Goal: Information Seeking & Learning: Learn about a topic

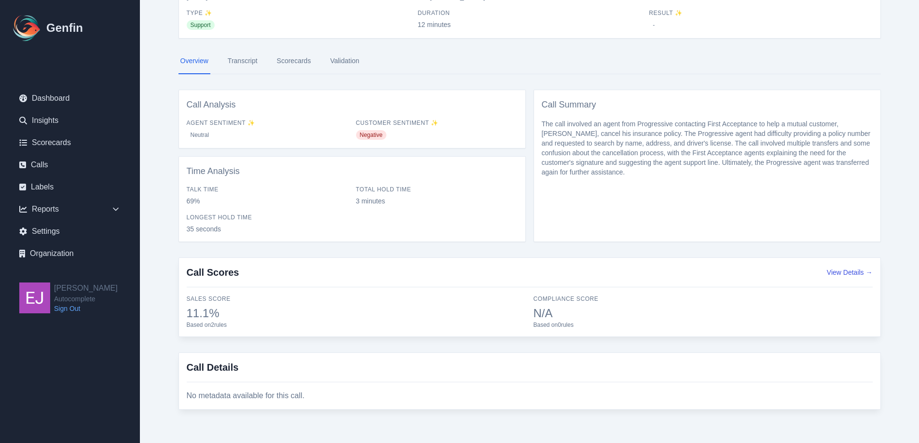
scroll to position [82, 0]
click at [444, 401] on div "Call Details No metadata available for this call." at bounding box center [529, 379] width 702 height 57
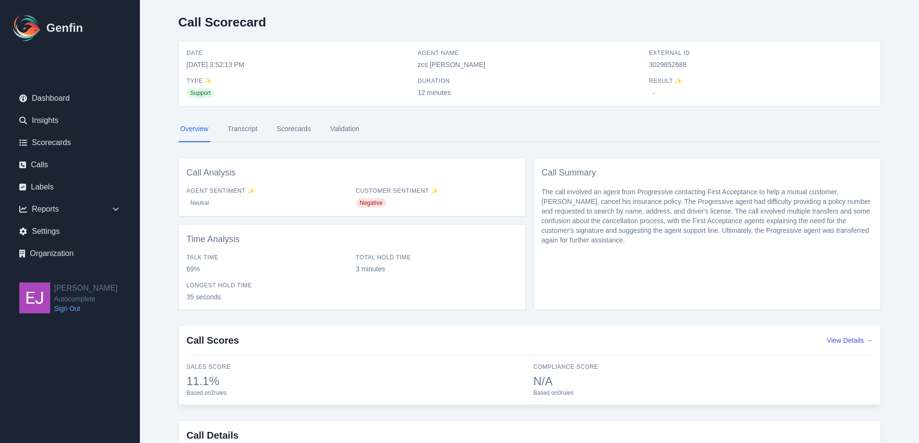
scroll to position [0, 0]
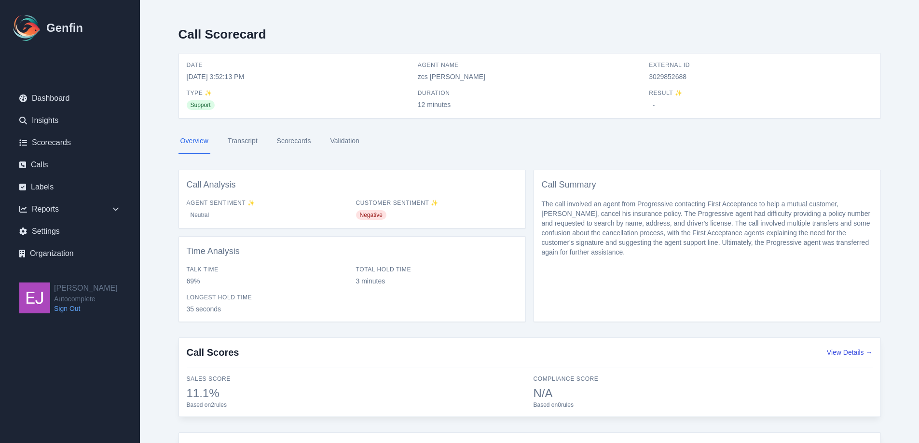
click at [238, 135] on link "Transcript" at bounding box center [243, 141] width 34 height 26
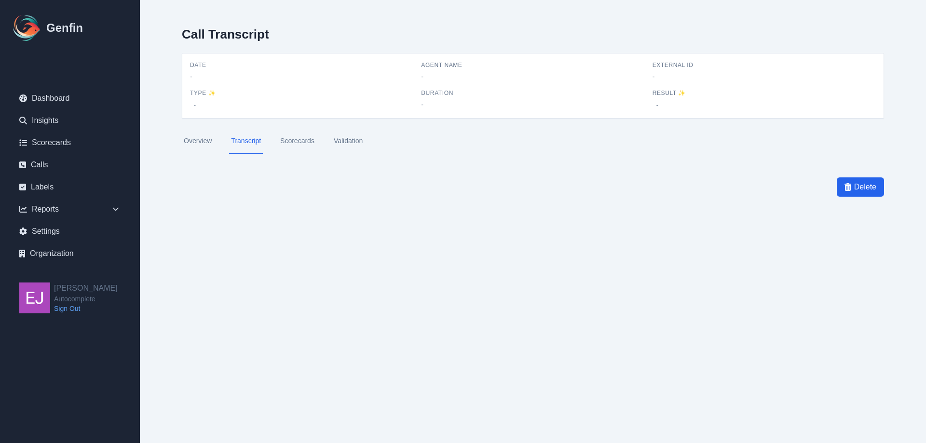
click at [209, 134] on link "Overview" at bounding box center [198, 141] width 32 height 26
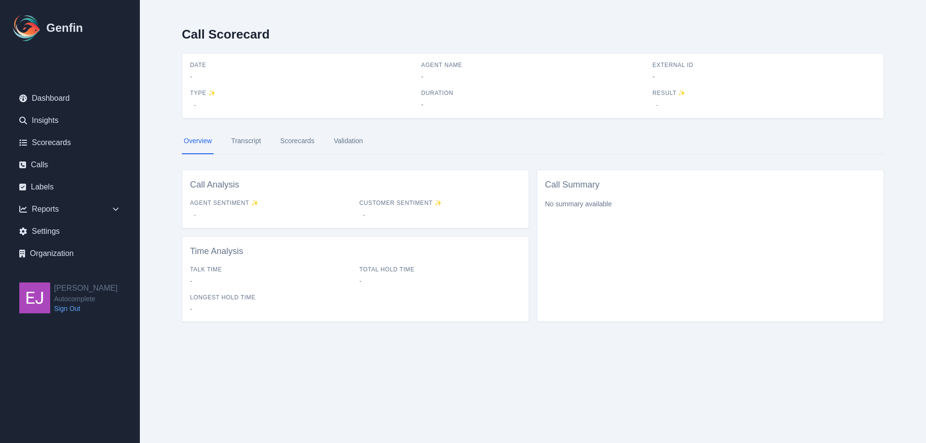
click at [255, 135] on link "Transcript" at bounding box center [246, 141] width 34 height 26
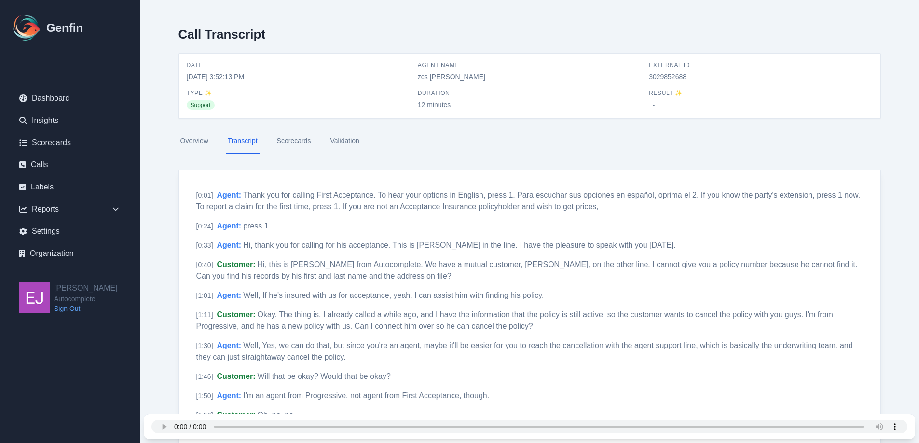
click at [284, 138] on link "Scorecards" at bounding box center [294, 141] width 38 height 26
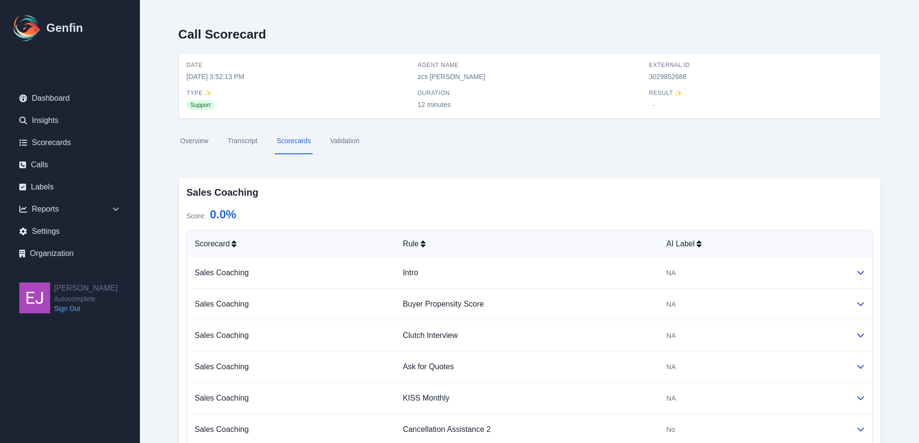
click at [178, 139] on link "Overview" at bounding box center [194, 141] width 32 height 26
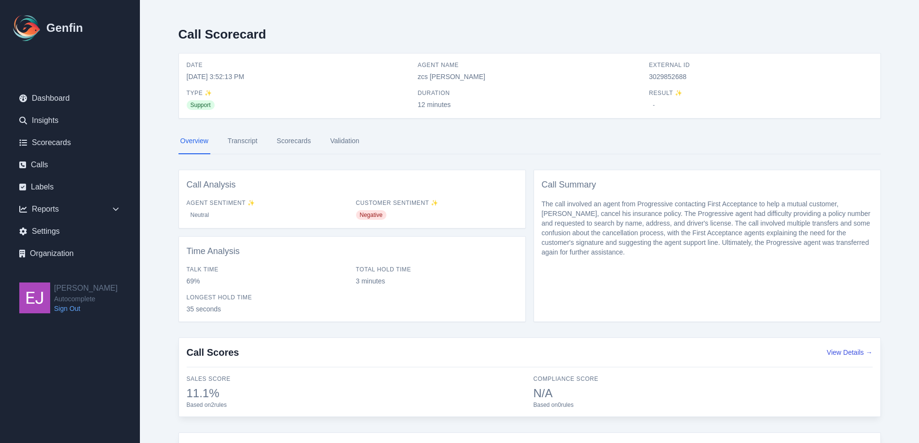
click at [608, 219] on p "The call involved an agent from Progressive contacting First Acceptance to help…" at bounding box center [707, 228] width 331 height 58
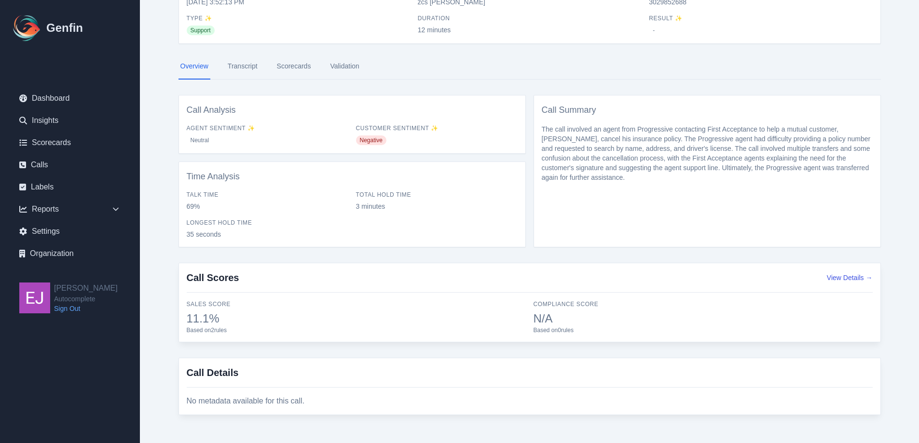
scroll to position [82, 0]
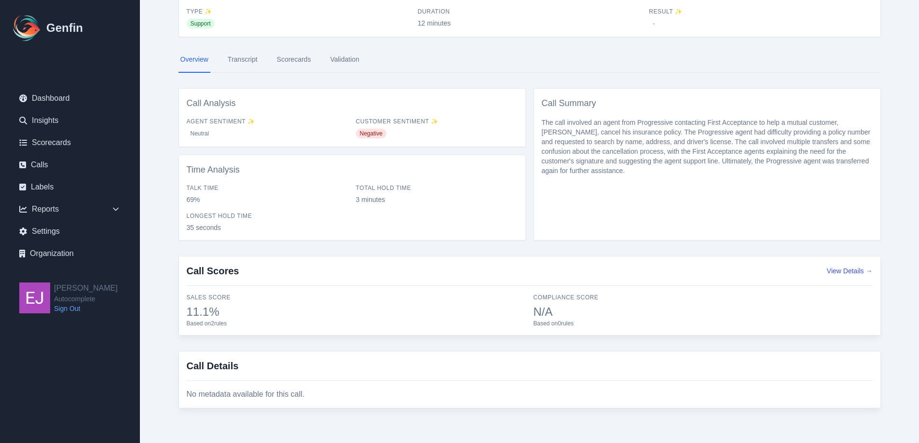
click at [323, 367] on h3 "Call Details" at bounding box center [530, 370] width 686 height 22
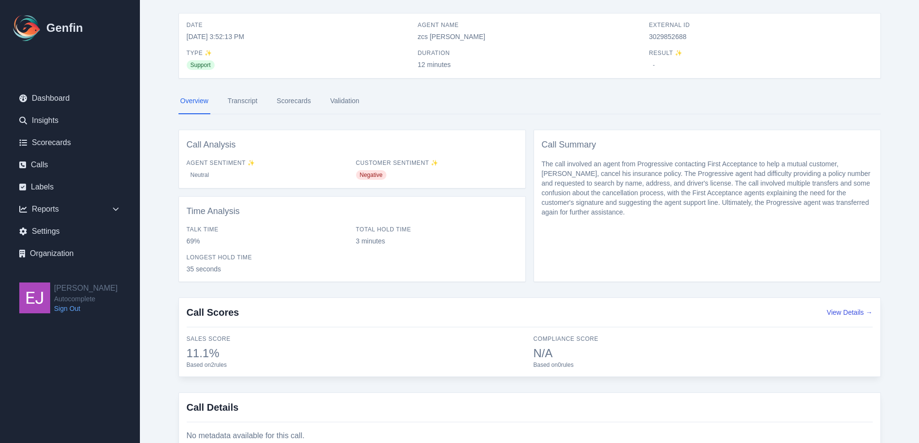
scroll to position [0, 0]
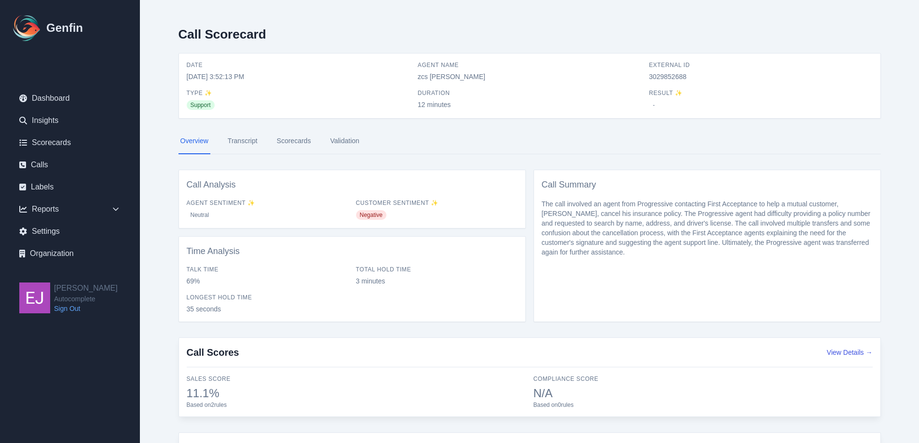
click at [239, 139] on link "Transcript" at bounding box center [243, 141] width 34 height 26
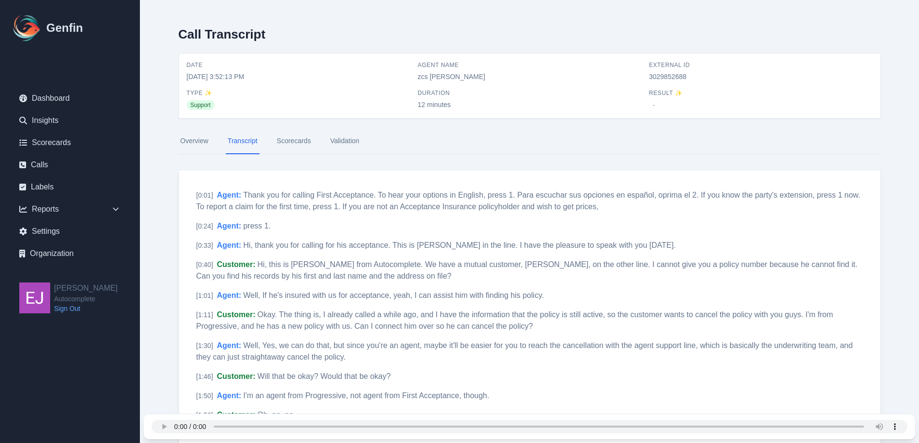
click at [290, 149] on link "Scorecards" at bounding box center [294, 141] width 38 height 26
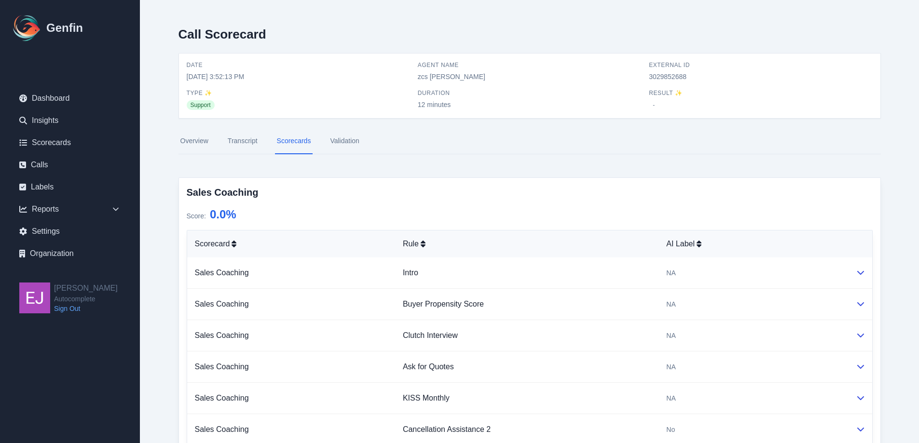
click at [355, 147] on link "Validation" at bounding box center [344, 141] width 33 height 26
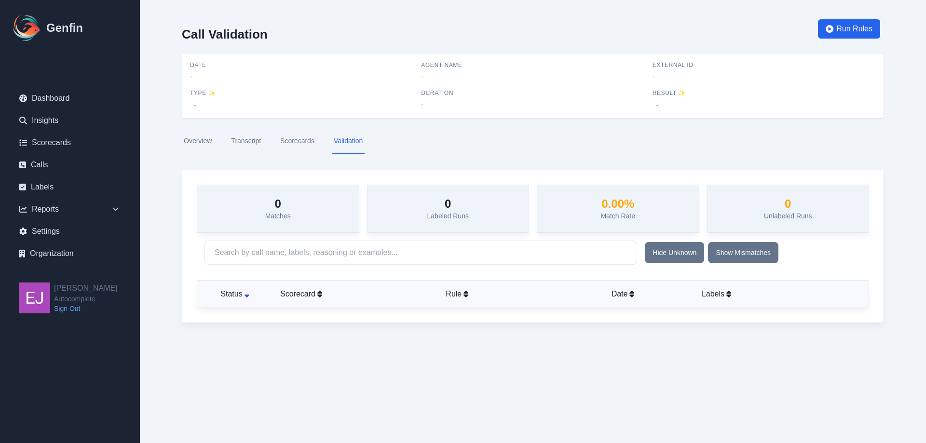
click at [349, 142] on link "Validation" at bounding box center [348, 141] width 33 height 26
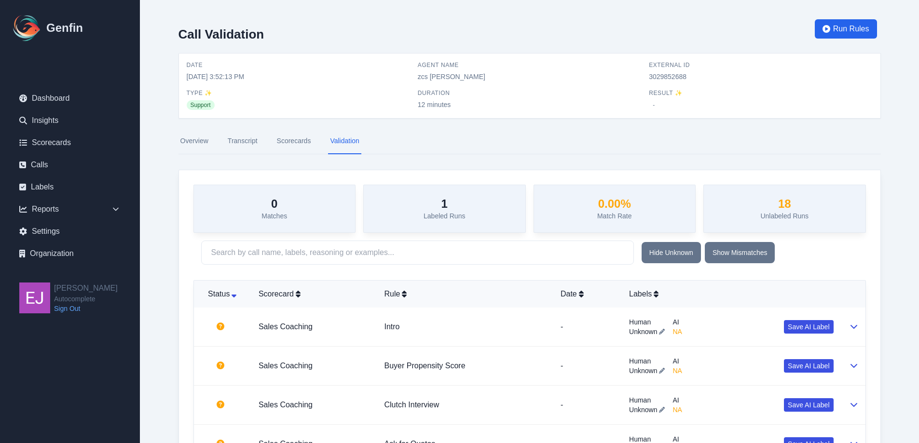
click at [289, 141] on link "Scorecards" at bounding box center [294, 141] width 38 height 26
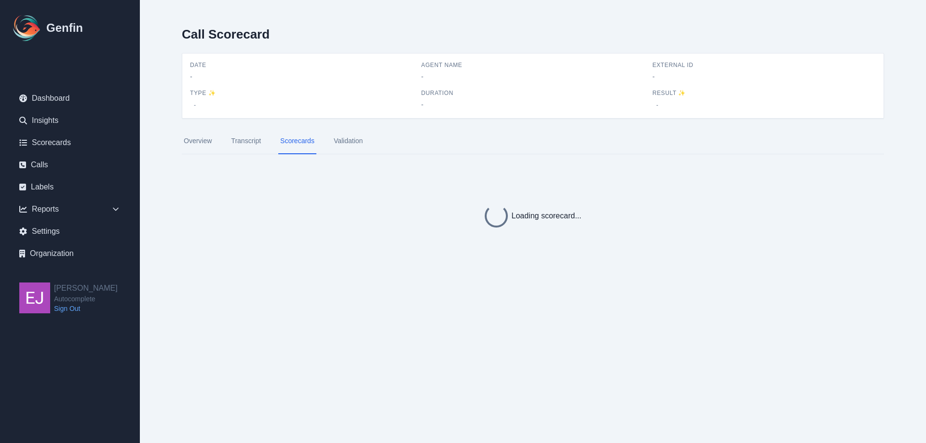
click at [251, 141] on link "Transcript" at bounding box center [246, 141] width 34 height 26
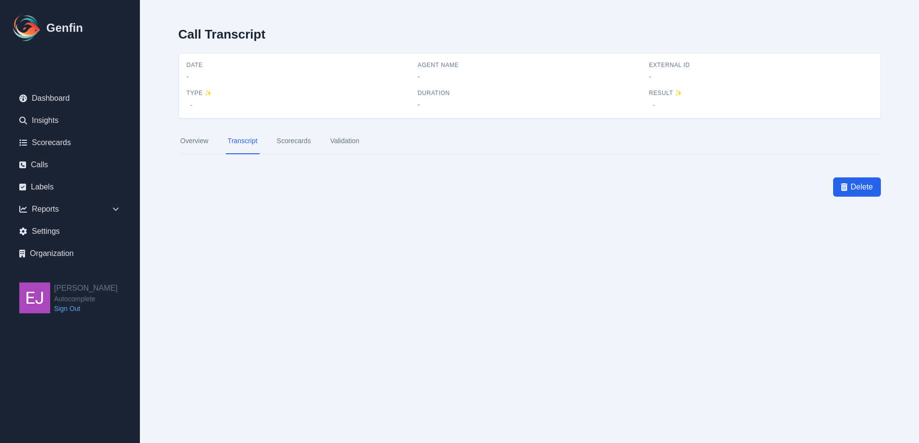
click at [205, 141] on link "Overview" at bounding box center [194, 141] width 32 height 26
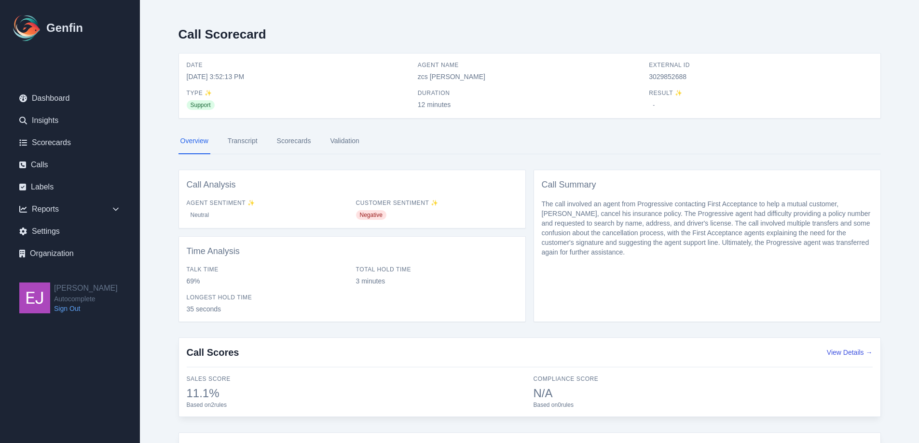
click at [374, 215] on span "Negative" at bounding box center [371, 215] width 30 height 10
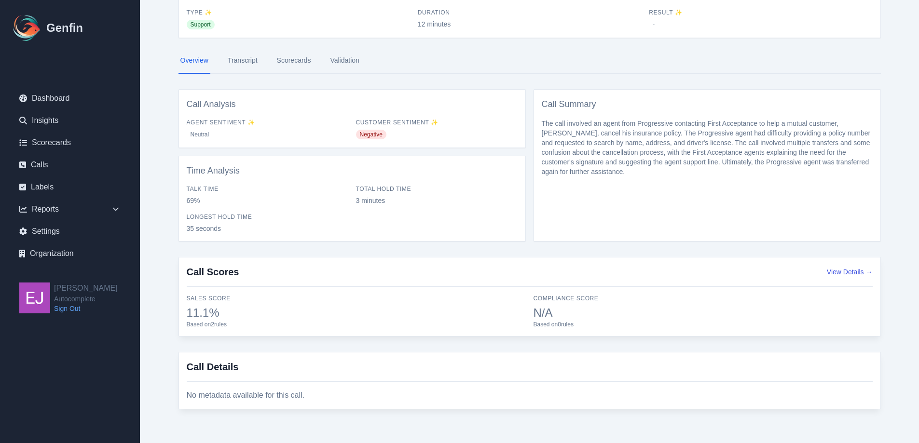
scroll to position [82, 0]
click at [853, 272] on button "View Details →" at bounding box center [850, 271] width 46 height 10
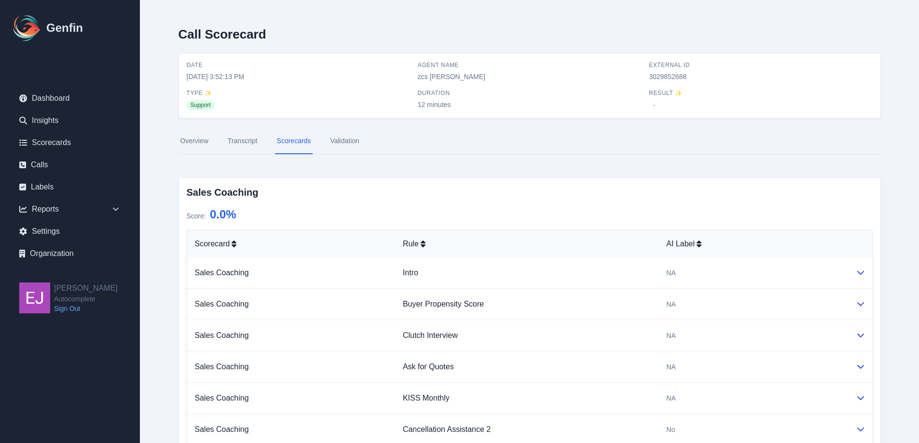
click at [227, 141] on link "Transcript" at bounding box center [243, 141] width 34 height 26
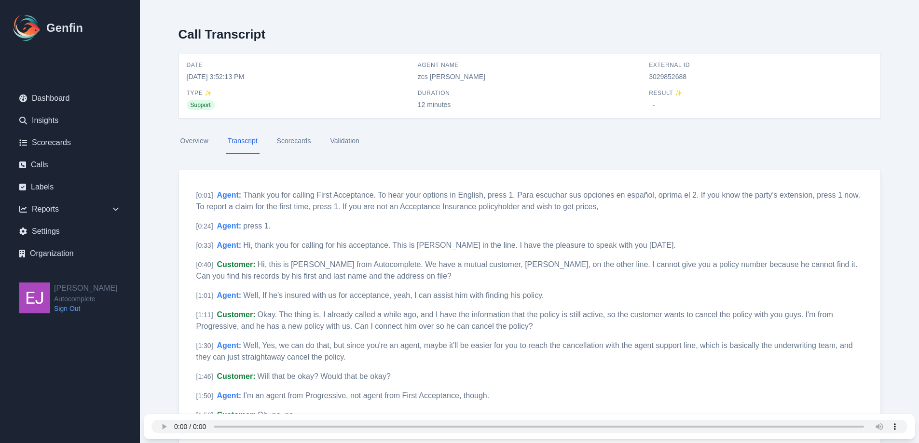
click at [288, 139] on link "Scorecards" at bounding box center [294, 141] width 38 height 26
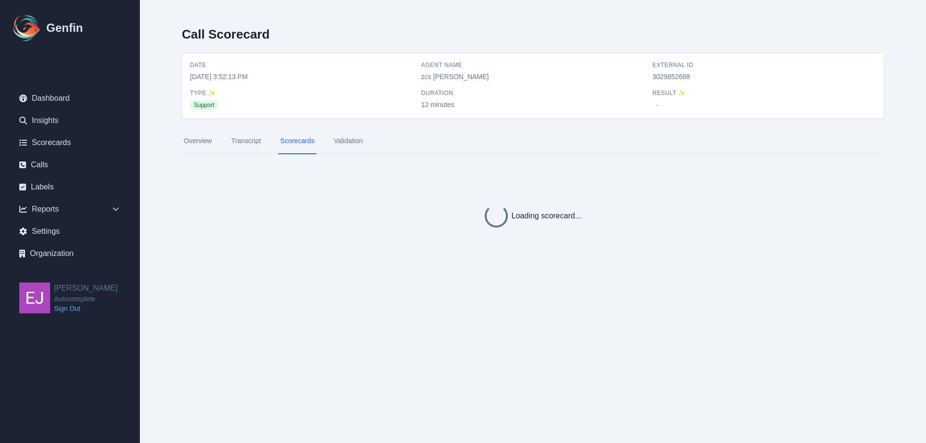
click at [348, 144] on link "Validation" at bounding box center [348, 141] width 33 height 26
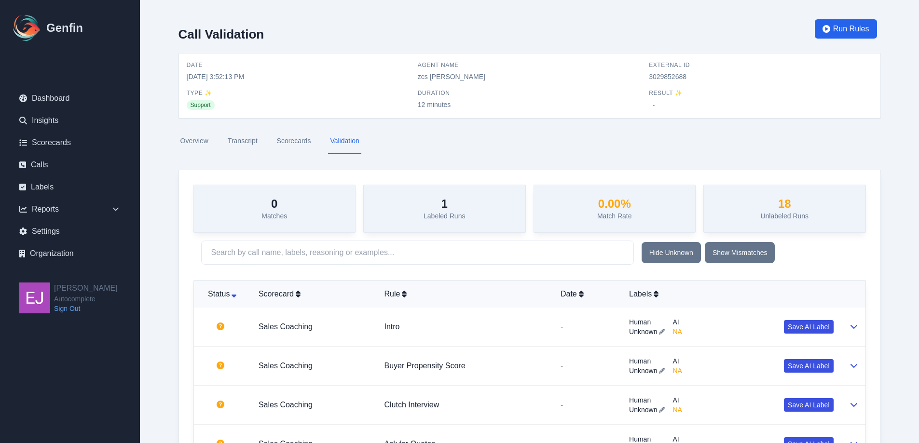
click at [260, 143] on nav "Overview Transcript Scorecards Validation" at bounding box center [529, 141] width 702 height 26
click at [294, 139] on link "Scorecards" at bounding box center [294, 141] width 38 height 26
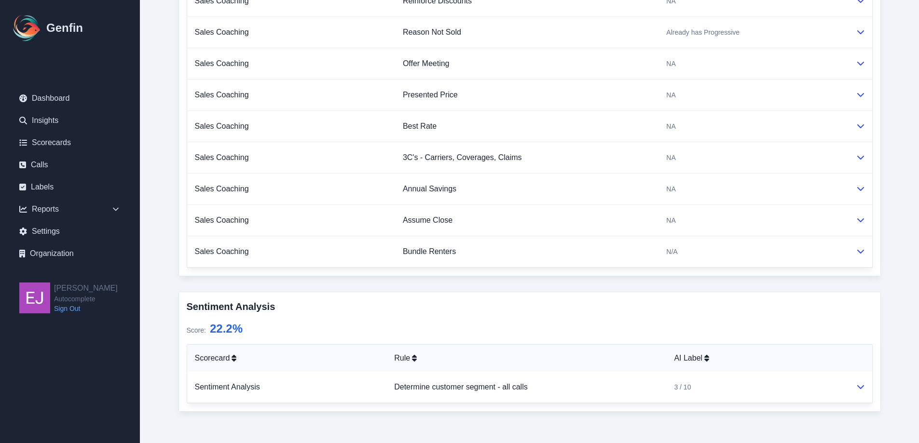
scroll to position [526, 0]
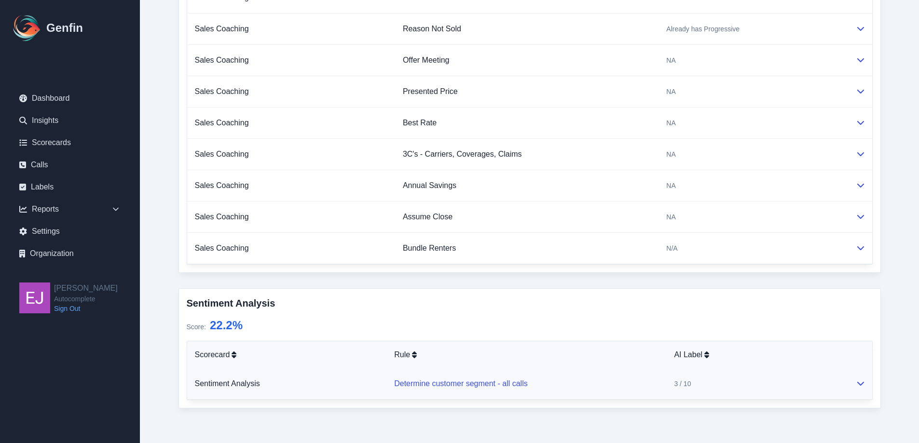
click at [456, 382] on link "Determine customer segment - all calls" at bounding box center [461, 384] width 134 height 8
click at [864, 382] on icon at bounding box center [861, 384] width 8 height 8
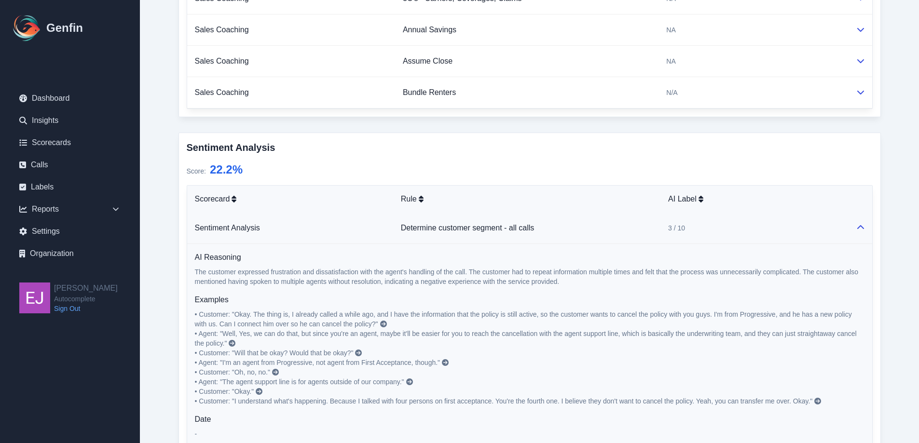
scroll to position [729, 0]
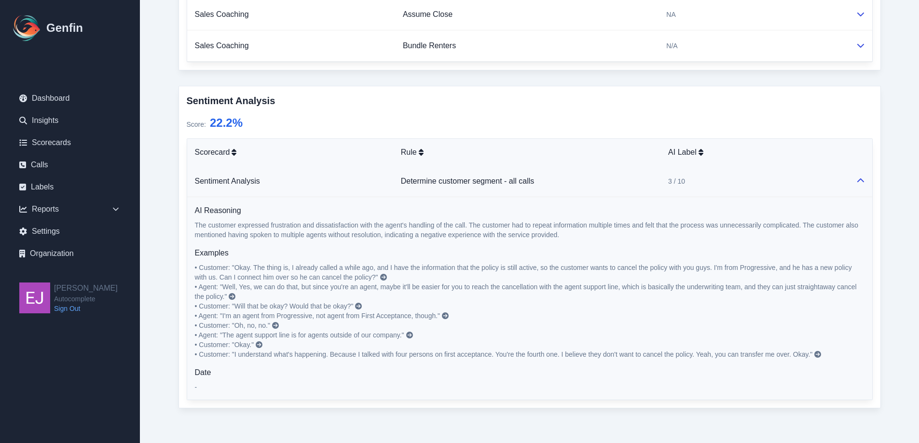
click at [383, 279] on icon at bounding box center [383, 277] width 7 height 7
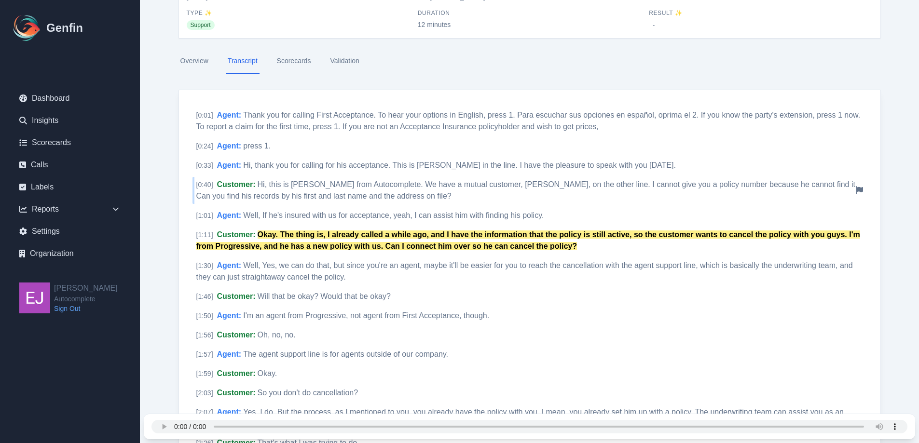
scroll to position [99, 0]
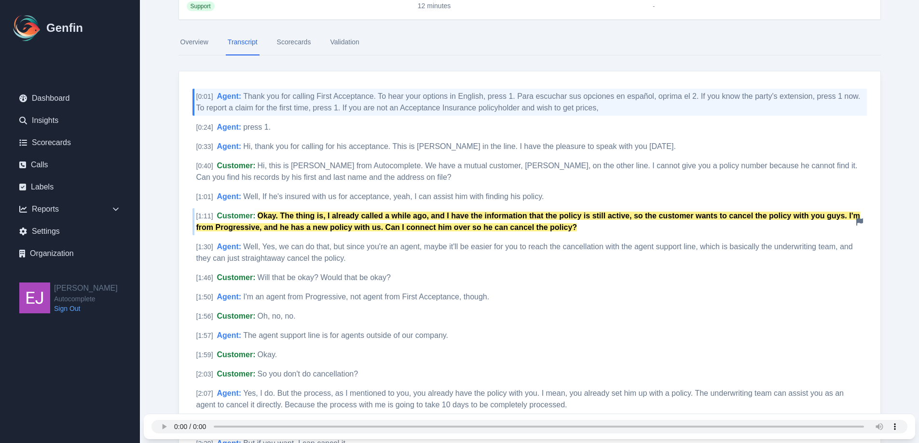
click at [203, 212] on span "[ 1:11 ]" at bounding box center [204, 216] width 17 height 8
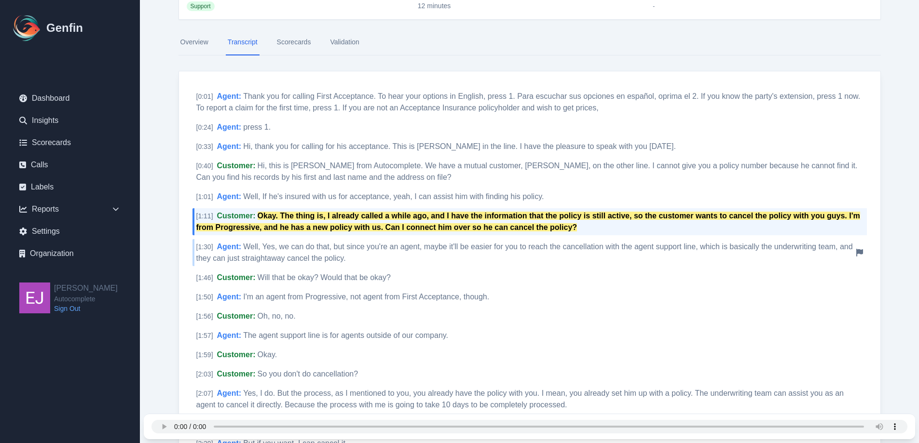
click at [334, 243] on span "Well, Yes, we can do that, but since you're an agent, maybe it'll be easier for…" at bounding box center [524, 253] width 656 height 20
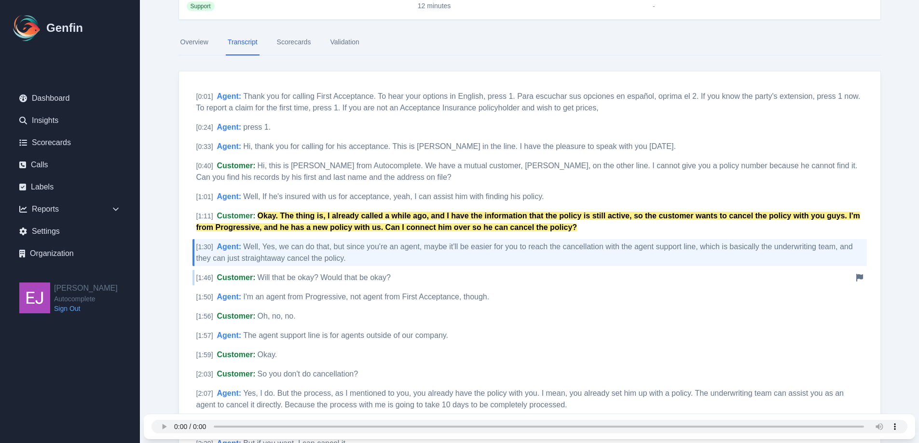
click at [405, 280] on div "[ 1:46 ] Customer : Will that be okay? Would that be okay? Notify Genfin of a t…" at bounding box center [529, 277] width 674 height 15
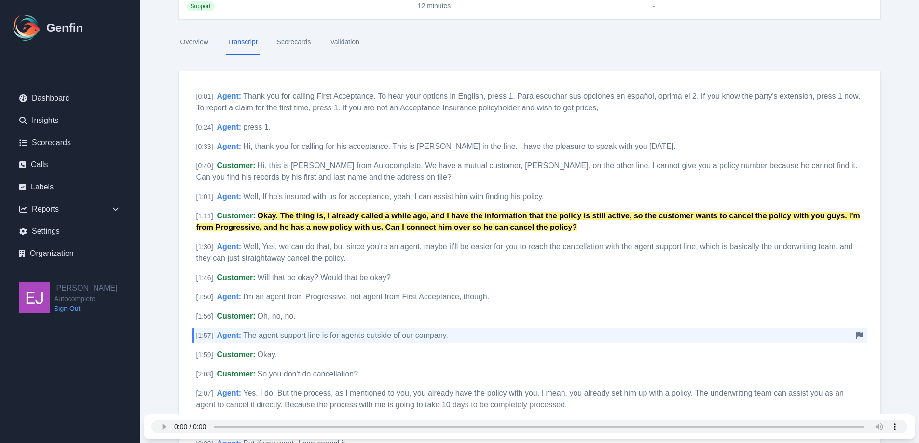
click at [413, 333] on span "The agent support line is for agents outside of our company." at bounding box center [345, 335] width 205 height 8
click at [411, 358] on div "[ 1:59 ] Customer : Okay. Notify Genfin of a transcript error" at bounding box center [529, 354] width 674 height 15
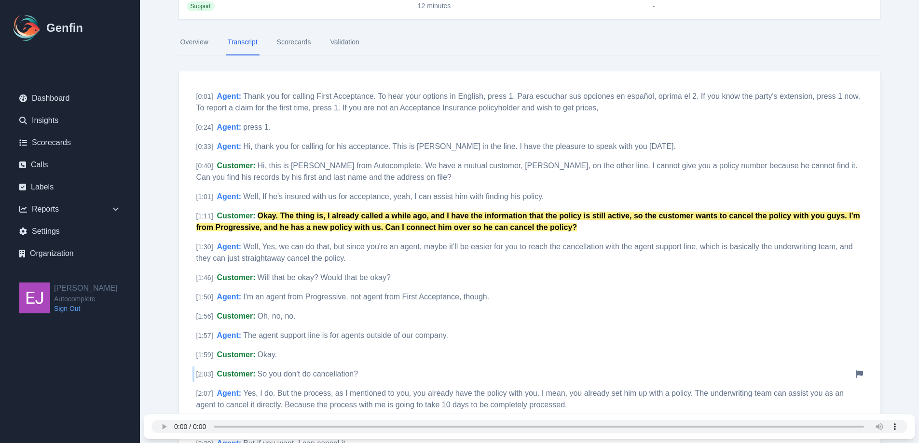
click at [407, 381] on div "[ 2:03 ] Customer : So you don't do cancellation? Notify Genfin of a transcript…" at bounding box center [529, 374] width 674 height 15
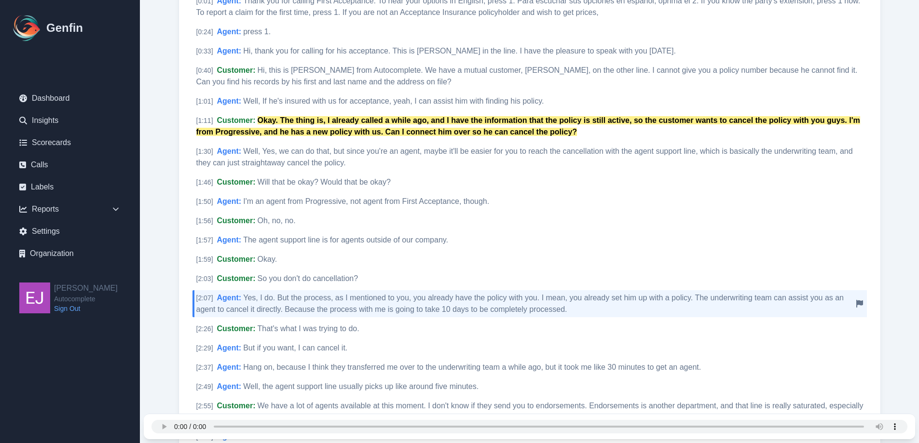
scroll to position [195, 0]
click at [430, 327] on div "[ 2:26 ] Customer : That's what I was trying to do. Notify Genfin of a transcri…" at bounding box center [529, 327] width 674 height 15
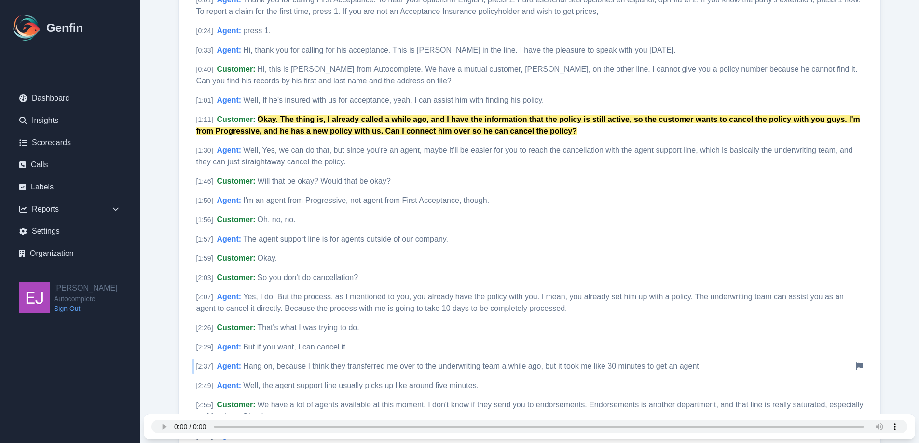
click at [394, 368] on span "Hang on, because I think they transferred me over to the underwriting team a wh…" at bounding box center [472, 366] width 458 height 8
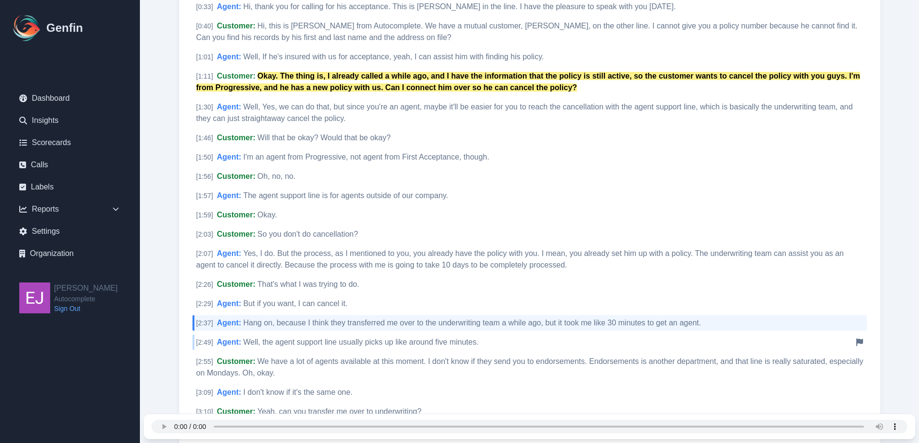
scroll to position [244, 0]
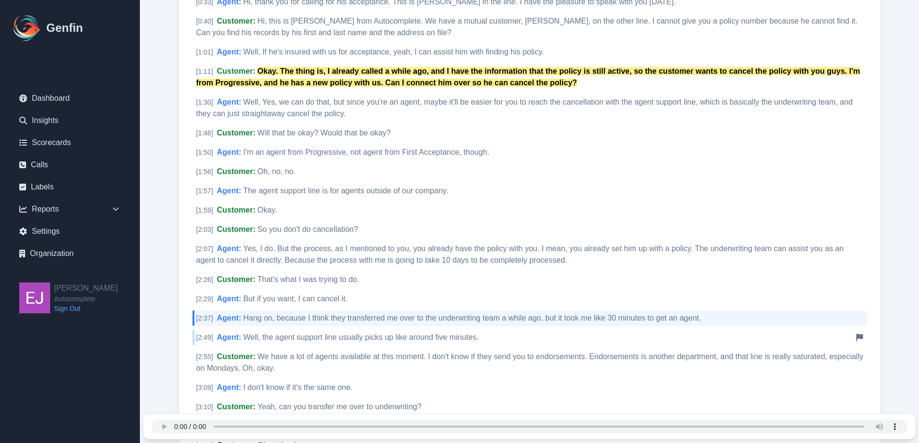
click at [414, 338] on span "Well, the agent support line usually picks up like around five minutes." at bounding box center [360, 337] width 235 height 8
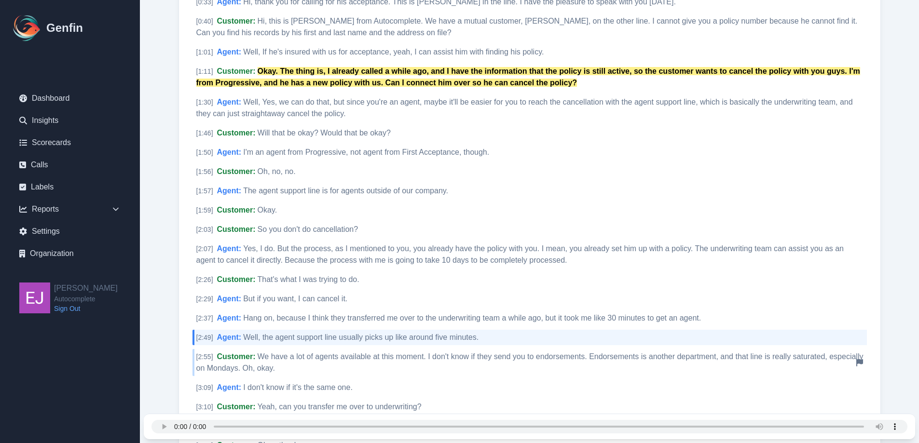
click at [409, 358] on span "We have a lot of agents available at this moment. I don't know if they send you…" at bounding box center [529, 363] width 667 height 20
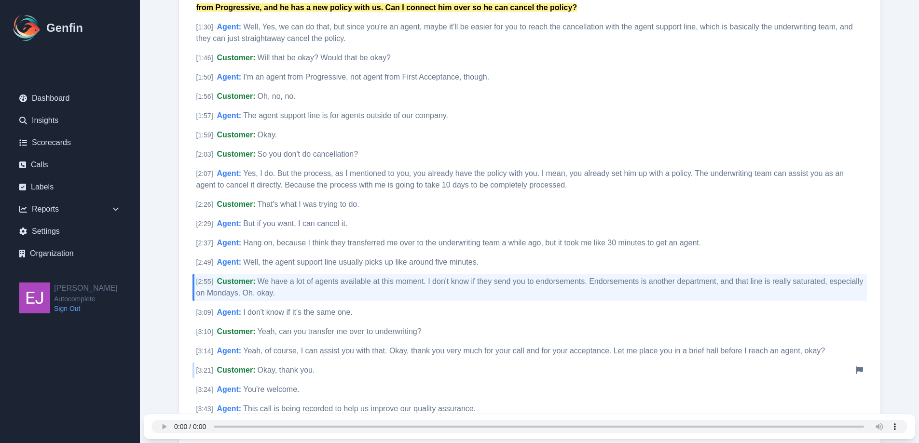
scroll to position [340, 0]
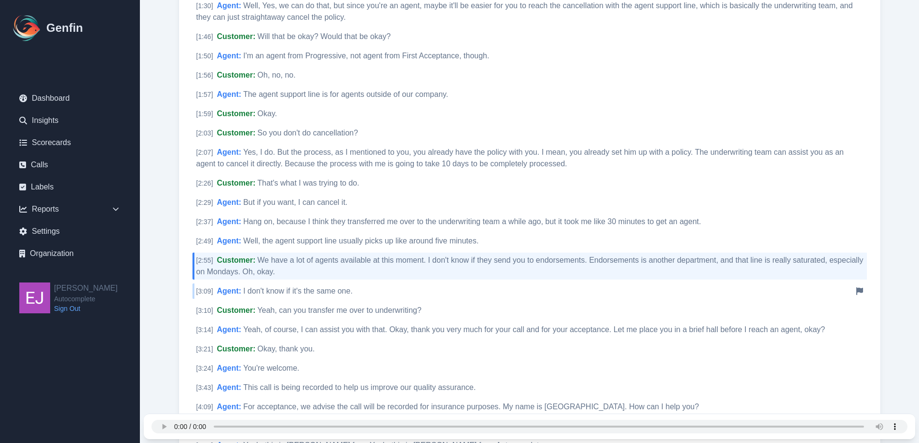
click at [413, 290] on div "[ 3:09 ] Agent : I don't know if it's the same one. Notify Genfin of a transcri…" at bounding box center [529, 291] width 674 height 15
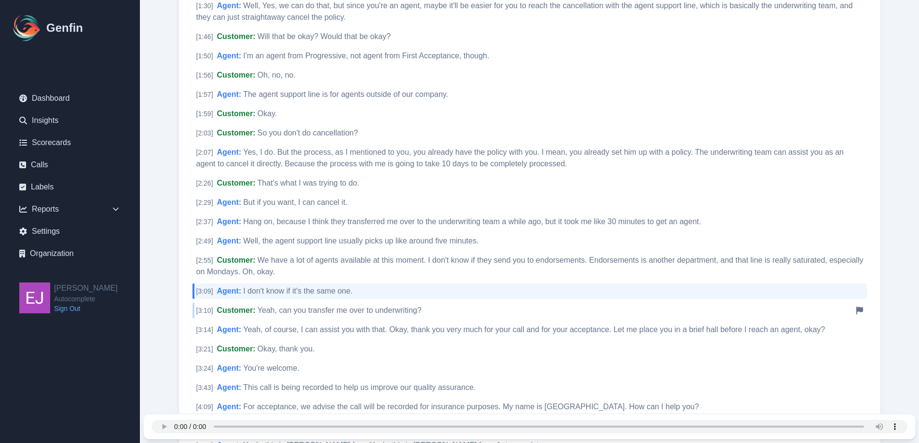
click at [418, 310] on span "Yeah, can you transfer me over to underwriting?" at bounding box center [340, 310] width 164 height 8
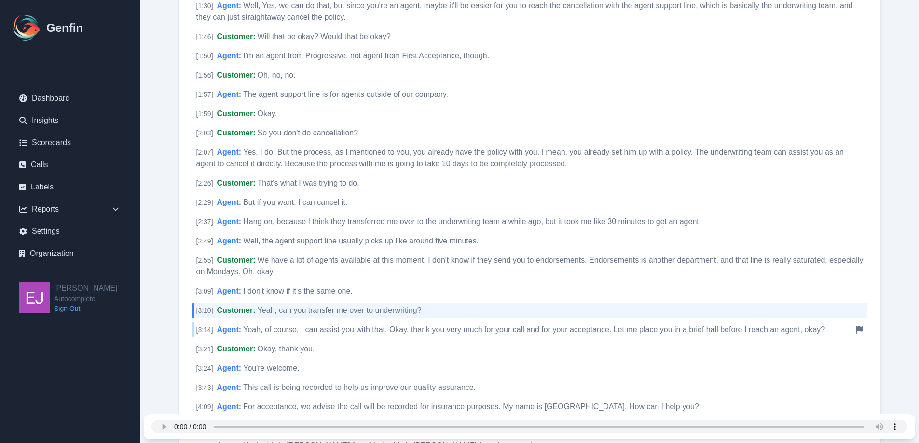
click at [431, 330] on span "Yeah, of course, I can assist you with that. Okay, thank you very much for your…" at bounding box center [534, 330] width 582 height 8
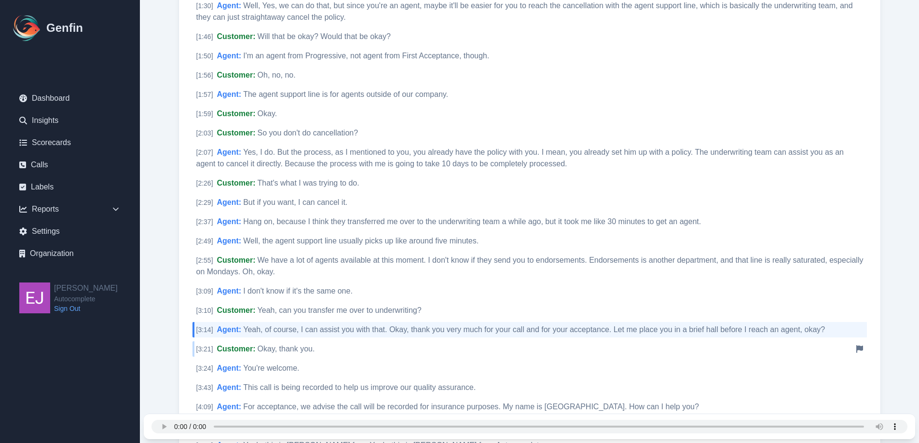
click at [421, 348] on div "[ 3:21 ] Customer : Okay, thank you. Notify Genfin of a transcript error" at bounding box center [529, 348] width 674 height 15
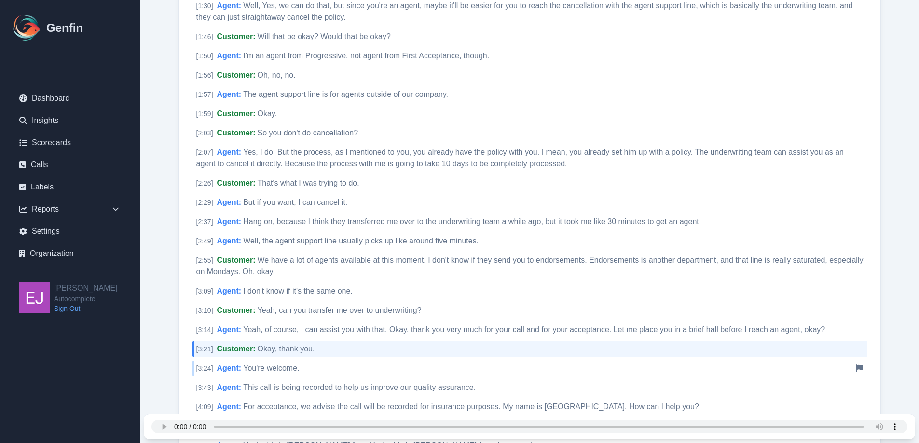
click at [413, 369] on div "[ 3:24 ] Agent : You're welcome. Notify Genfin of a transcript error" at bounding box center [529, 368] width 674 height 15
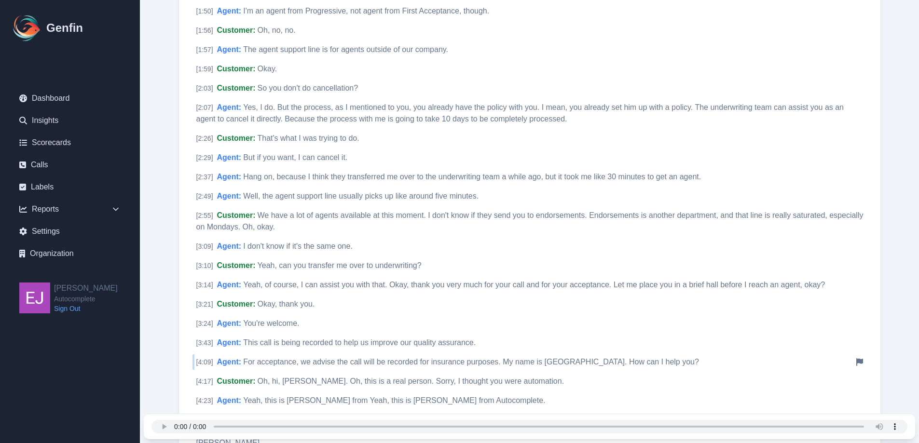
scroll to position [388, 0]
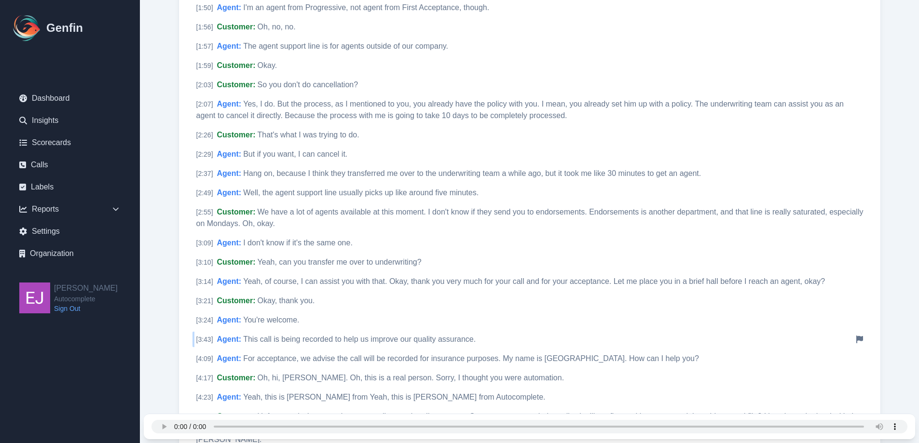
click at [417, 341] on span "This call is being recorded to help us improve our quality assurance." at bounding box center [359, 339] width 232 height 8
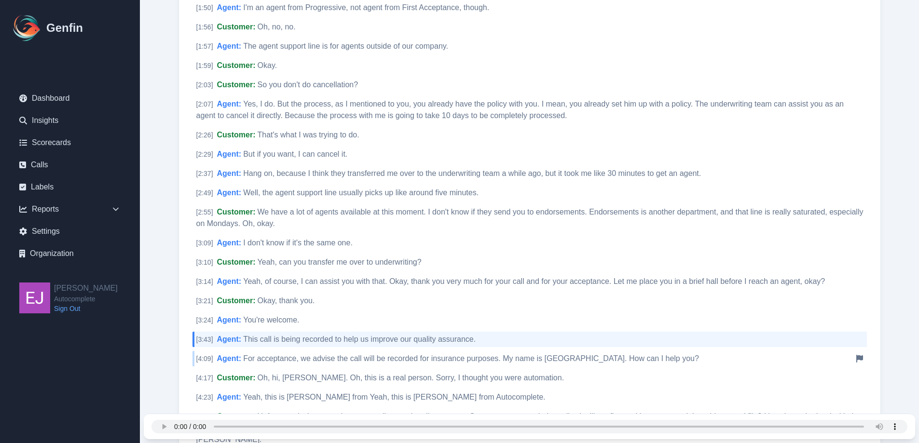
click at [418, 356] on span "For acceptance, we advise the call will be recorded for insurance purposes. My …" at bounding box center [471, 359] width 456 height 8
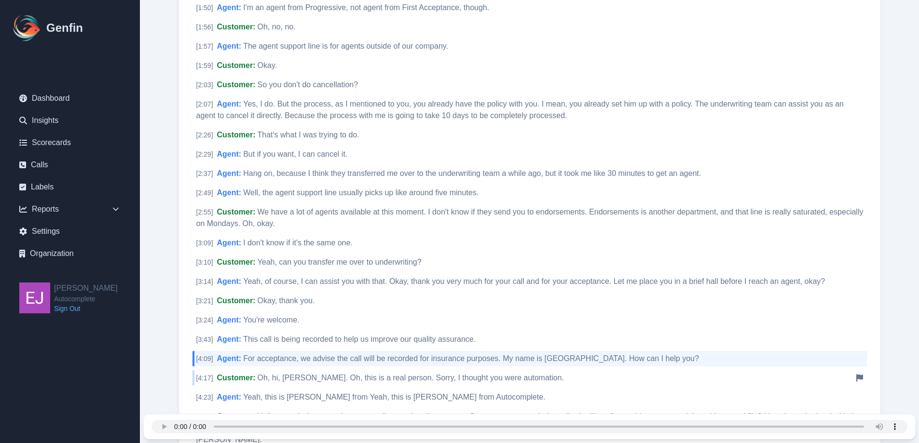
click at [411, 379] on span "Oh, hi, Mariana. Oh, this is a real person. Sorry, I thought you were automatio…" at bounding box center [411, 378] width 307 height 8
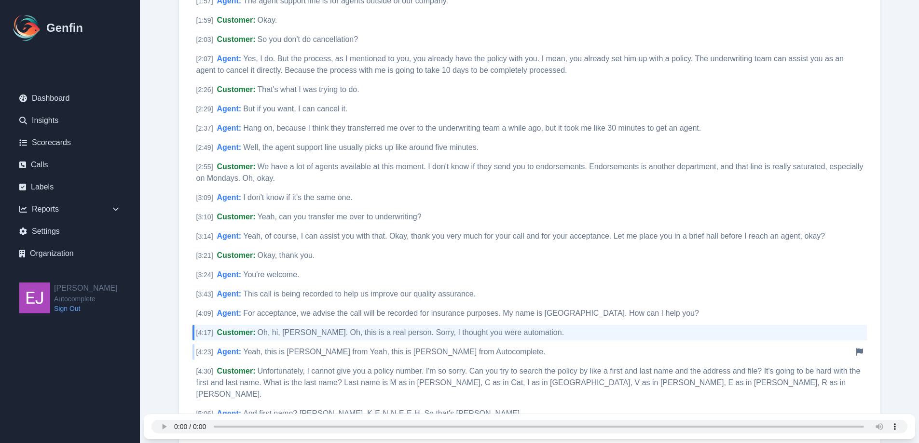
scroll to position [437, 0]
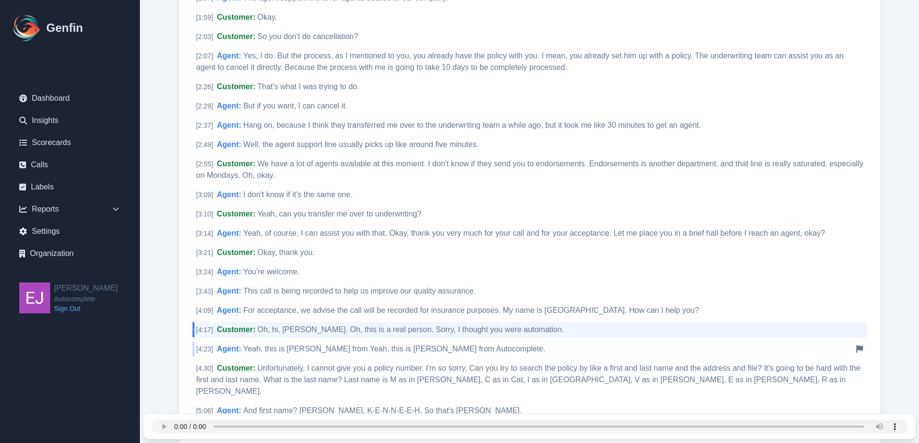
click at [458, 349] on span "Yeah, this is Patricia from Yeah, this is Patricia from Autocomplete." at bounding box center [394, 349] width 302 height 8
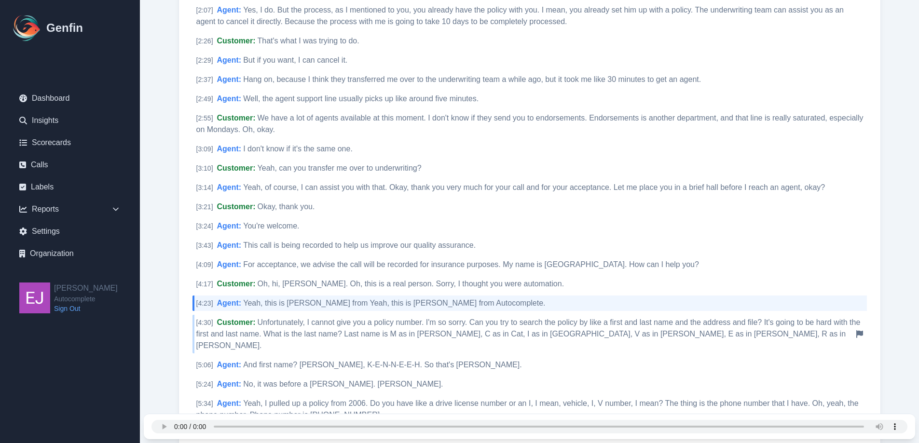
scroll to position [485, 0]
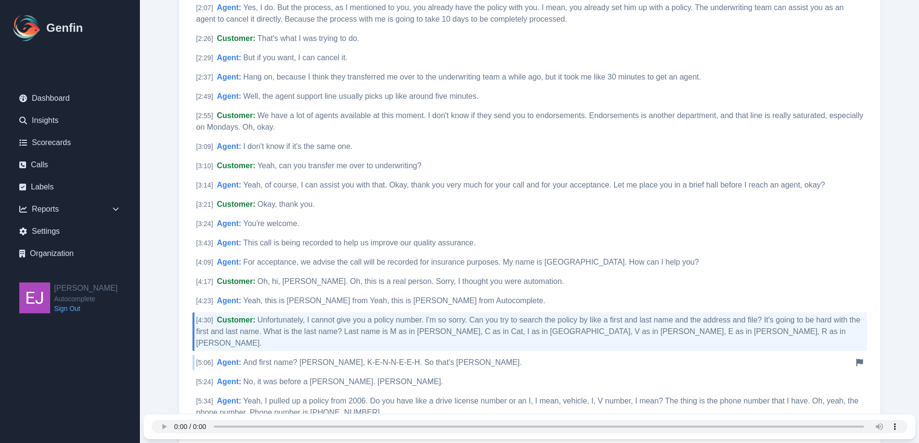
click at [452, 355] on div "[ 5:06 ] Agent : And first name? Kenneth, K-E-N-N-E-E-H. So that's Kenneth McIv…" at bounding box center [529, 362] width 674 height 15
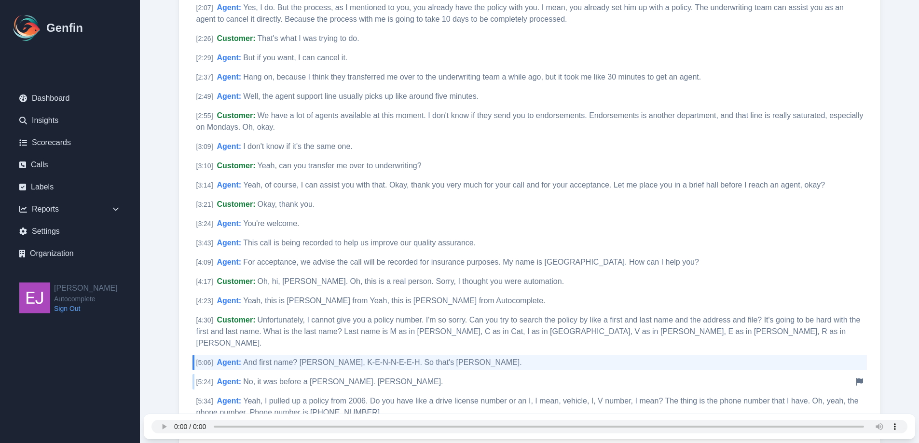
click at [447, 374] on div "[ 5:24 ] Agent : No, it was before a Kenneth. Kenneth. Notify Genfin of a trans…" at bounding box center [529, 381] width 674 height 15
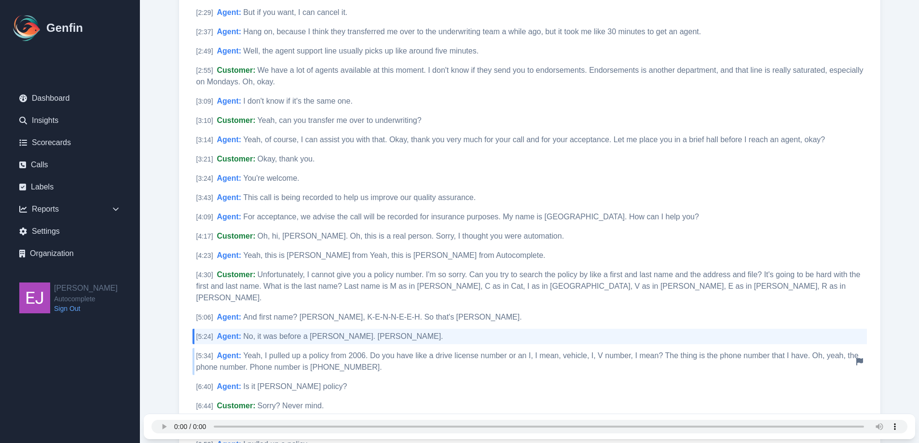
scroll to position [533, 0]
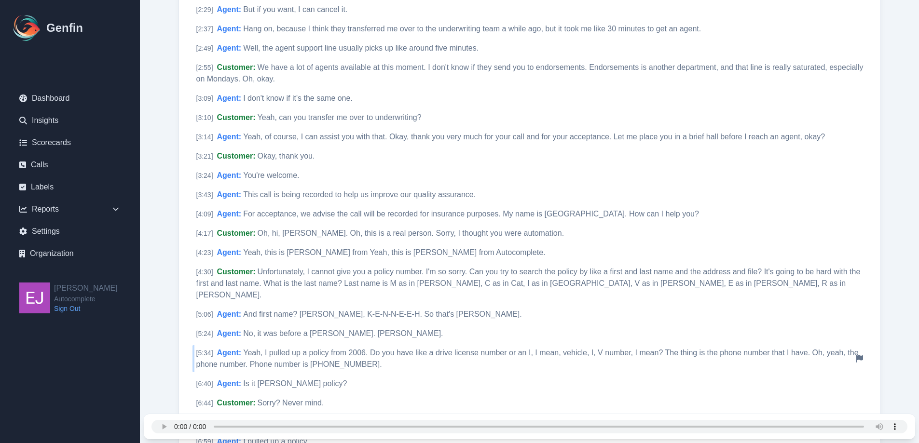
click at [437, 349] on span "Yeah, I pulled up a policy from 2006. Do you have like a drive license number o…" at bounding box center [527, 359] width 662 height 20
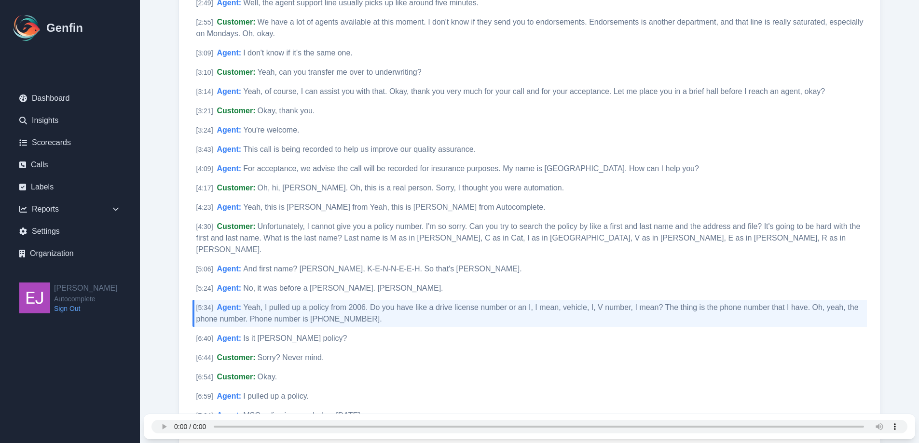
scroll to position [581, 0]
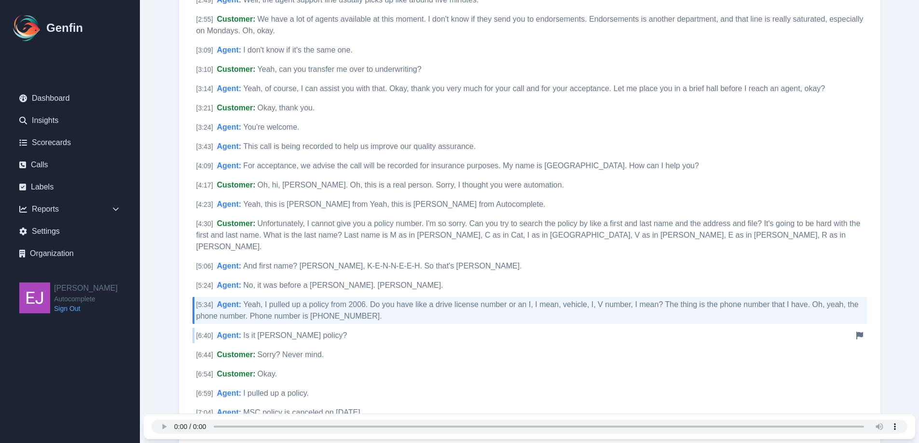
click at [434, 328] on div "[ 6:40 ] Agent : Is it Bill Blake policy? Notify Genfin of a transcript error" at bounding box center [529, 335] width 674 height 15
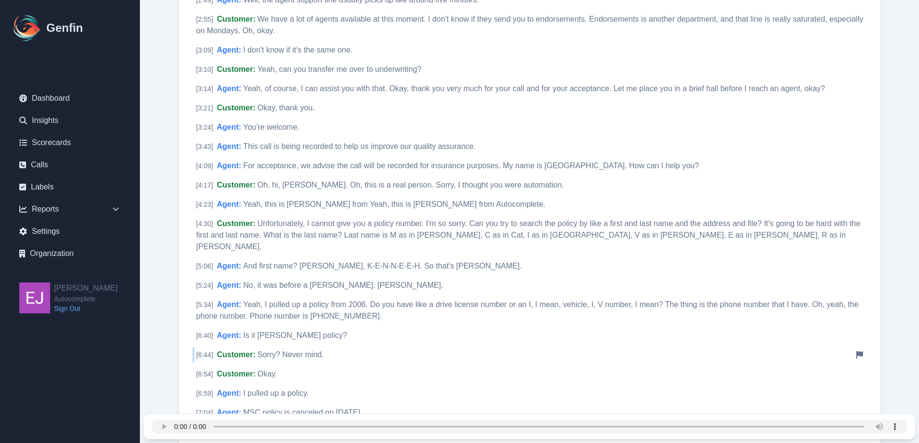
click at [426, 347] on div "[ 6:44 ] Customer : Sorry? Never mind. Notify Genfin of a transcript error" at bounding box center [529, 354] width 674 height 15
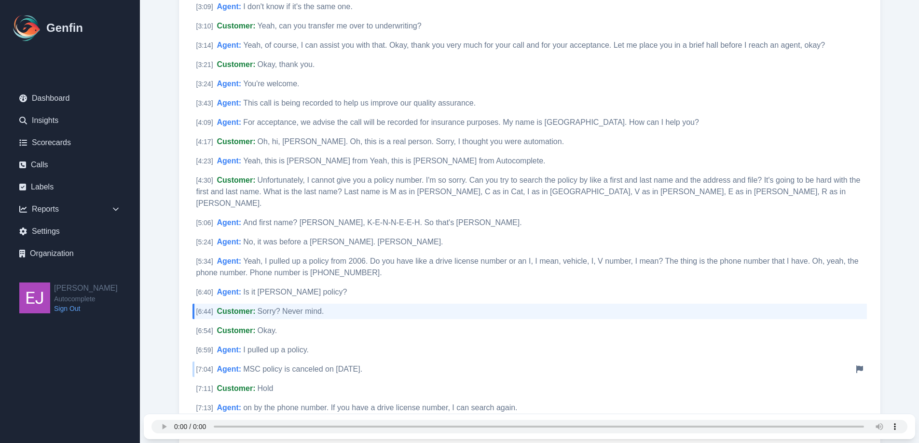
scroll to position [629, 0]
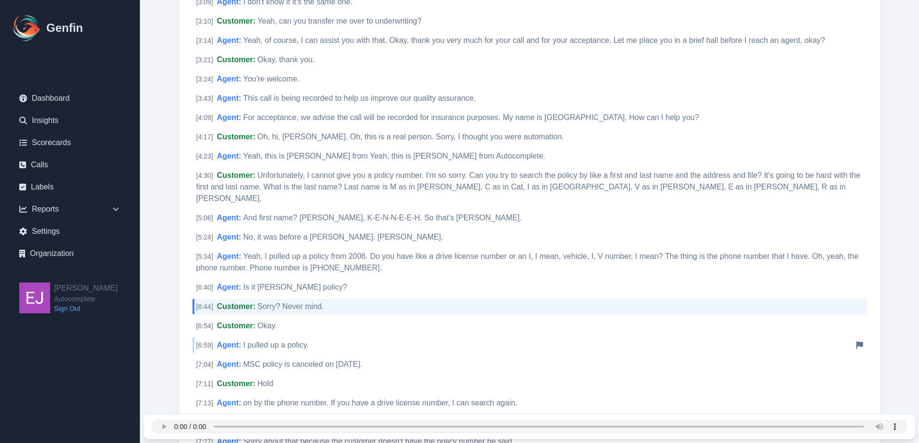
click at [416, 338] on div "[ 6:59 ] Agent : I pulled up a policy. Notify Genfin of a transcript error" at bounding box center [529, 345] width 674 height 15
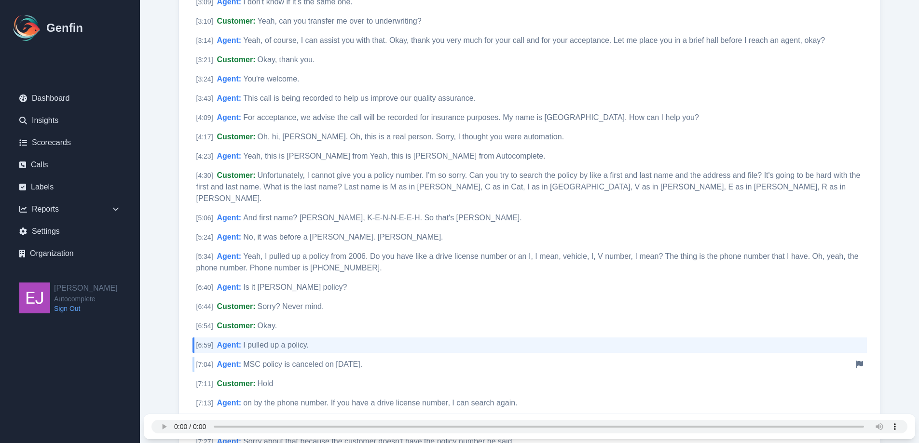
click at [420, 357] on div "[ 7:04 ] Agent : MSC policy is canceled on September 28, 2022. Notify Genfin of…" at bounding box center [529, 364] width 674 height 15
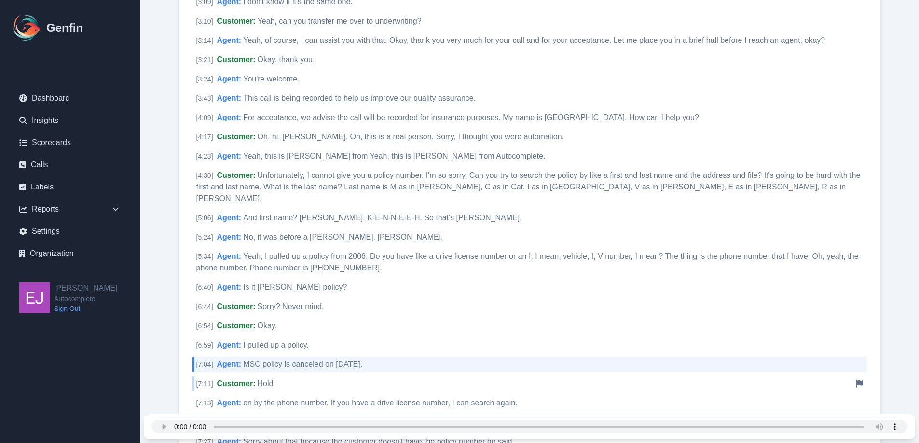
click at [422, 376] on div "[ 7:11 ] Customer : Hold Notify Genfin of a transcript error" at bounding box center [529, 383] width 674 height 15
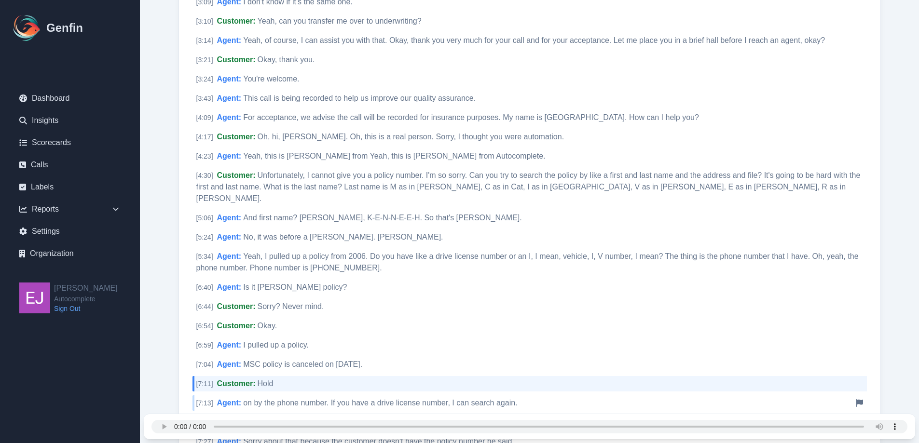
click at [415, 397] on div "[ 7:13 ] Agent : on by the phone number. If you have a drive license number, I …" at bounding box center [529, 403] width 674 height 15
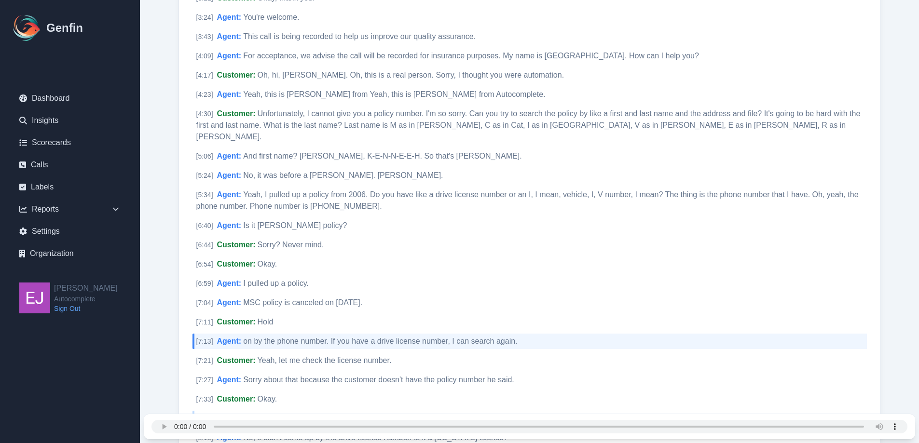
scroll to position [726, 0]
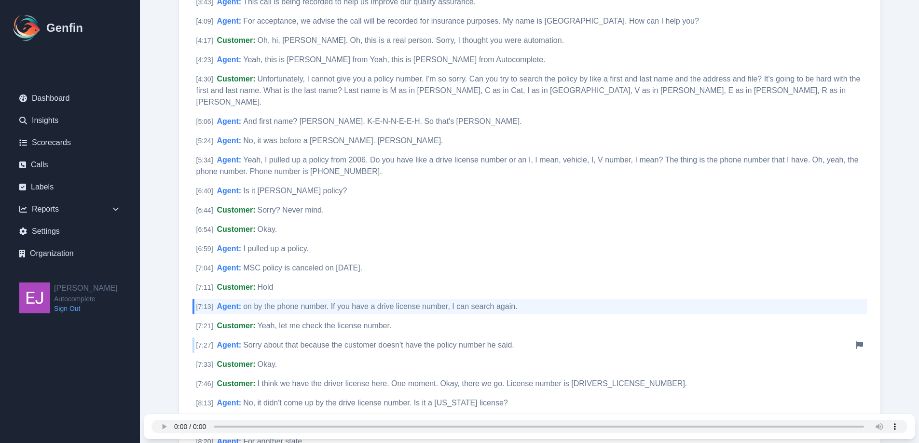
click at [414, 341] on span "Sorry about that because the customer doesn't have the policy number he said." at bounding box center [378, 345] width 271 height 8
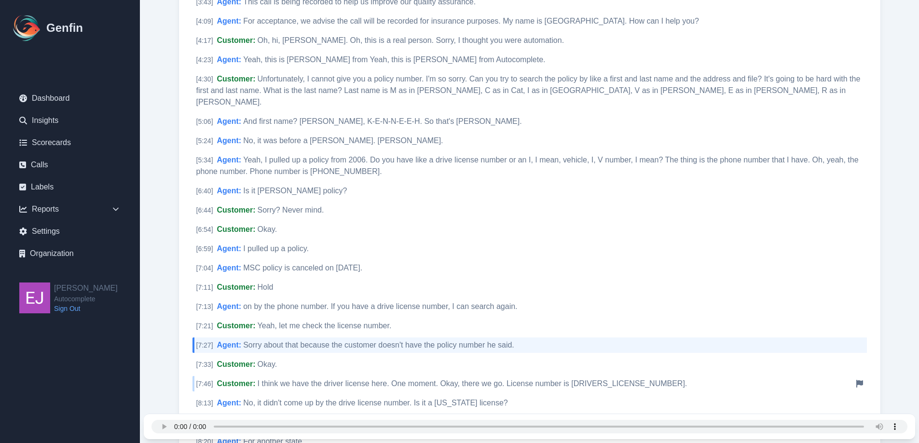
click at [400, 376] on div "[ 7:46 ] Customer : I think we have the driver license here. One moment. Okay, …" at bounding box center [529, 383] width 674 height 15
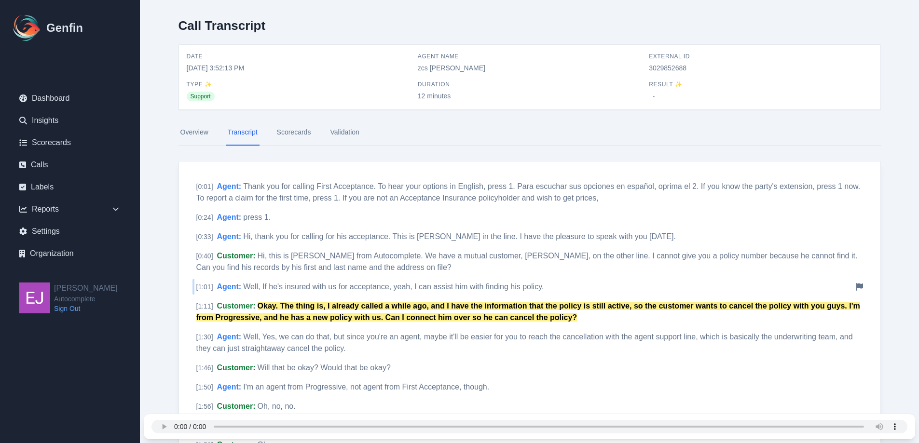
scroll to position [0, 0]
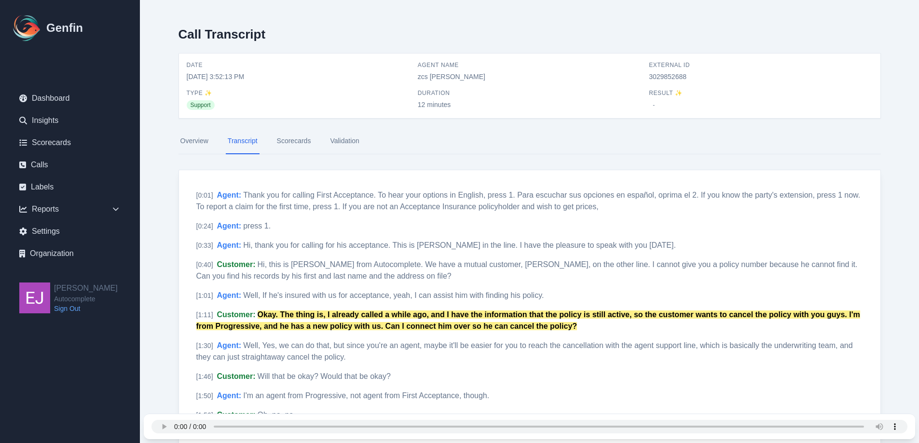
click at [282, 143] on link "Scorecards" at bounding box center [294, 141] width 38 height 26
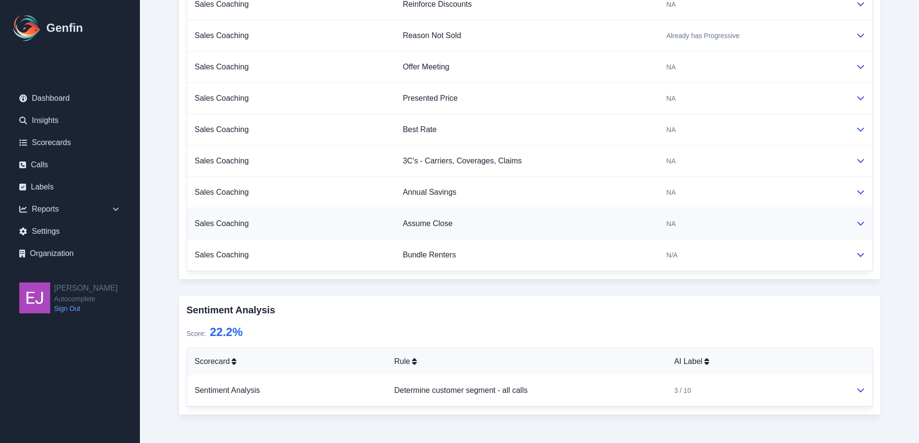
scroll to position [526, 0]
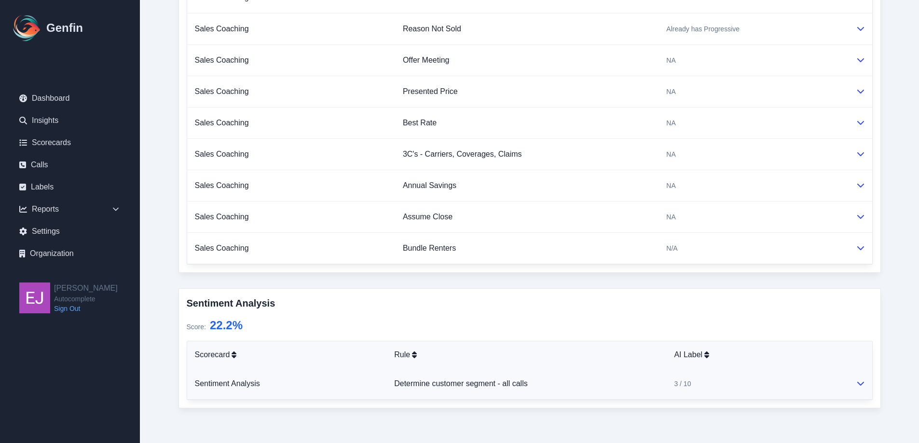
click at [857, 382] on icon at bounding box center [861, 384] width 8 height 8
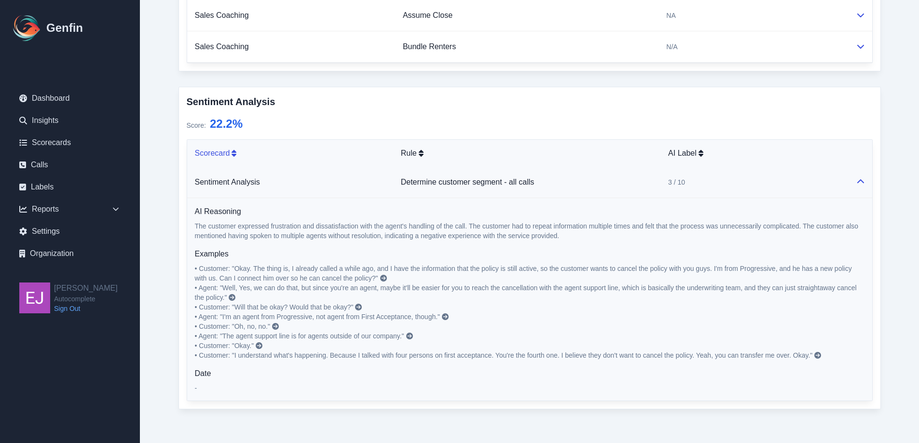
scroll to position [729, 0]
click at [821, 352] on icon at bounding box center [817, 354] width 7 height 7
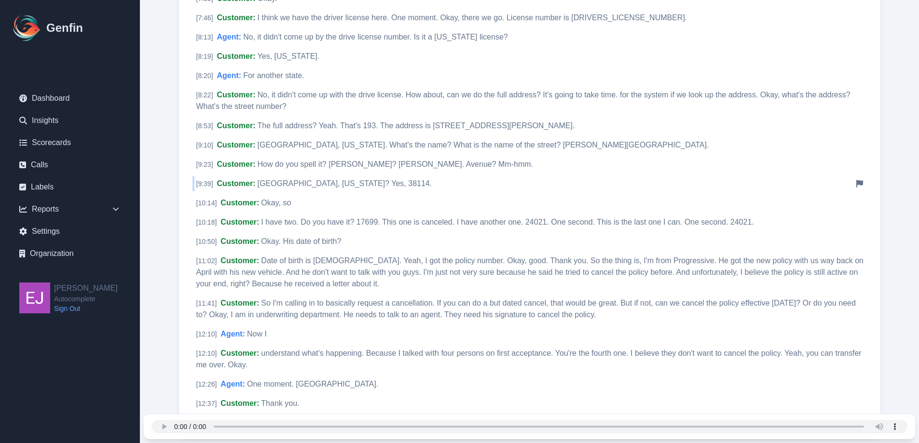
scroll to position [1109, 0]
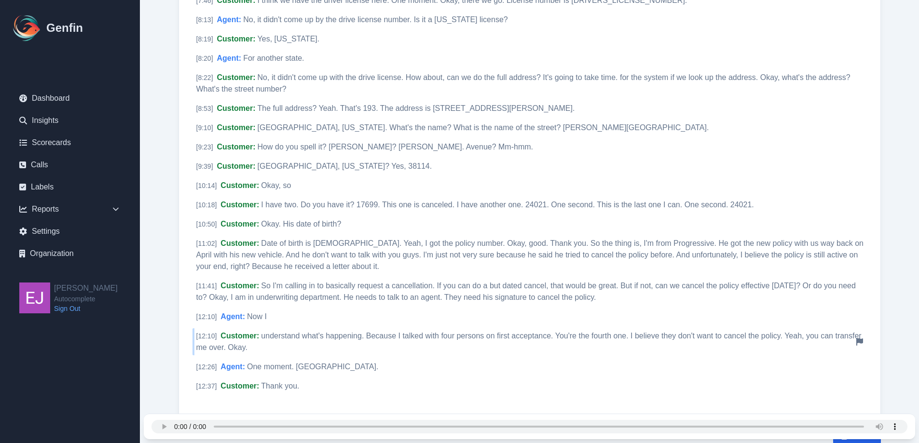
click at [567, 332] on span "understand what's happening. Because I talked with four persons on first accept…" at bounding box center [528, 342] width 665 height 20
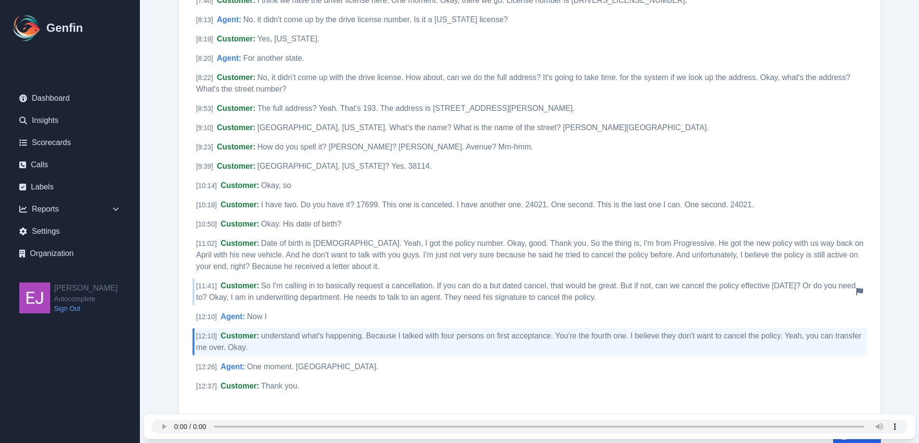
click at [267, 280] on div "[ 11:41 ] Customer : So I'm calling in to basically request a cancellation. If …" at bounding box center [529, 291] width 674 height 27
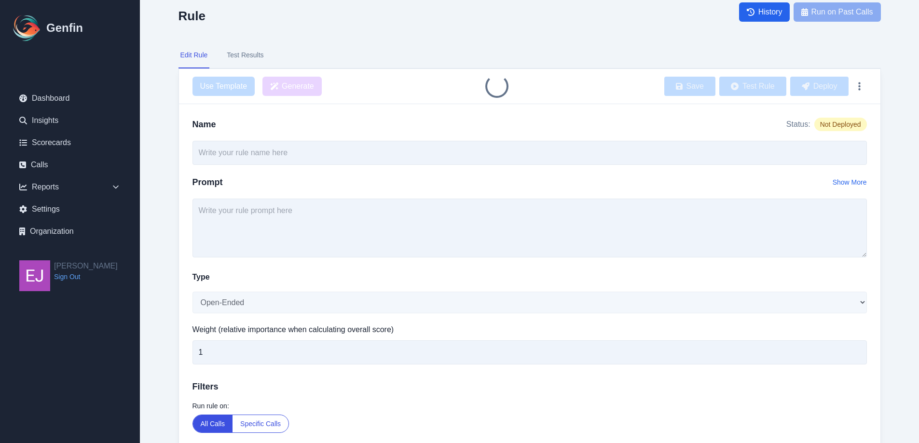
type input "Determine customer segment - all calls"
select select "Score"
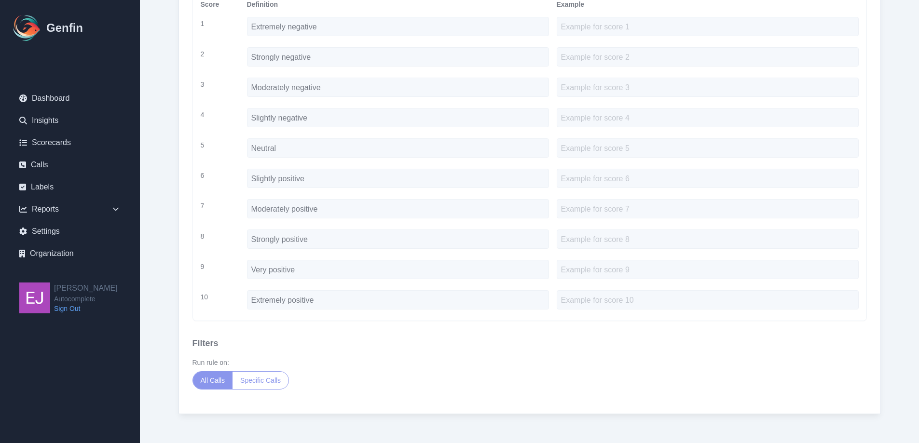
scroll to position [442, 0]
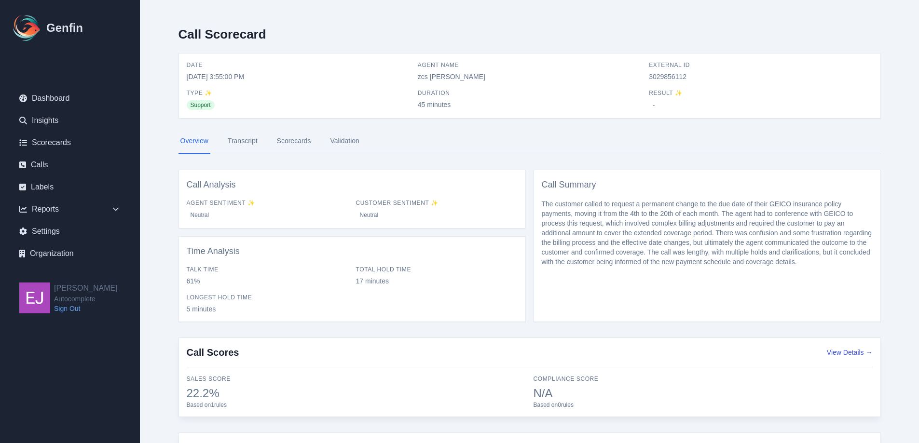
click at [259, 142] on link "Transcript" at bounding box center [243, 141] width 34 height 26
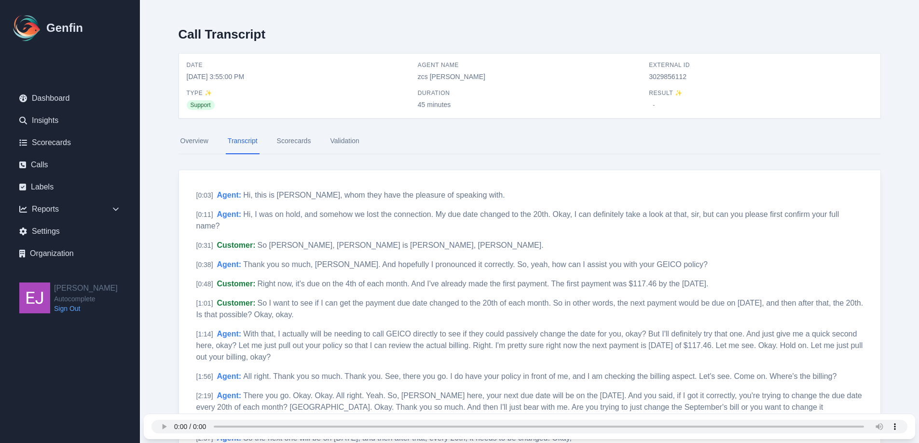
click at [303, 142] on link "Scorecards" at bounding box center [294, 141] width 38 height 26
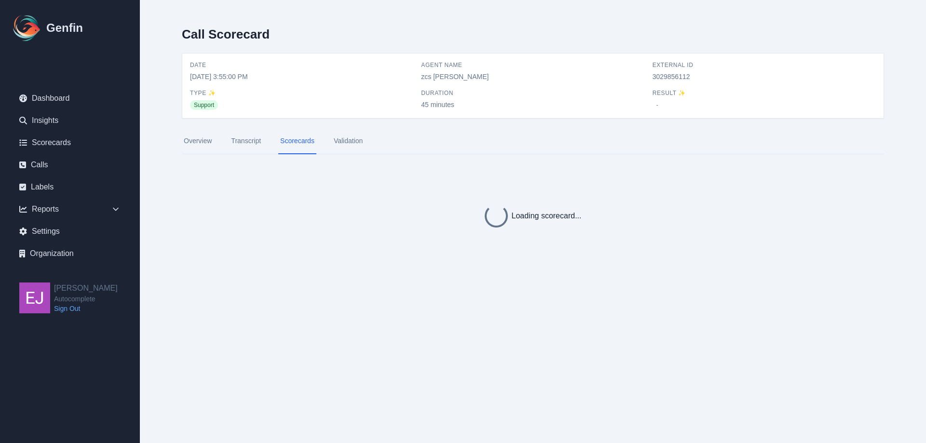
click at [250, 136] on link "Transcript" at bounding box center [246, 141] width 34 height 26
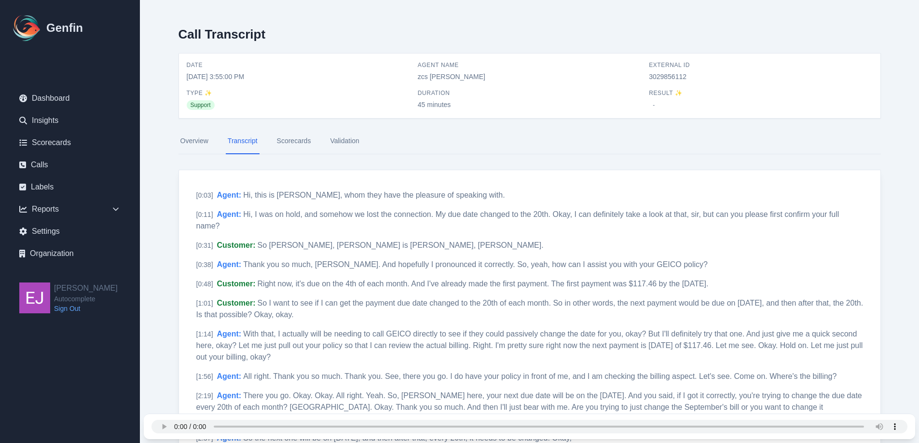
click at [286, 141] on link "Scorecards" at bounding box center [294, 141] width 38 height 26
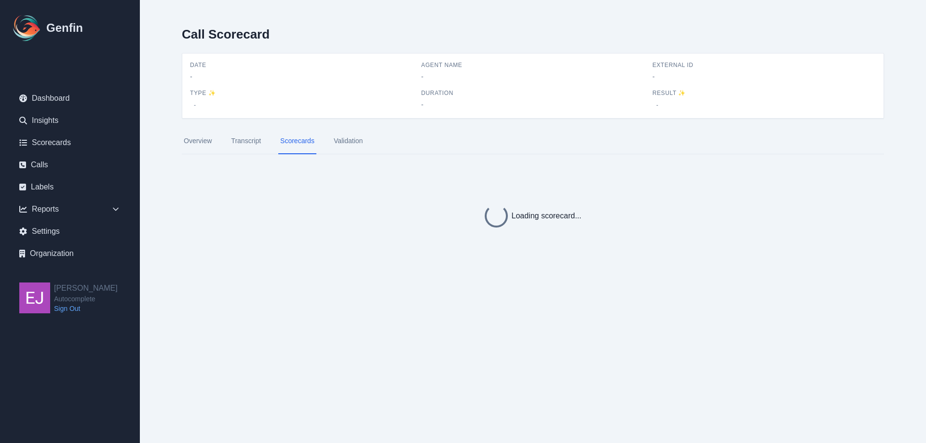
click at [240, 137] on link "Transcript" at bounding box center [246, 141] width 34 height 26
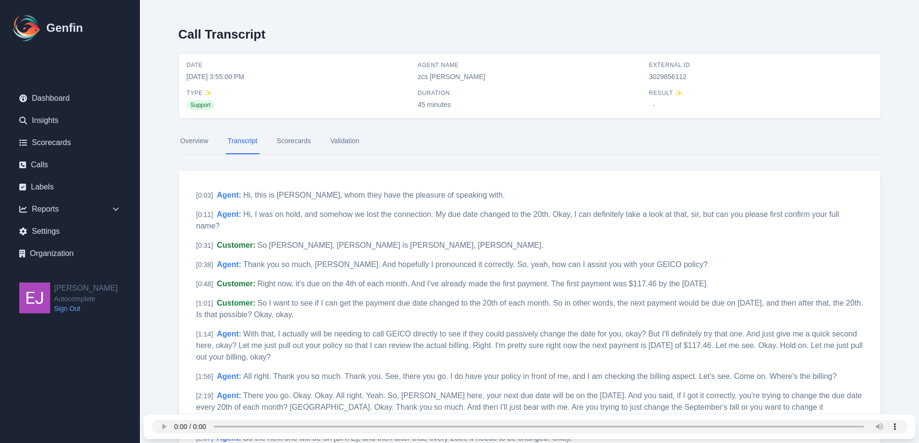
click at [279, 138] on link "Scorecards" at bounding box center [294, 141] width 38 height 26
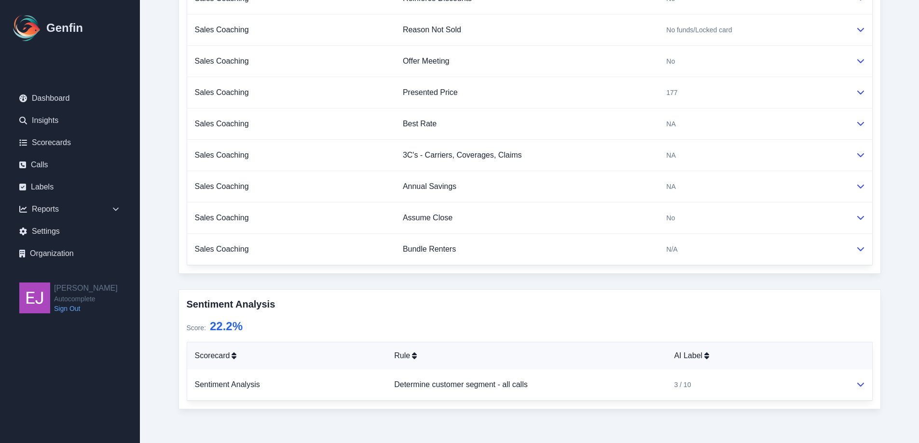
scroll to position [503, 0]
click at [860, 383] on icon at bounding box center [861, 384] width 8 height 8
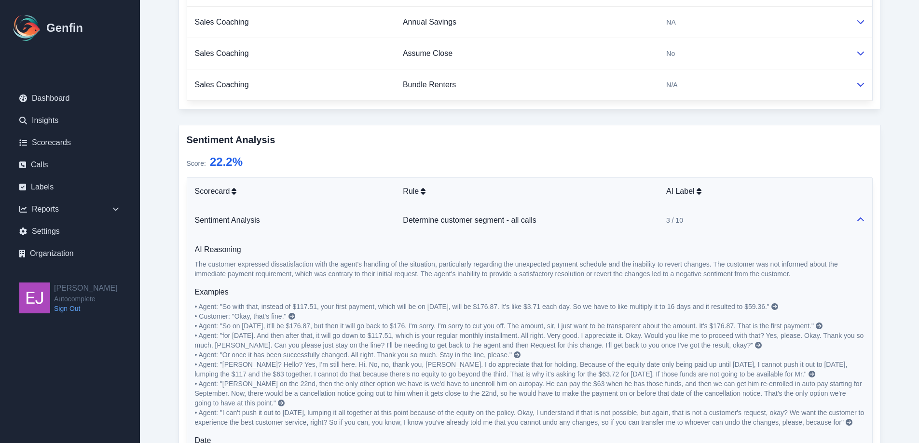
scroll to position [744, 0]
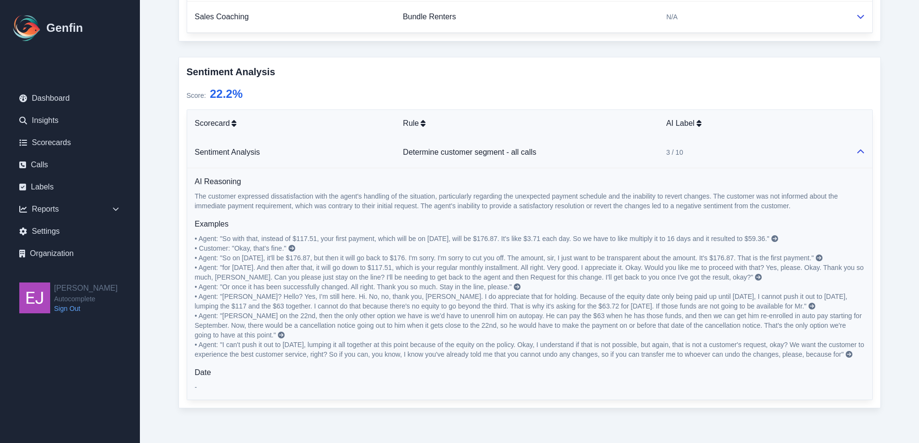
click at [808, 303] on icon at bounding box center [811, 306] width 7 height 7
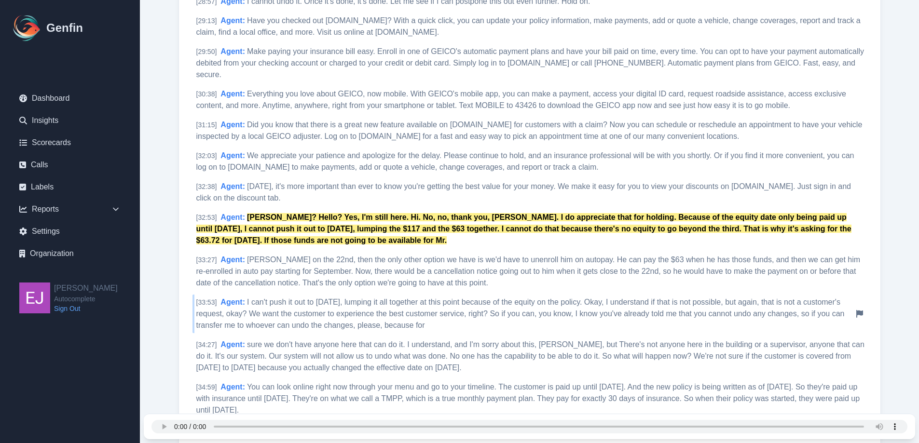
scroll to position [2803, 0]
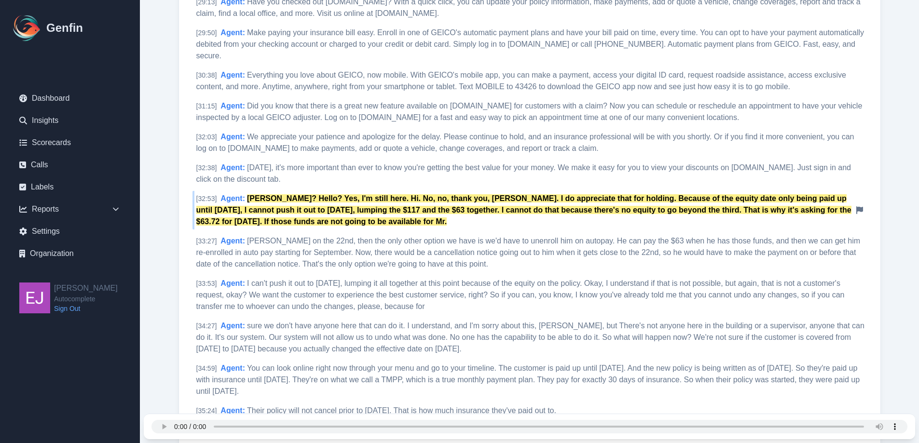
click at [258, 205] on div "[ 32:53 ] Agent : Amy? Hello? Yes, I'm still here. Hi. No, no, thank you, Amy. …" at bounding box center [529, 210] width 674 height 39
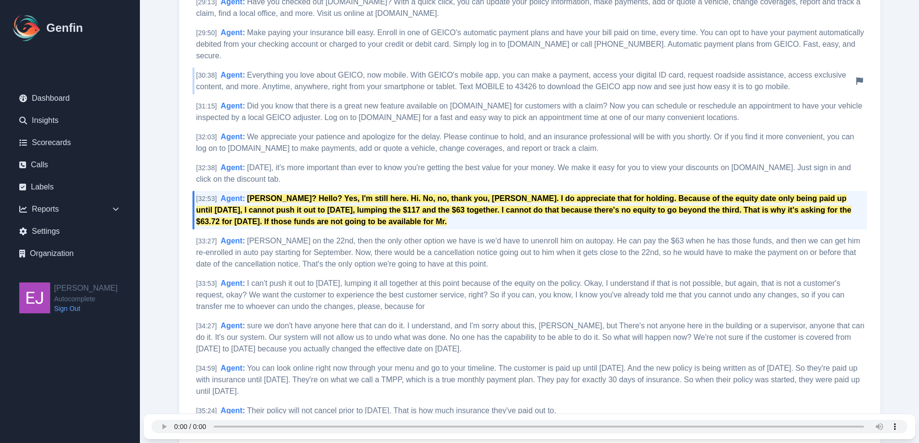
click at [331, 90] on span "Everything you love about GEICO, now mobile. With GEICO's mobile app, you can m…" at bounding box center [521, 81] width 650 height 20
click at [250, 87] on span "Everything you love about GEICO, now mobile. With GEICO's mobile app, you can m…" at bounding box center [521, 81] width 650 height 20
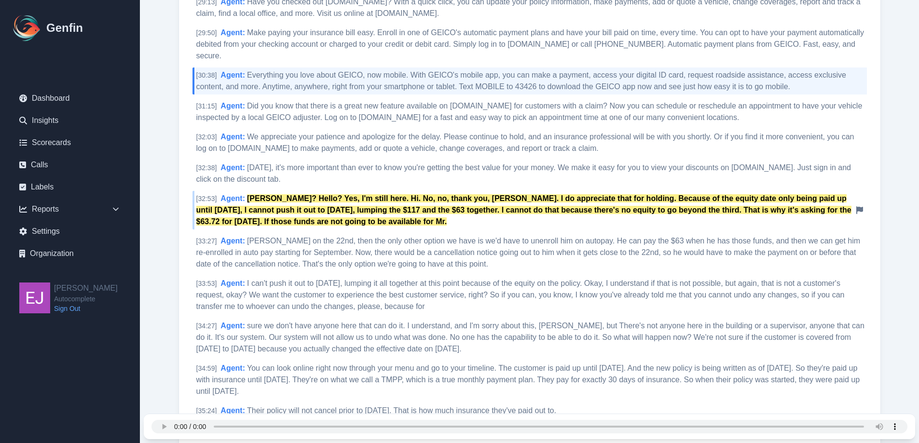
click at [252, 208] on mark "[PERSON_NAME]? Hello? Yes, I'm still here. Hi. No, no, thank you, [PERSON_NAME]…" at bounding box center [523, 209] width 655 height 31
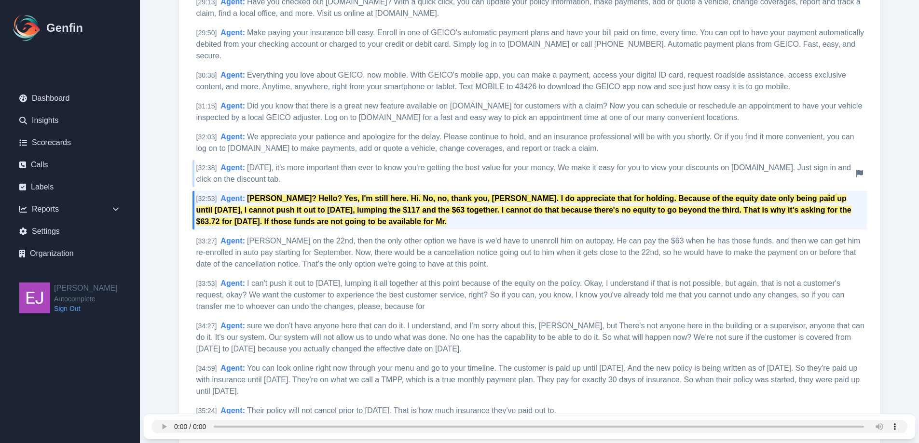
click at [251, 181] on span "[DATE], it's more important than ever to know you're getting the best value for…" at bounding box center [523, 174] width 655 height 20
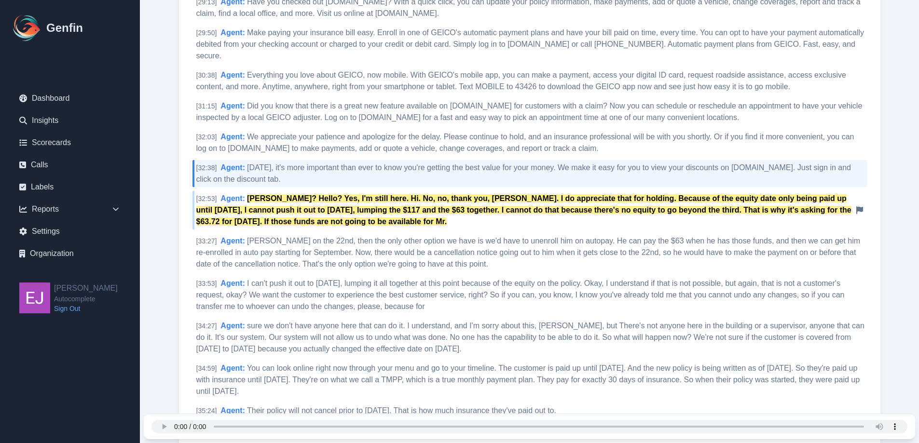
click at [251, 211] on mark "[PERSON_NAME]? Hello? Yes, I'm still here. Hi. No, no, thank you, [PERSON_NAME]…" at bounding box center [523, 209] width 655 height 31
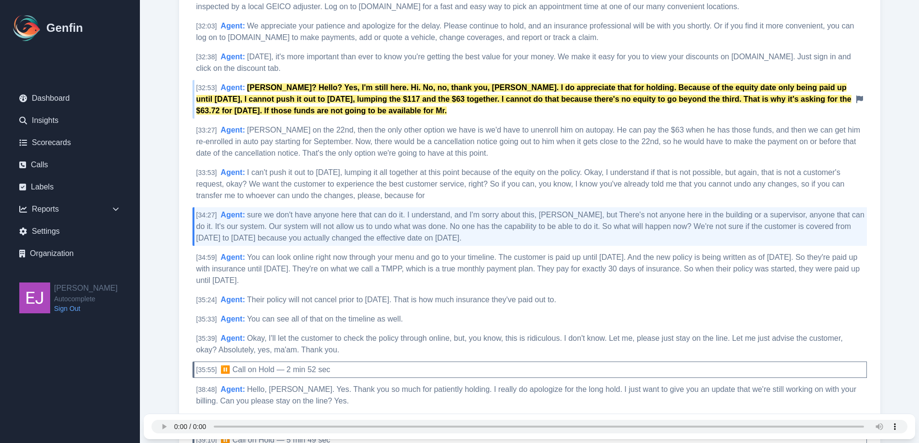
scroll to position [2915, 0]
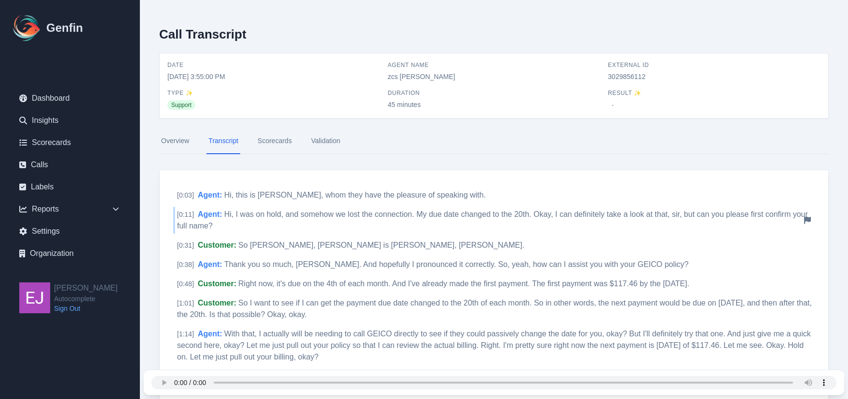
click at [756, 216] on span "Hi, I was on hold, and somehow we lost the connection. My due date changed to t…" at bounding box center [492, 220] width 631 height 20
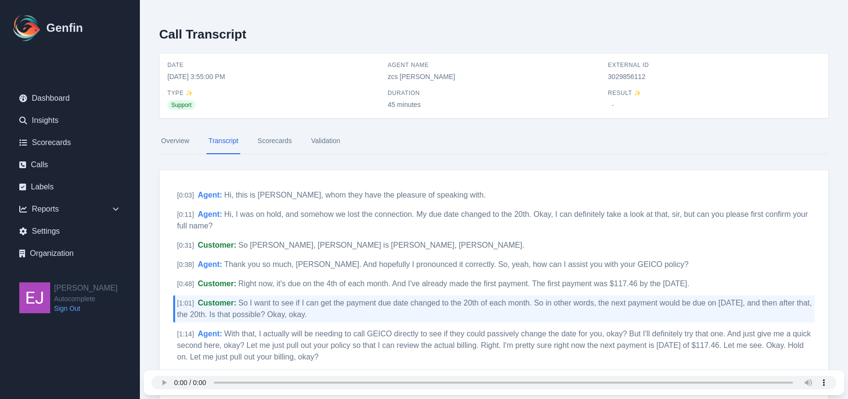
click at [220, 143] on link "Transcript" at bounding box center [223, 141] width 34 height 26
click at [169, 144] on link "Overview" at bounding box center [175, 141] width 32 height 26
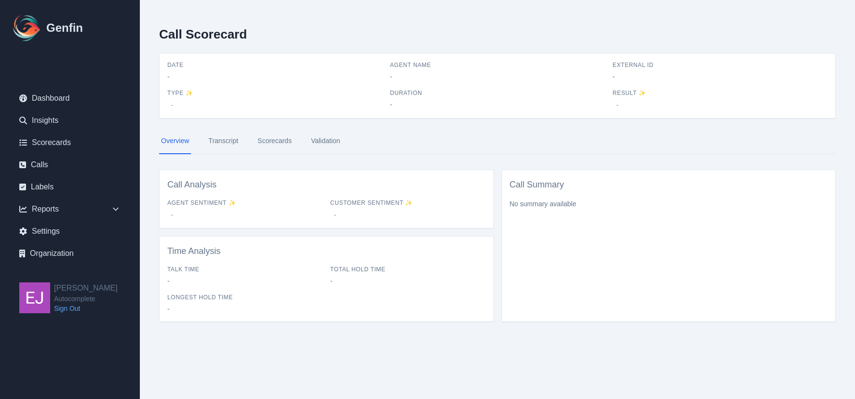
click at [233, 144] on link "Transcript" at bounding box center [223, 141] width 34 height 26
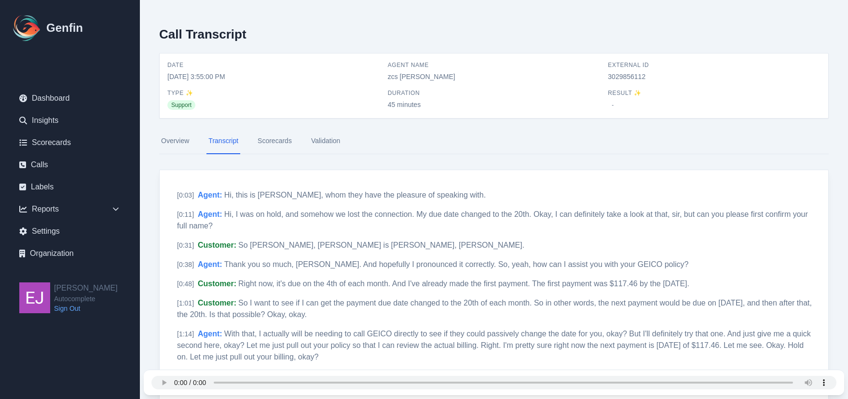
click at [269, 139] on link "Scorecards" at bounding box center [275, 141] width 38 height 26
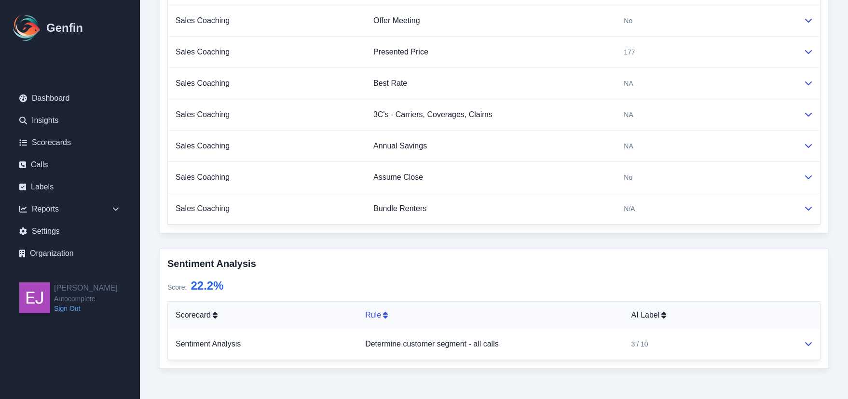
scroll to position [547, 0]
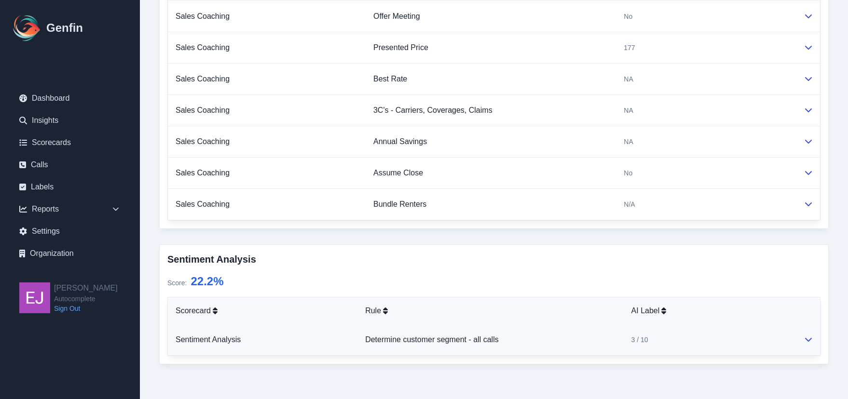
click at [808, 339] on icon at bounding box center [809, 340] width 8 height 8
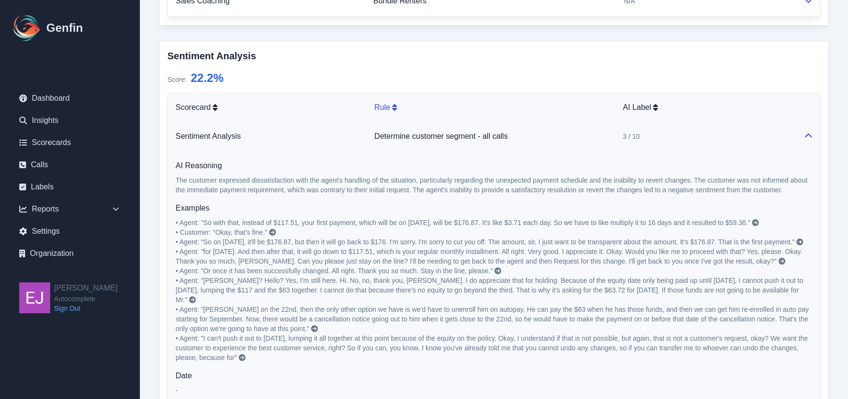
scroll to position [798, 0]
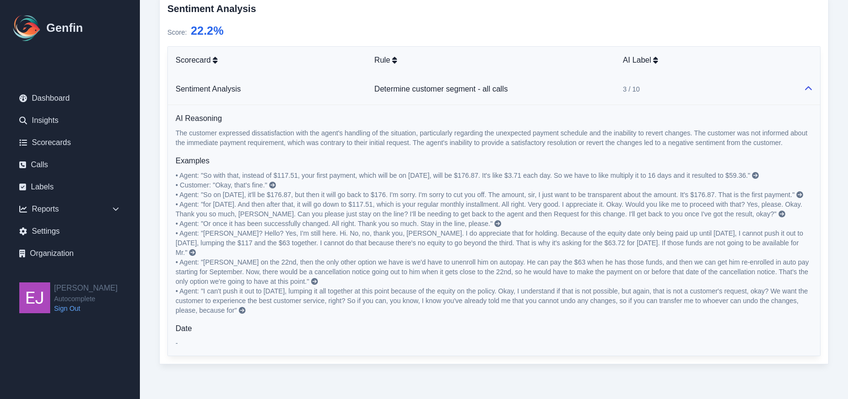
click at [778, 218] on icon at bounding box center [781, 214] width 7 height 7
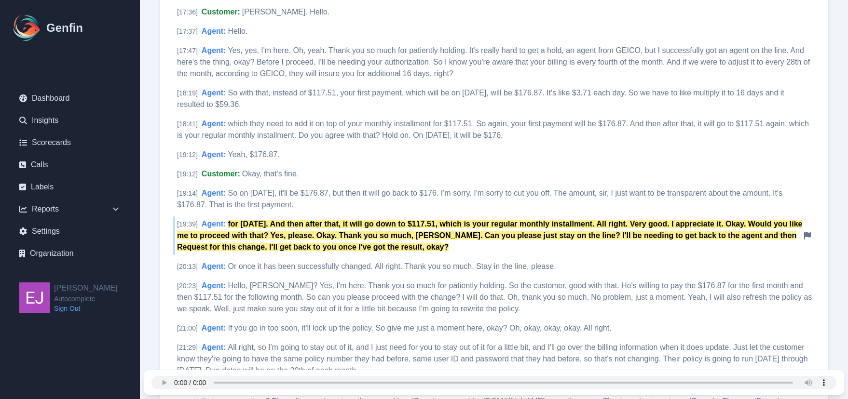
scroll to position [1883, 0]
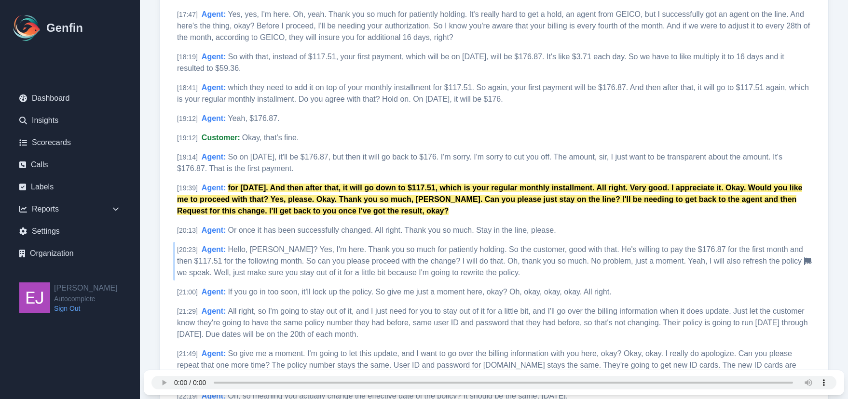
click at [479, 261] on span "Hello, [PERSON_NAME]? Yes, I'm here. Thank you so much for patiently holding. S…" at bounding box center [494, 261] width 635 height 31
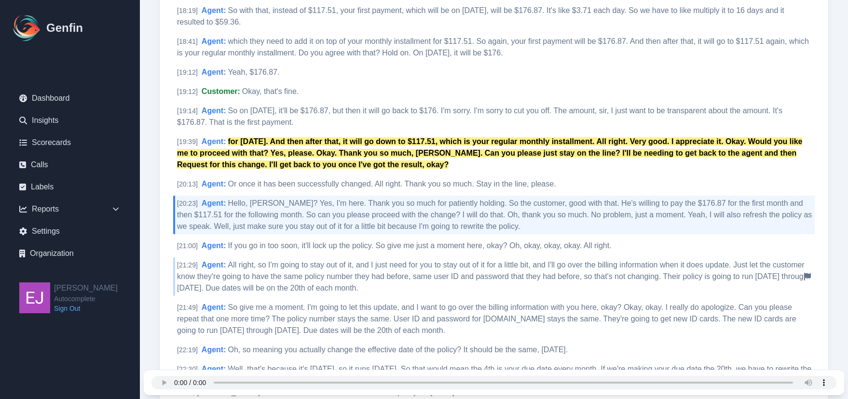
scroll to position [1932, 0]
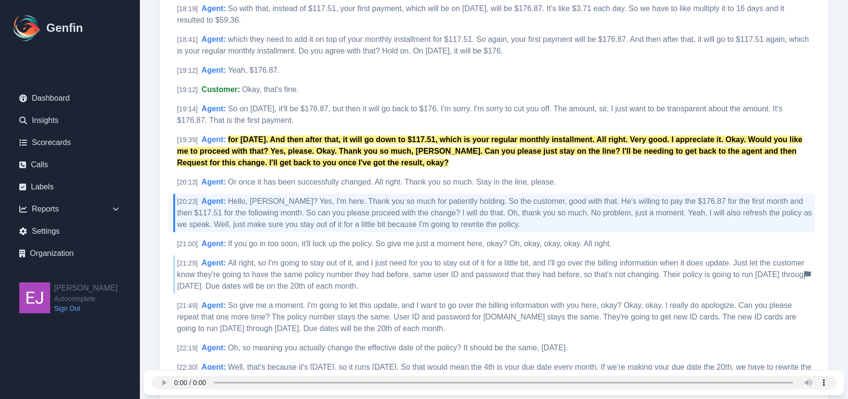
click at [429, 273] on span "All right, so I'm going to stay out of it, and I just need for you to stay out …" at bounding box center [492, 274] width 631 height 31
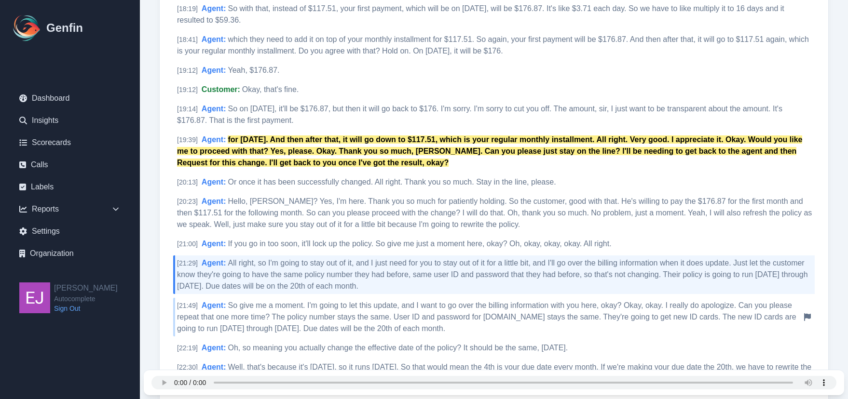
click at [411, 313] on div "[ 21:49 ] Agent : So give me a moment. I'm going to let this update, and I want…" at bounding box center [493, 317] width 641 height 39
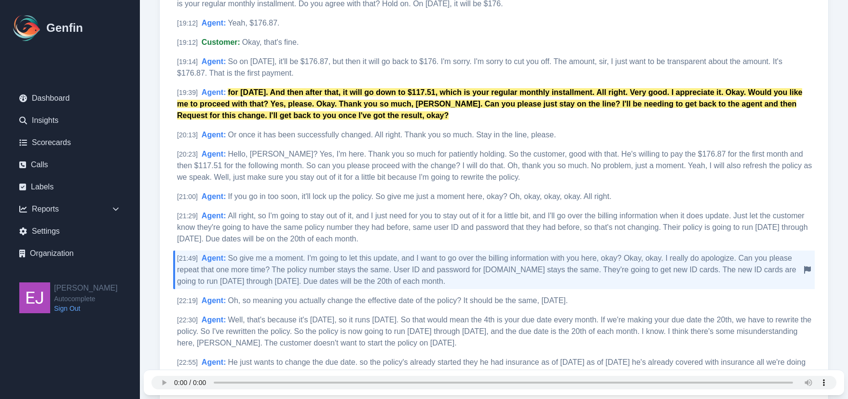
scroll to position [1980, 0]
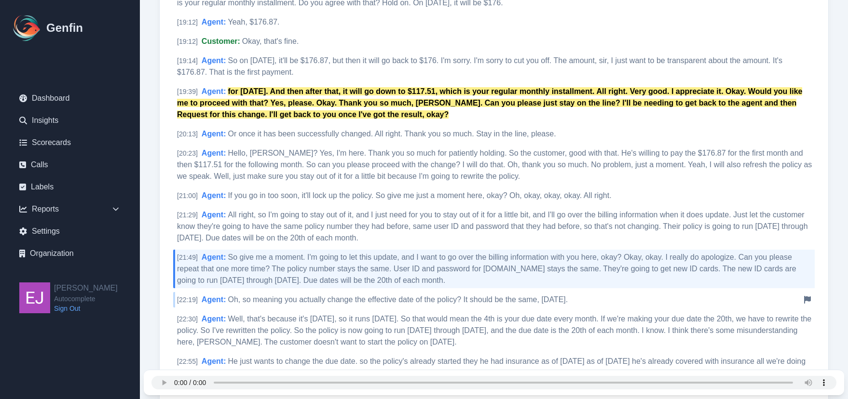
click at [414, 301] on span "Oh, so meaning you actually change the effective date of the policy? It should …" at bounding box center [398, 300] width 340 height 8
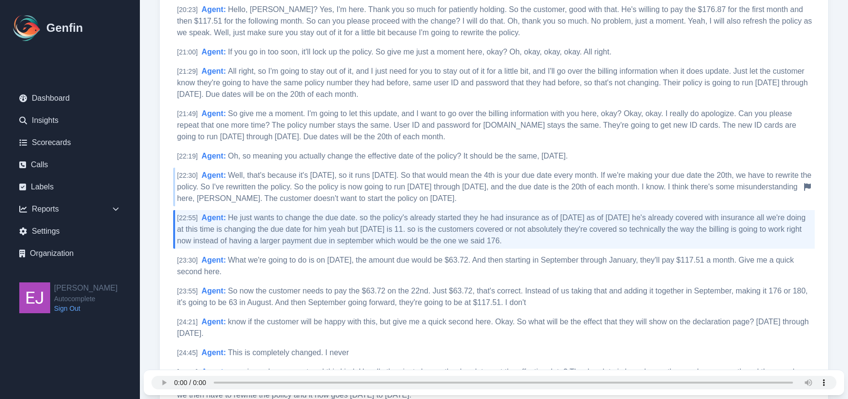
scroll to position [2125, 0]
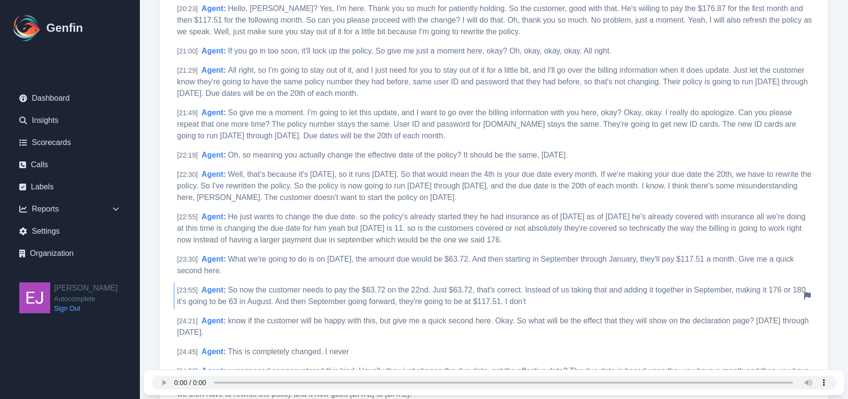
click at [631, 291] on span "So now the customer needs to pay the $63.72 on the 22nd. Just $63.72, that's co…" at bounding box center [492, 296] width 631 height 20
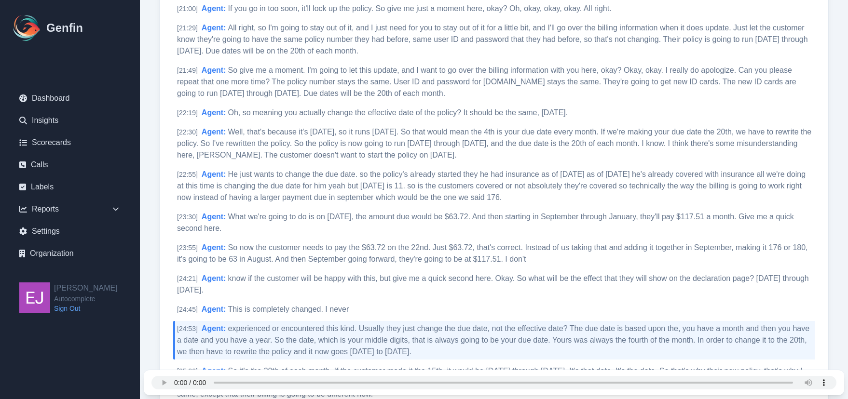
scroll to position [2269, 0]
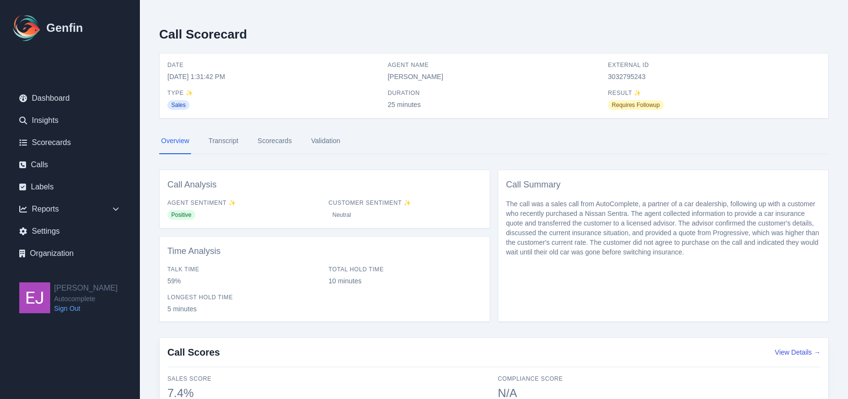
click at [269, 144] on link "Scorecards" at bounding box center [275, 141] width 38 height 26
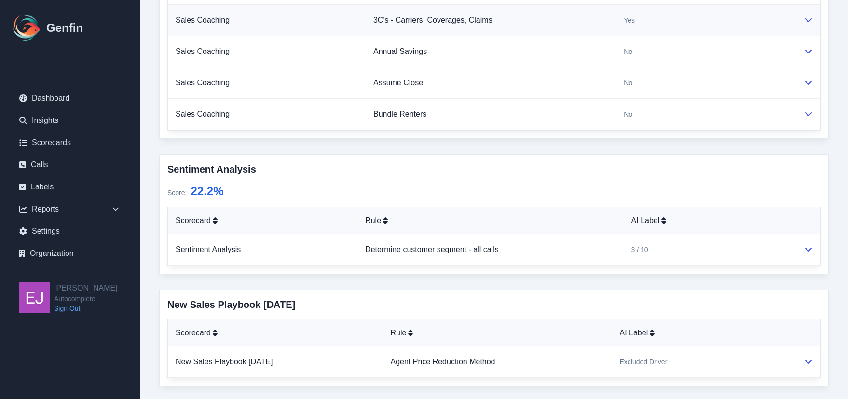
scroll to position [682, 0]
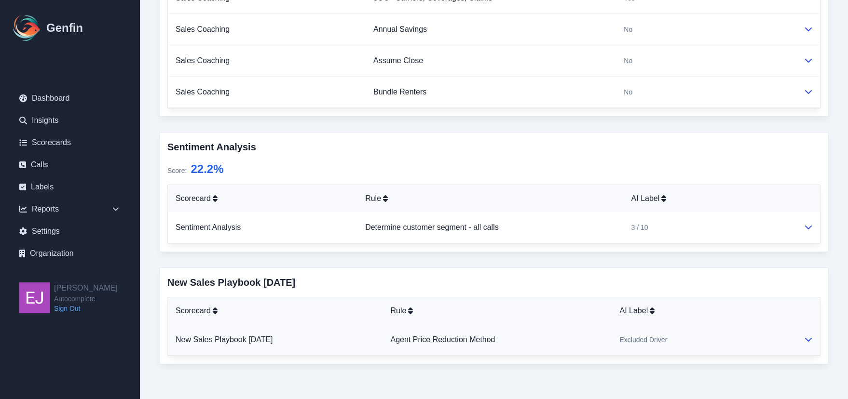
click at [811, 340] on icon at bounding box center [809, 340] width 8 height 8
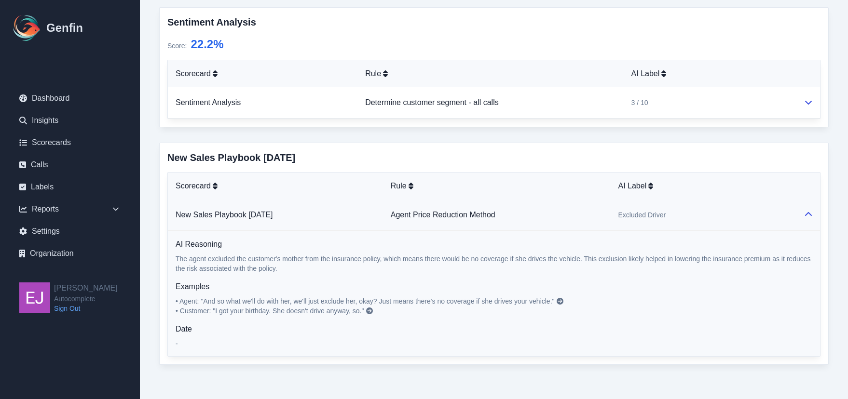
scroll to position [808, 0]
click at [561, 302] on icon at bounding box center [560, 301] width 7 height 7
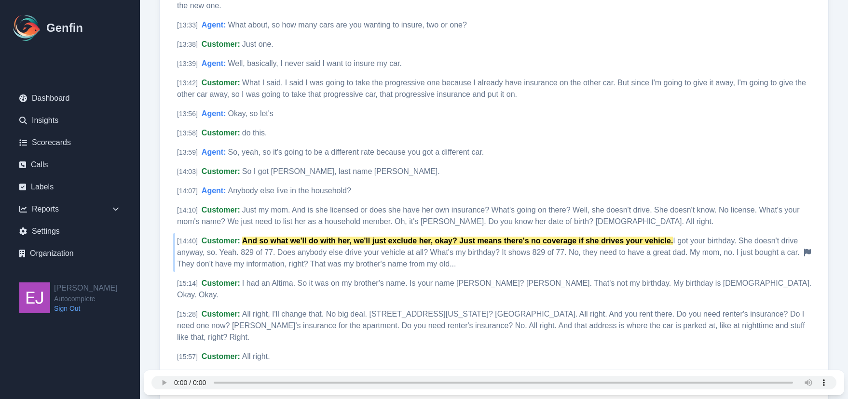
scroll to position [2161, 0]
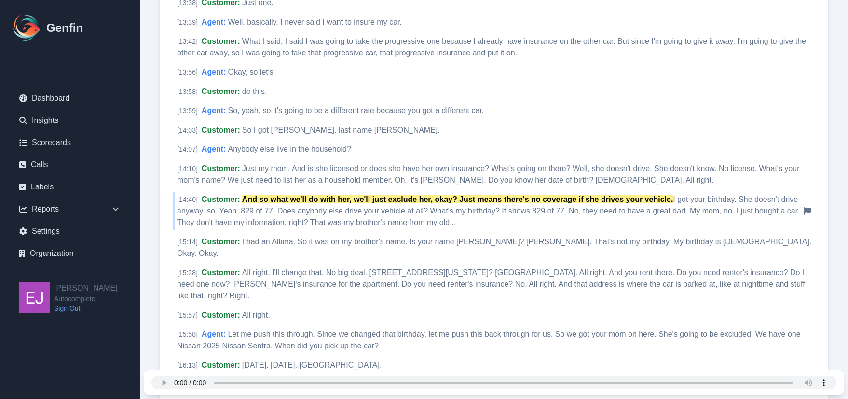
click at [253, 195] on div "[ 14:40 ] Customer : And so what we'll do with her, we'll just exclude her, oka…" at bounding box center [493, 211] width 641 height 39
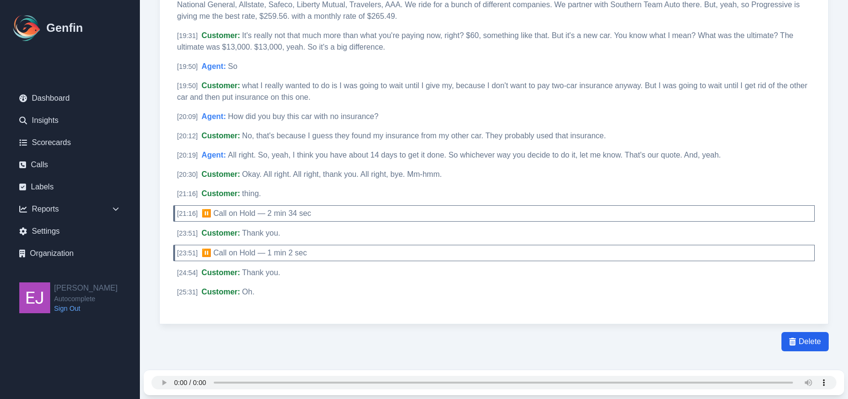
scroll to position [3084, 0]
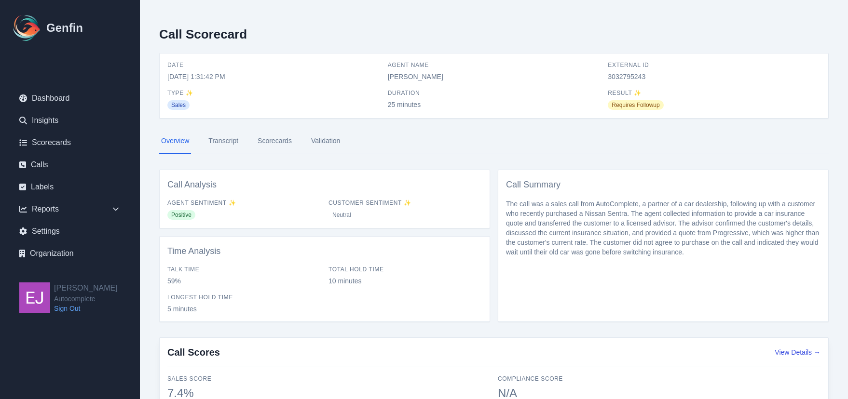
click at [232, 137] on link "Transcript" at bounding box center [223, 141] width 34 height 26
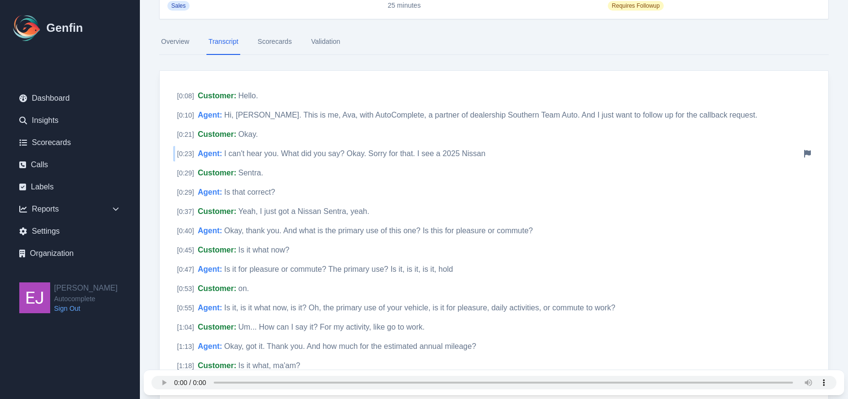
scroll to position [48, 0]
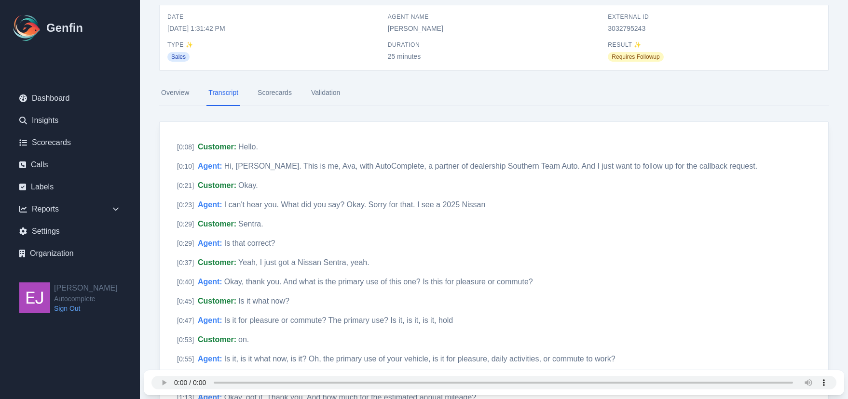
click at [276, 96] on link "Scorecards" at bounding box center [275, 93] width 38 height 26
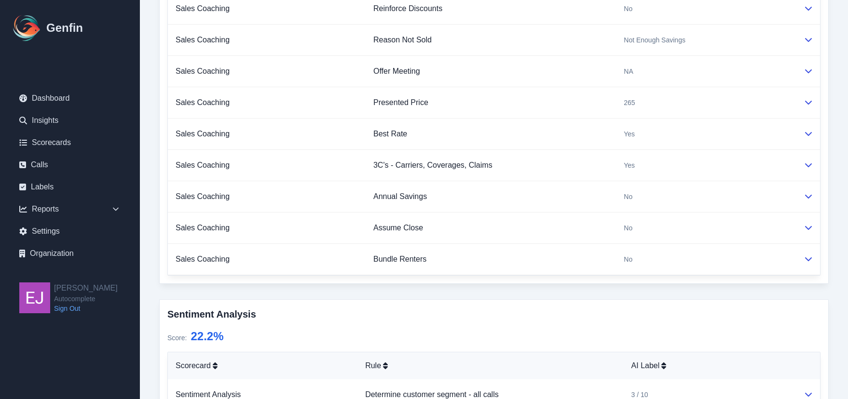
scroll to position [682, 0]
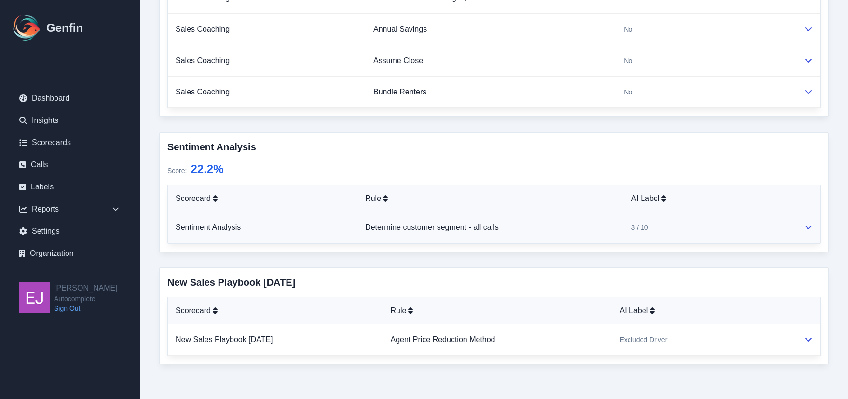
click at [811, 230] on icon at bounding box center [809, 227] width 8 height 8
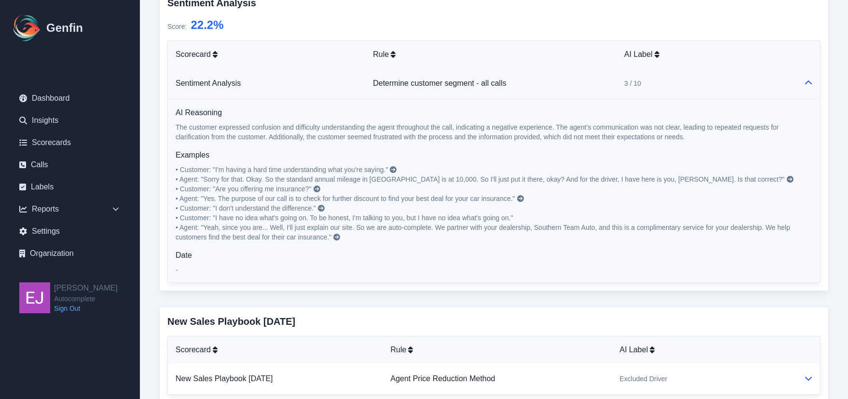
scroll to position [827, 0]
click at [395, 170] on icon at bounding box center [393, 169] width 7 height 7
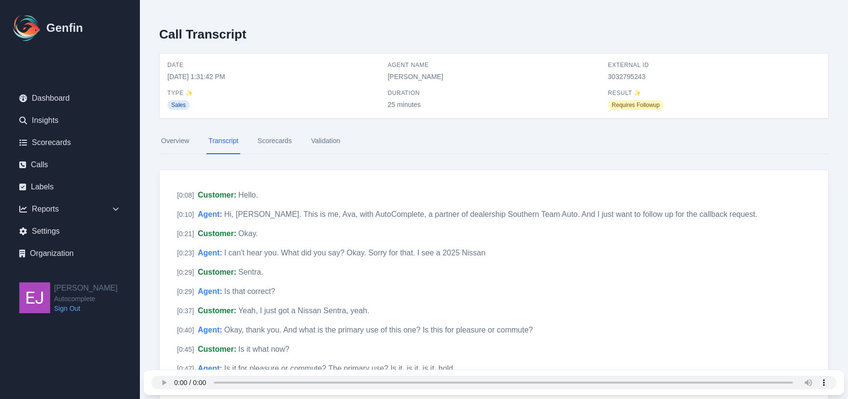
click at [273, 146] on link "Scorecards" at bounding box center [275, 141] width 38 height 26
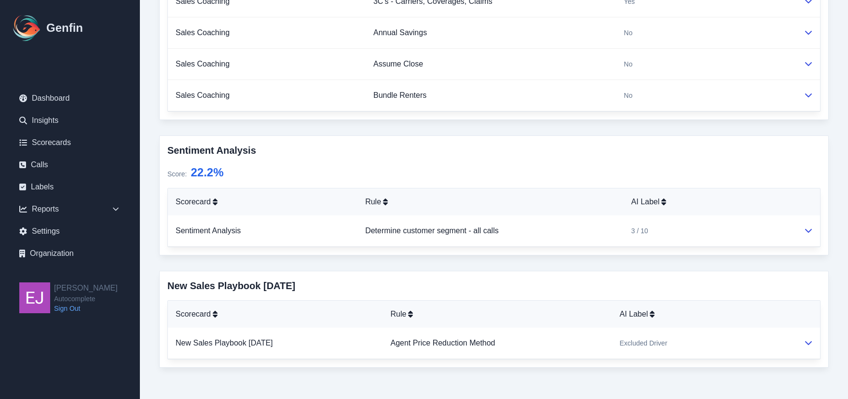
scroll to position [682, 0]
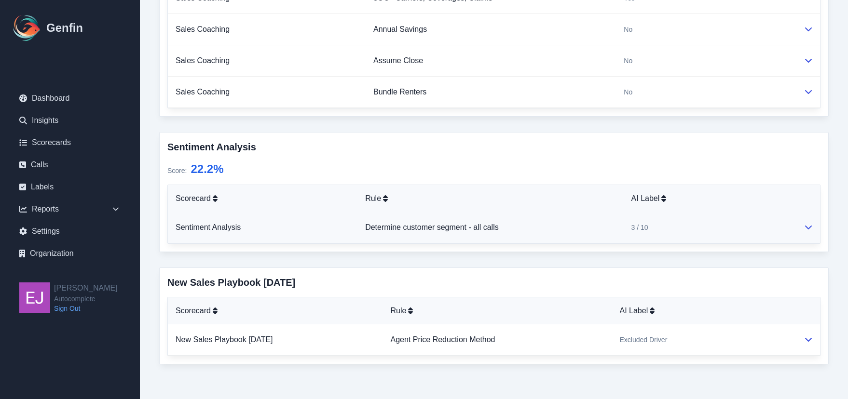
click at [812, 230] on td at bounding box center [808, 227] width 24 height 31
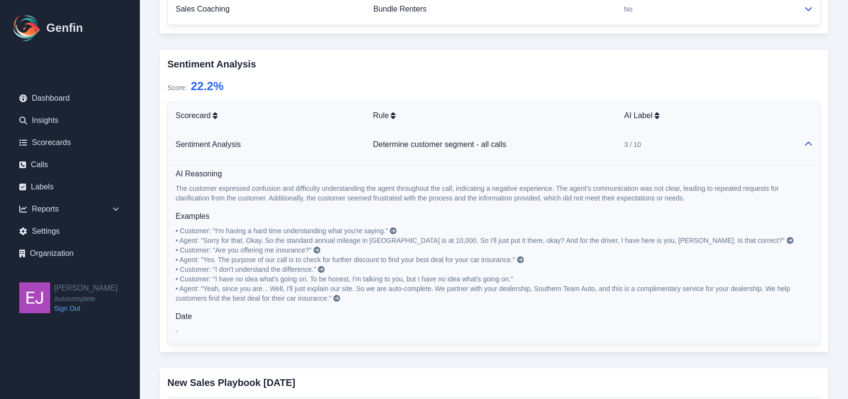
scroll to position [779, 0]
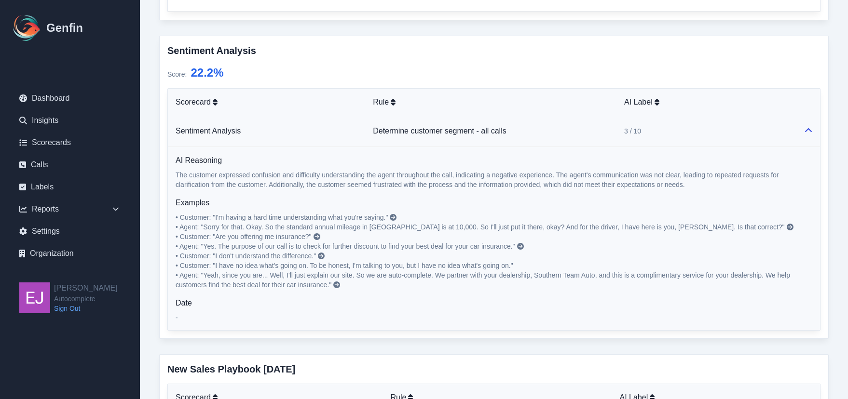
click at [395, 217] on icon at bounding box center [393, 217] width 7 height 7
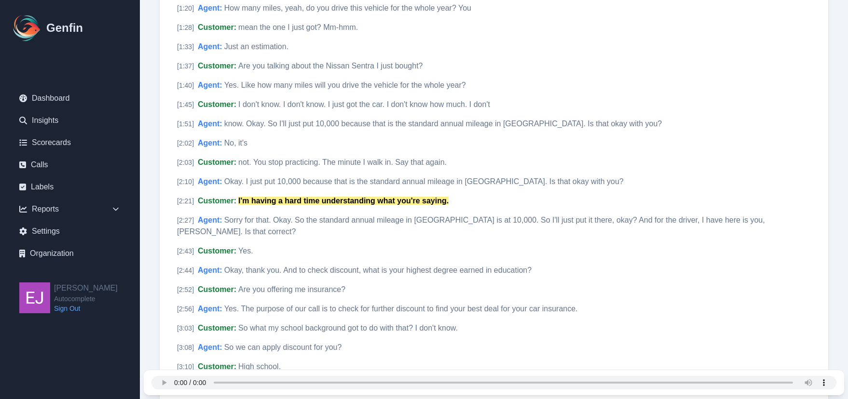
scroll to position [478, 0]
click at [355, 201] on mark "I'm having a hard time understanding what you're saying." at bounding box center [343, 199] width 210 height 8
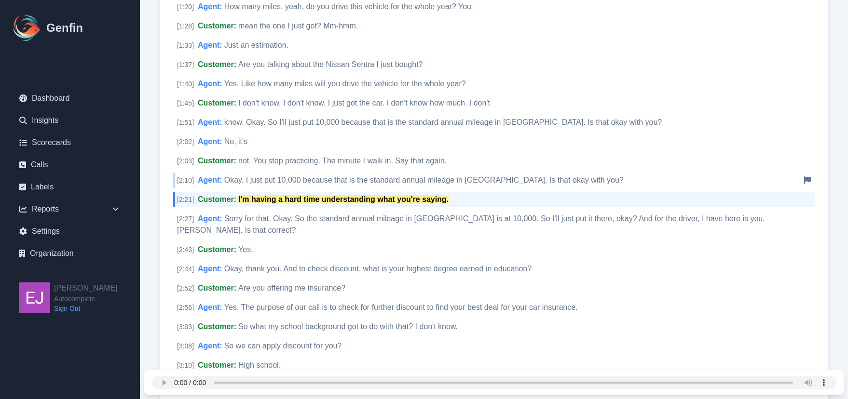
click at [417, 179] on span "Okay. I just put 10,000 because that is the standard annual mileage in [GEOGRAP…" at bounding box center [423, 180] width 399 height 8
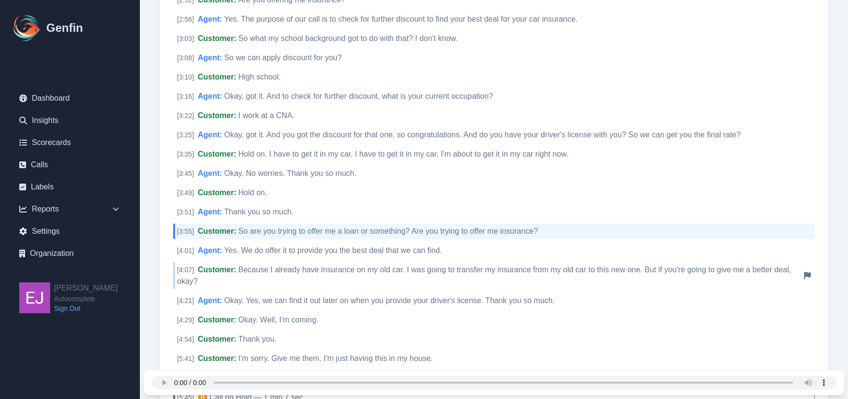
scroll to position [767, 0]
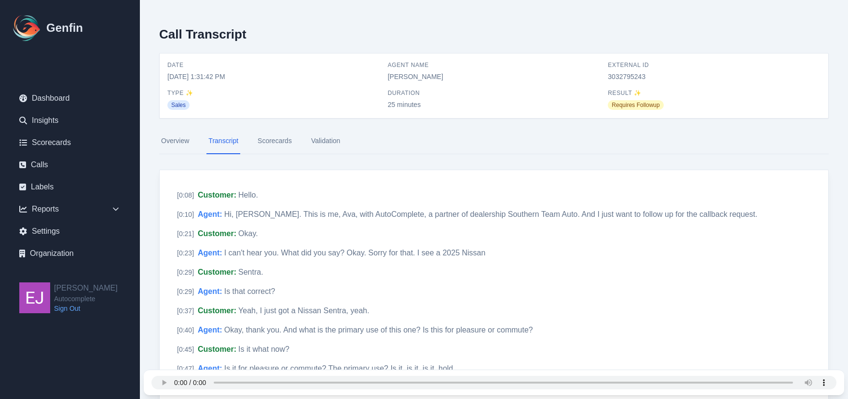
scroll to position [767, 0]
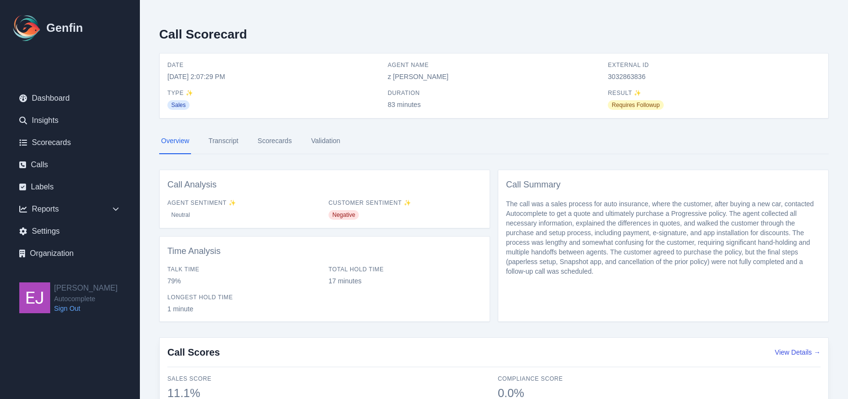
click at [274, 143] on link "Scorecards" at bounding box center [275, 141] width 38 height 26
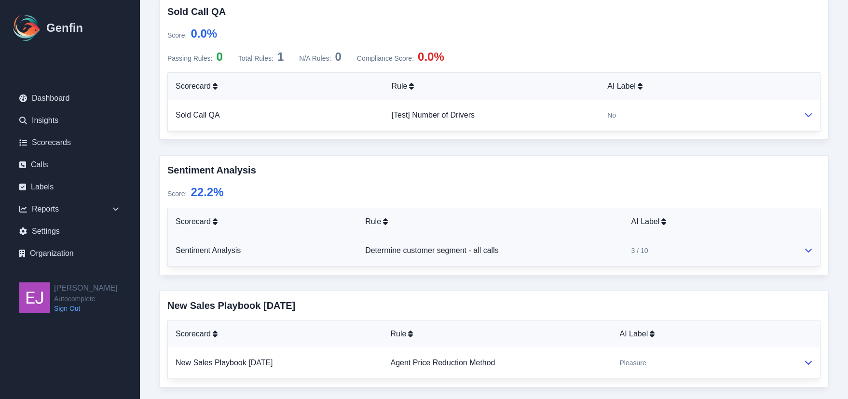
scroll to position [820, 0]
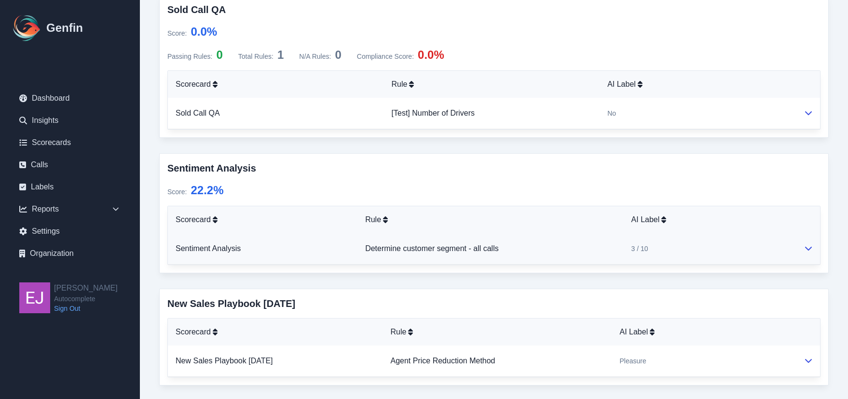
click at [809, 246] on icon at bounding box center [809, 249] width 8 height 8
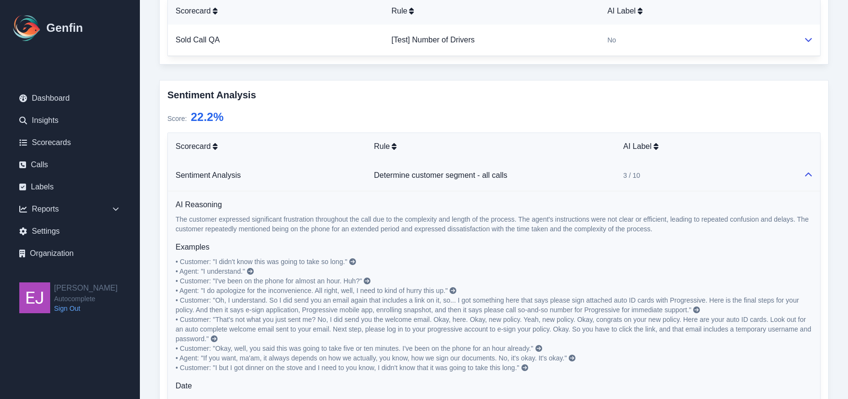
scroll to position [916, 0]
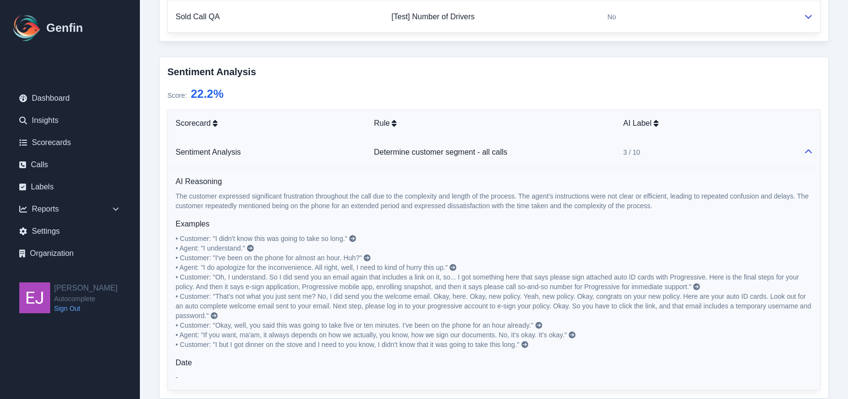
click at [355, 239] on icon at bounding box center [352, 238] width 7 height 7
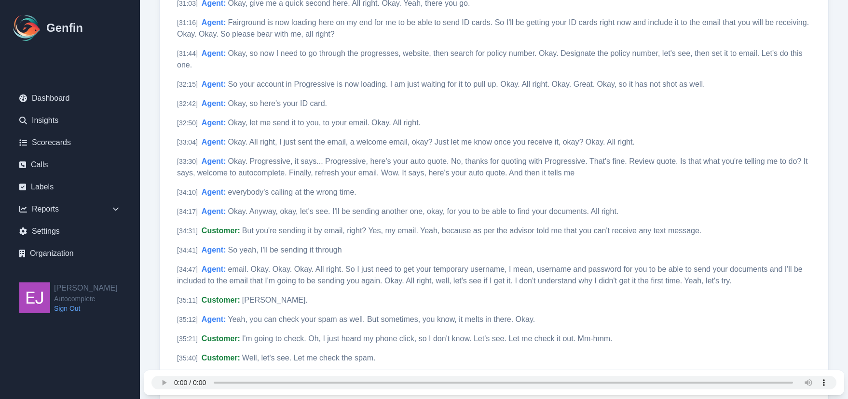
scroll to position [4294, 0]
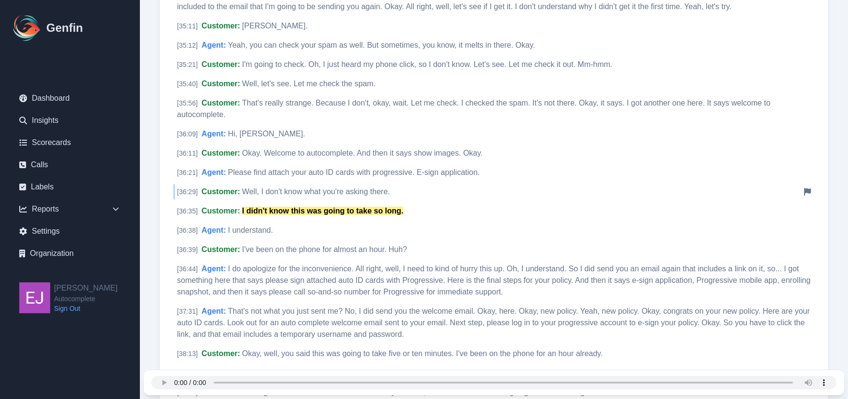
click at [286, 188] on span "Well, I don't know what you're asking there." at bounding box center [316, 192] width 148 height 8
click at [293, 149] on span "Okay. Welcome to autocomplete. And then it says show images. Okay." at bounding box center [362, 153] width 241 height 8
click at [233, 130] on span "Hi, [PERSON_NAME]." at bounding box center [266, 134] width 77 height 8
click at [231, 130] on span "Hi, [PERSON_NAME]." at bounding box center [266, 134] width 77 height 8
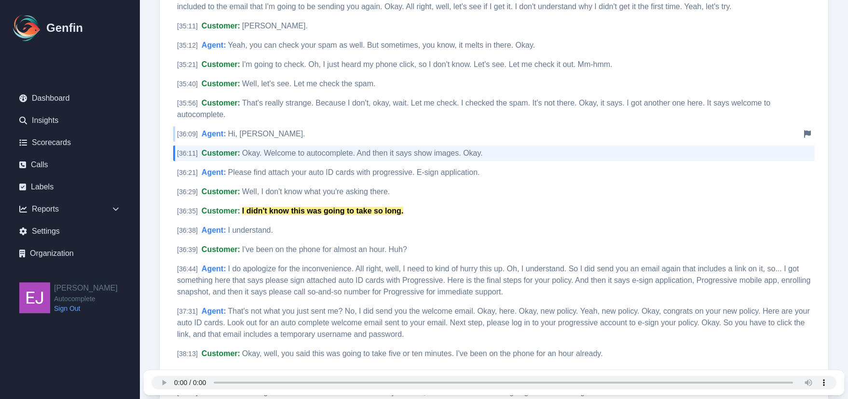
click at [231, 130] on span "Hi, [PERSON_NAME]." at bounding box center [266, 134] width 77 height 8
click at [245, 168] on span "Please find attach your auto ID cards with progressive. E-sign application." at bounding box center [354, 172] width 252 height 8
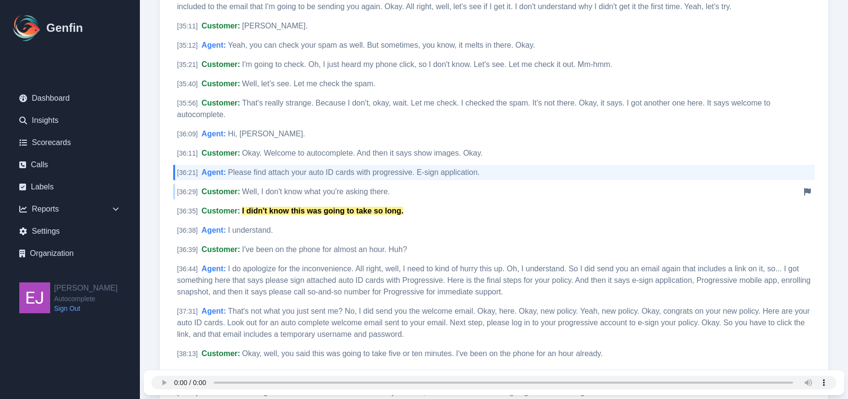
click at [245, 188] on span "Well, I don't know what you're asking there." at bounding box center [316, 192] width 148 height 8
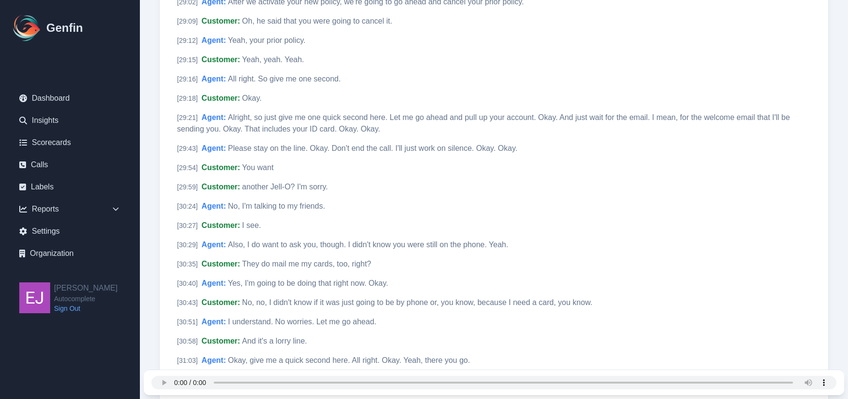
scroll to position [4270, 0]
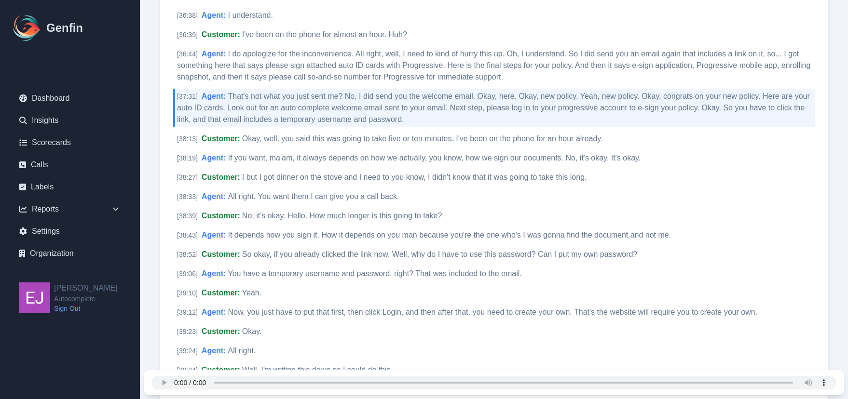
scroll to position [4511, 0]
click at [590, 133] on span "Okay, well, you said this was going to take five or ten minutes. I've been on t…" at bounding box center [422, 137] width 361 height 8
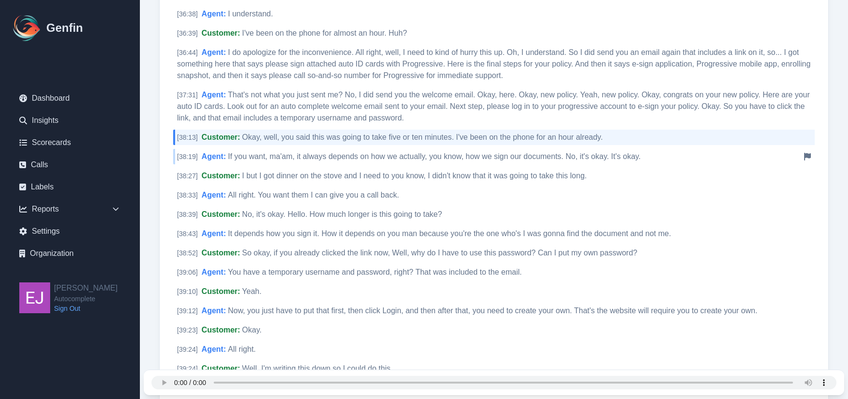
click at [383, 152] on span "If you want, ma'am, it always depends on how we actually, you know, how we sign…" at bounding box center [434, 156] width 413 height 8
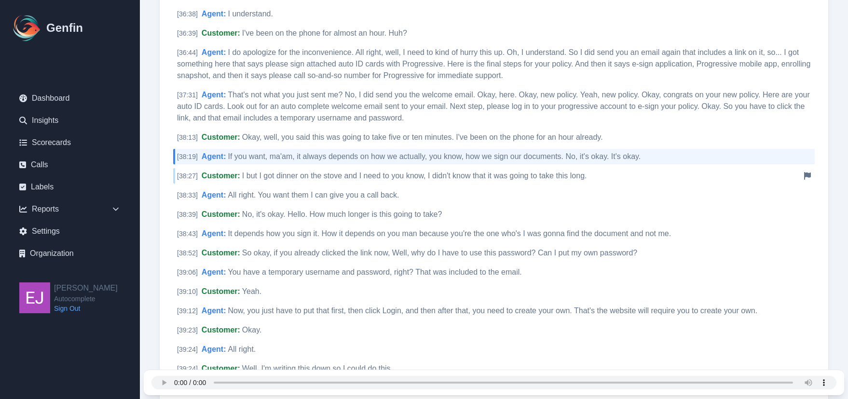
click at [388, 172] on span "I but I got dinner on the stove and I need to you know, I didn't know that it w…" at bounding box center [414, 176] width 345 height 8
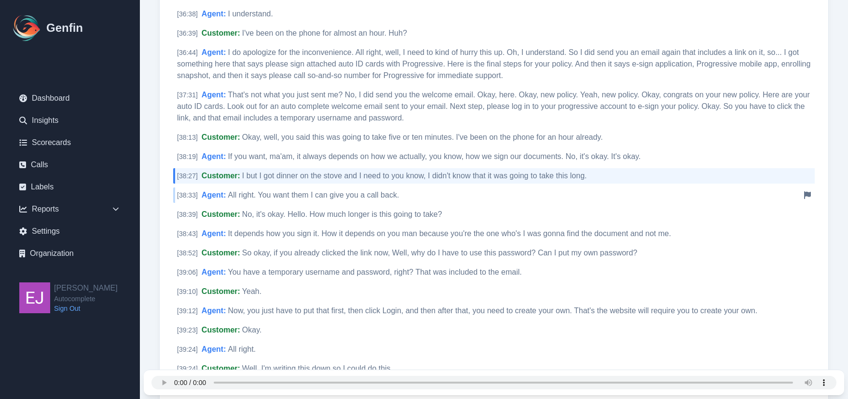
click at [390, 188] on div "[ 38:33 ] Agent : All right. You want them I can give you a call back. Notify G…" at bounding box center [493, 195] width 641 height 15
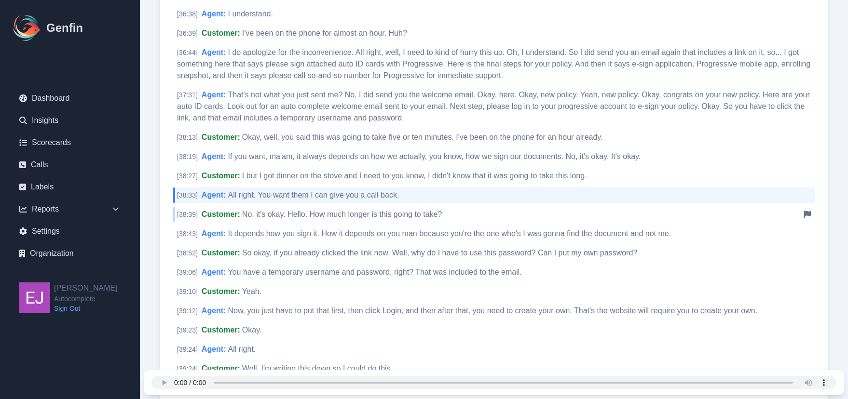
click at [379, 210] on span "No, it's okay. Hello. How much longer is this going to take?" at bounding box center [342, 214] width 200 height 8
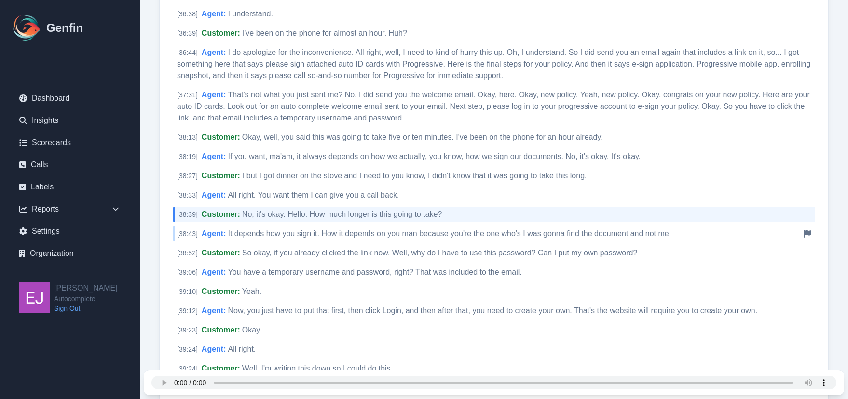
click at [376, 230] on span "It depends how you sign it. How it depends on you man because you're the one wh…" at bounding box center [449, 234] width 443 height 8
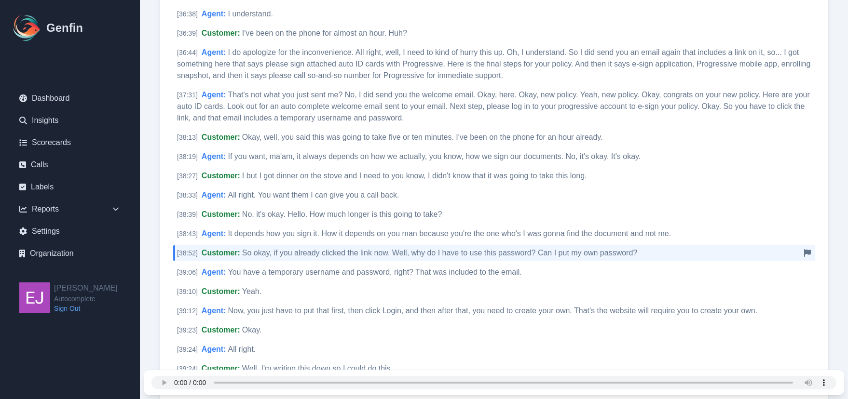
click at [359, 249] on span "So okay, if you already clicked the link now, Well, why do I have to use this p…" at bounding box center [439, 253] width 395 height 8
click at [336, 268] on span "You have a temporary username and password, right? That was included to the ema…" at bounding box center [375, 272] width 294 height 8
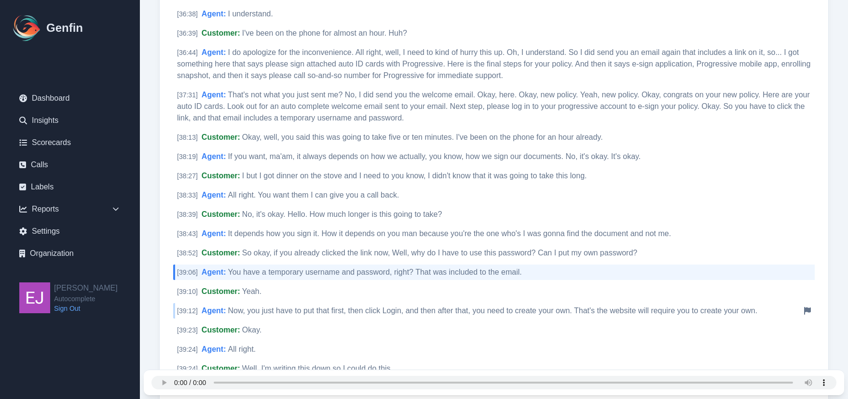
click at [307, 307] on span "Now, you just have to put that first, then click Login, and then after that, yo…" at bounding box center [493, 311] width 530 height 8
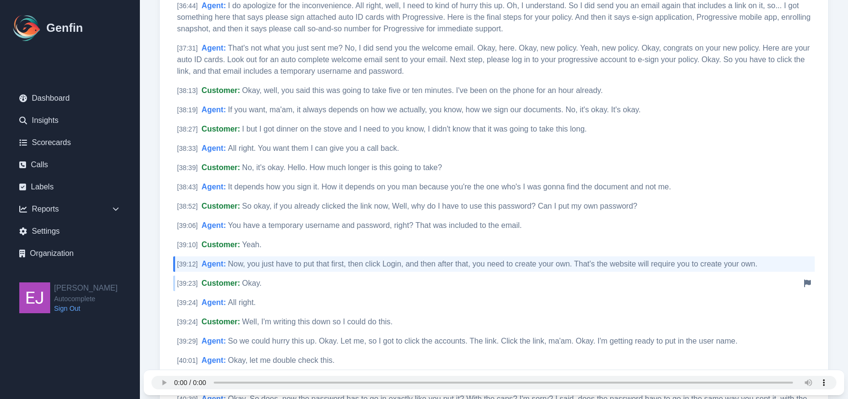
scroll to position [4559, 0]
click at [248, 297] on span "All right." at bounding box center [242, 301] width 28 height 8
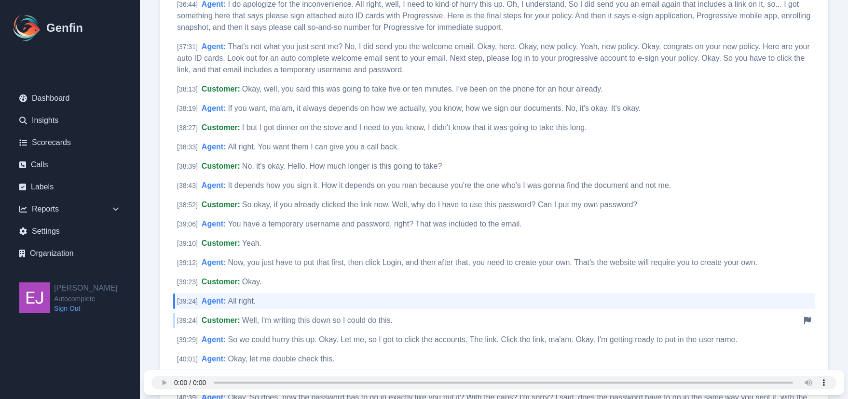
click at [262, 316] on span "Well, I'm writing this down so I could do this." at bounding box center [317, 320] width 150 height 8
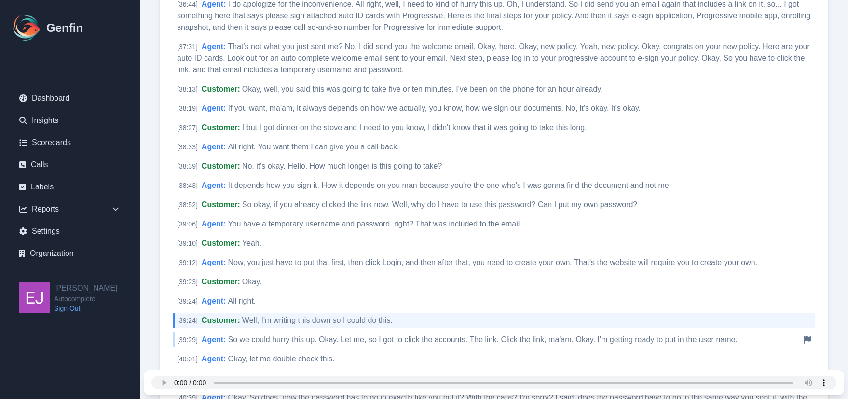
click at [258, 336] on span "So we could hurry this up. Okay. Let me, so I got to click the accounts. The li…" at bounding box center [482, 340] width 509 height 8
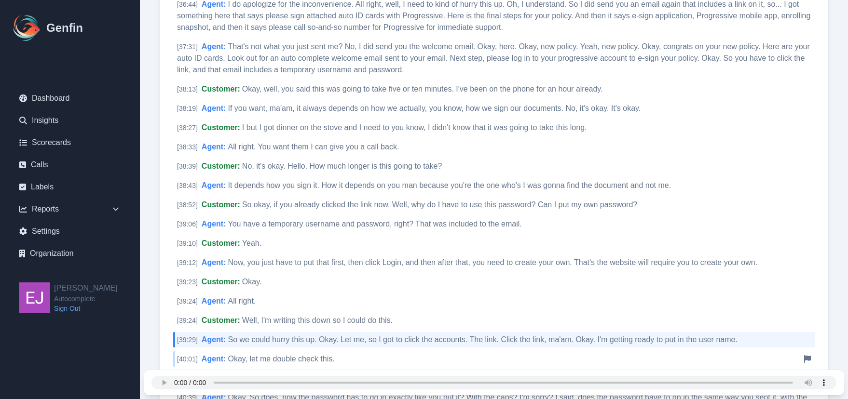
click at [249, 355] on span "Okay, let me double check this." at bounding box center [281, 359] width 107 height 8
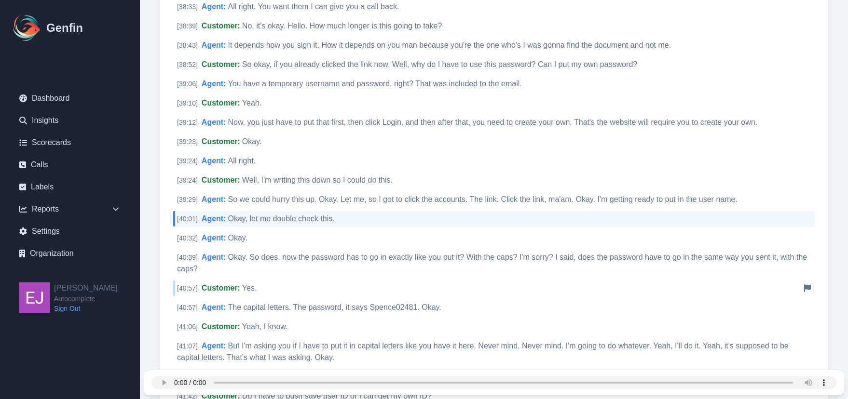
scroll to position [4704, 0]
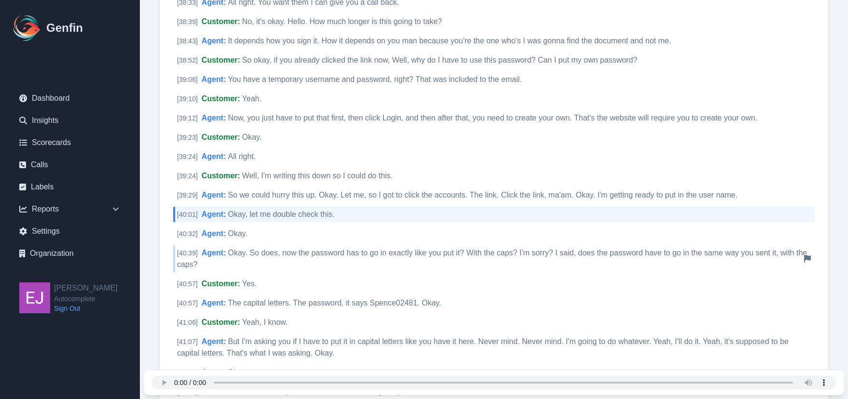
click at [253, 246] on div "[ 40:39 ] Agent : Okay. So does, now the password has to go in exactly like you…" at bounding box center [493, 259] width 641 height 27
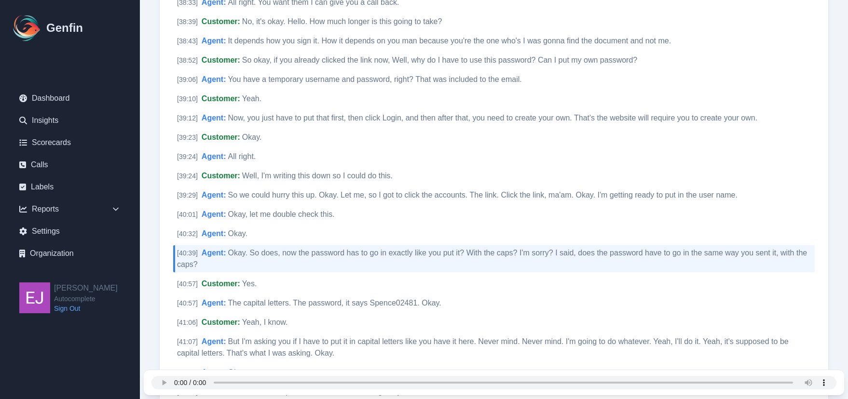
click at [259, 299] on span "The capital letters. The password, it says Spence02481. Okay." at bounding box center [334, 303] width 213 height 8
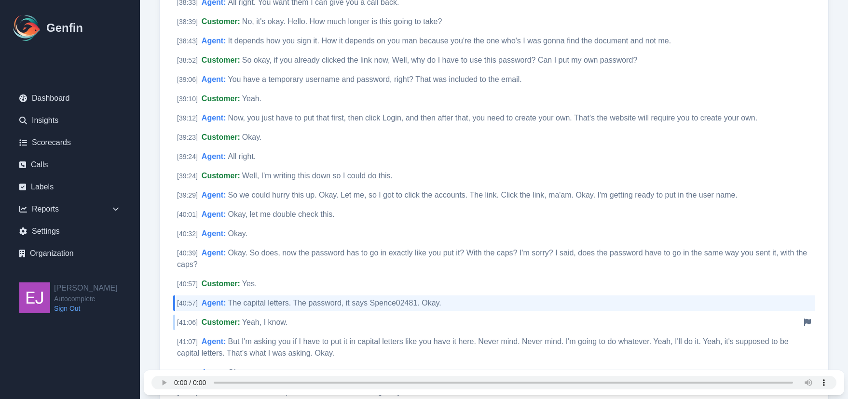
click at [258, 318] on span "Yeah, I know." at bounding box center [265, 322] width 46 height 8
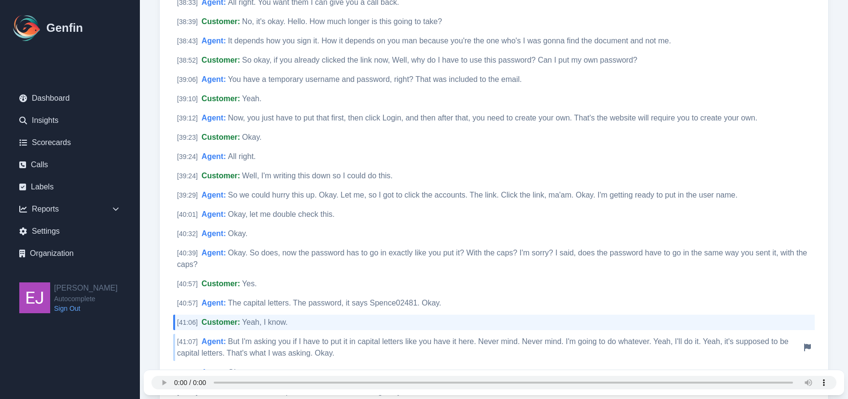
click at [259, 338] on span "But I'm asking you if I have to put it in capital letters like you have it here…" at bounding box center [483, 348] width 612 height 20
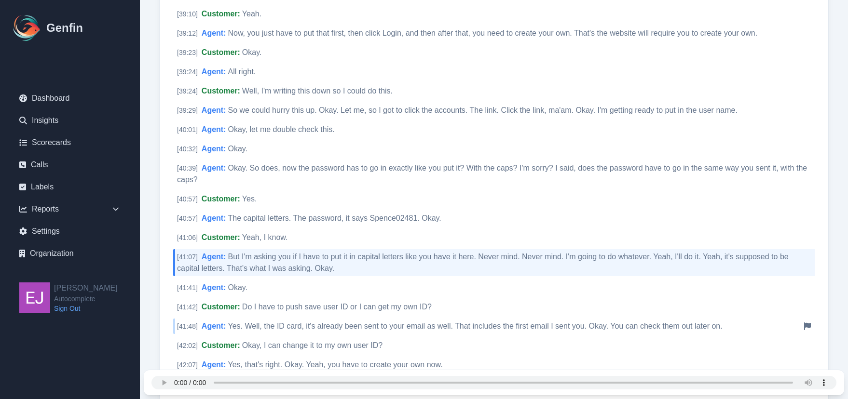
scroll to position [4800, 0]
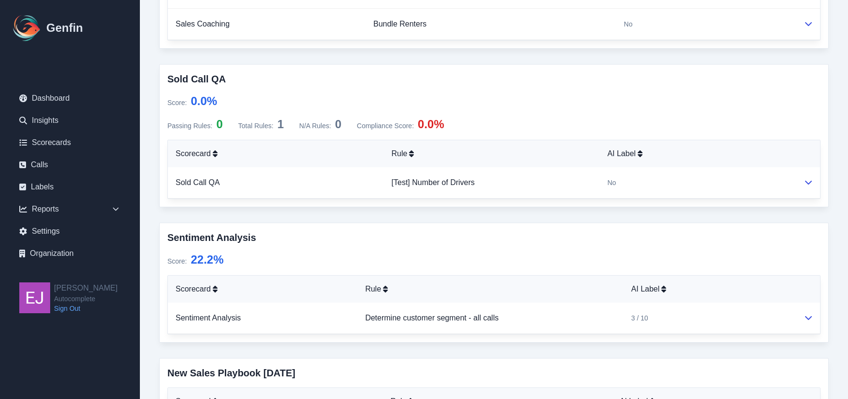
scroll to position [772, 0]
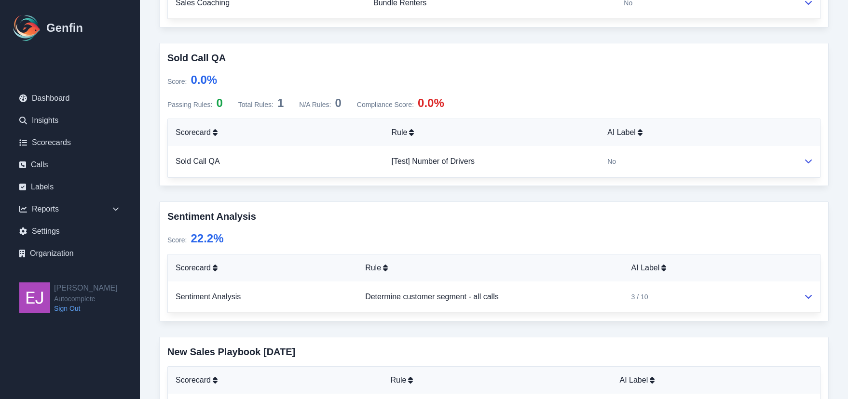
click at [822, 298] on div "Sentiment Analysis Score : 22.2 % Scorecard Rule AI Label Sentiment Analysis De…" at bounding box center [493, 262] width 669 height 120
click at [808, 297] on icon at bounding box center [809, 297] width 8 height 8
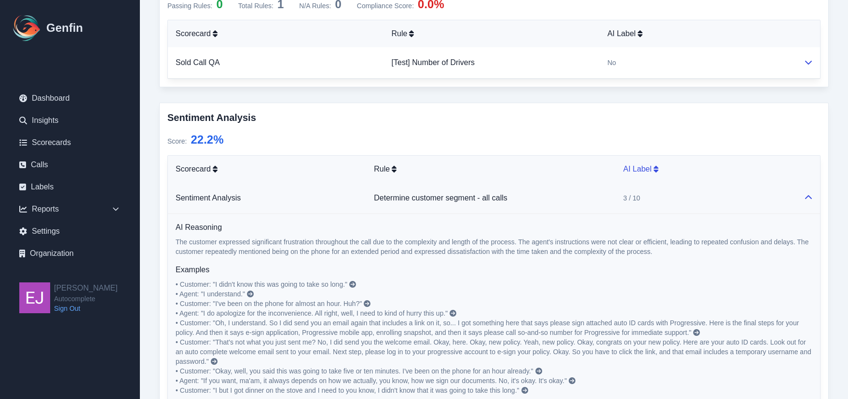
scroll to position [965, 0]
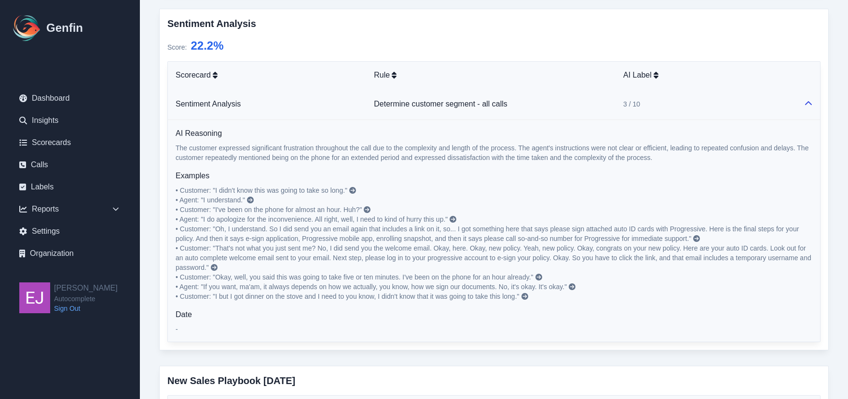
click at [355, 191] on icon at bounding box center [352, 190] width 7 height 7
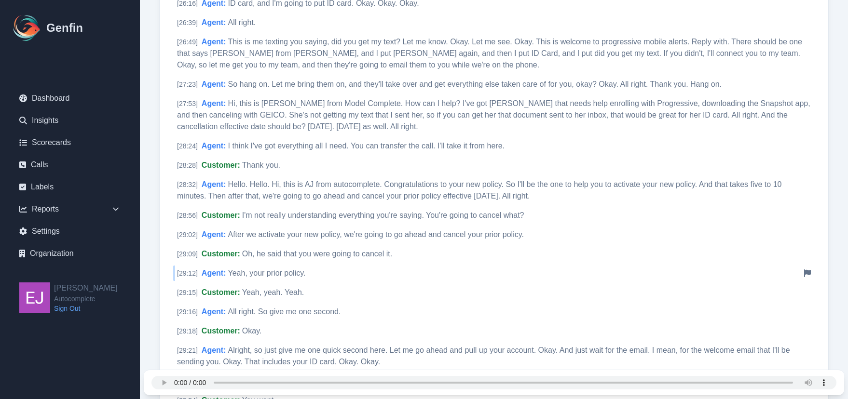
scroll to position [3499, 0]
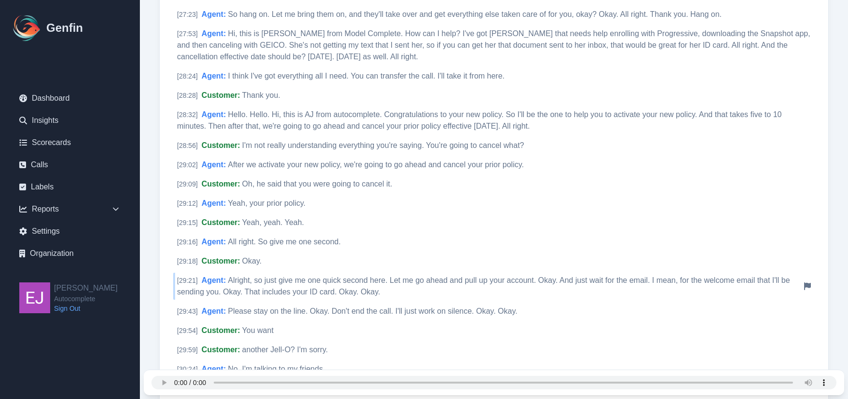
click at [462, 276] on span "Alright, so just give me one quick second here. Let me go ahead and pull up you…" at bounding box center [483, 286] width 613 height 20
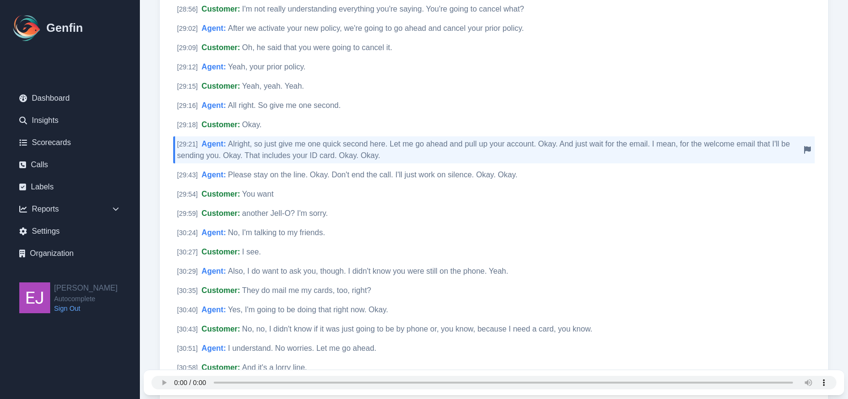
scroll to position [3644, 0]
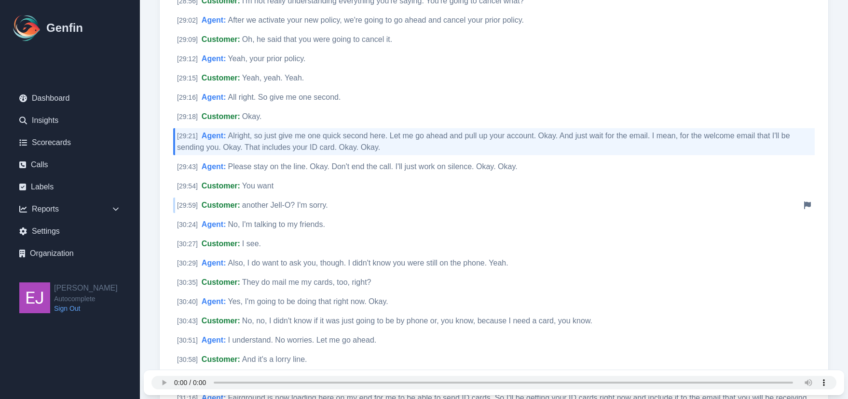
click at [386, 198] on div "[ 29:59 ] Customer : another Jell-O? I'm sorry. Notify Genfin of a transcript e…" at bounding box center [493, 205] width 641 height 15
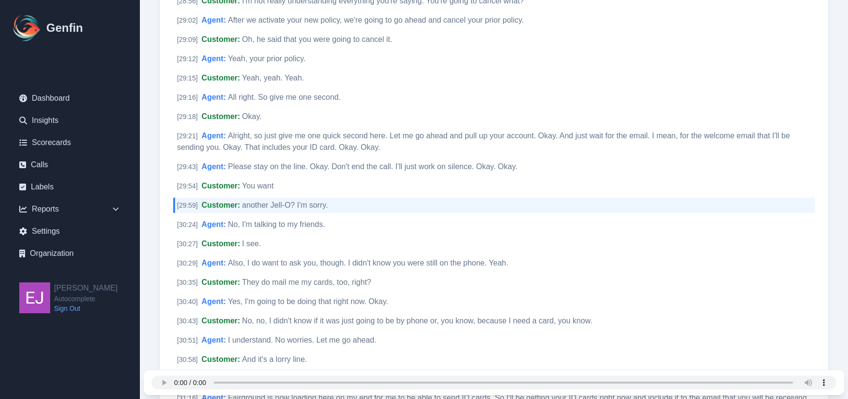
click at [410, 259] on span "Also, I do want to ask you, though. I didn't know you were still on the phone. …" at bounding box center [368, 263] width 280 height 8
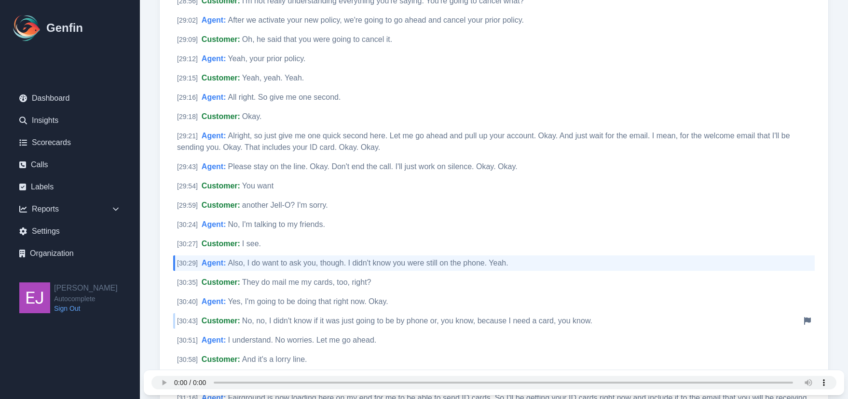
click at [400, 314] on div "[ 30:43 ] Customer : No, no, I didn't know if it was just going to be by phone …" at bounding box center [493, 321] width 641 height 15
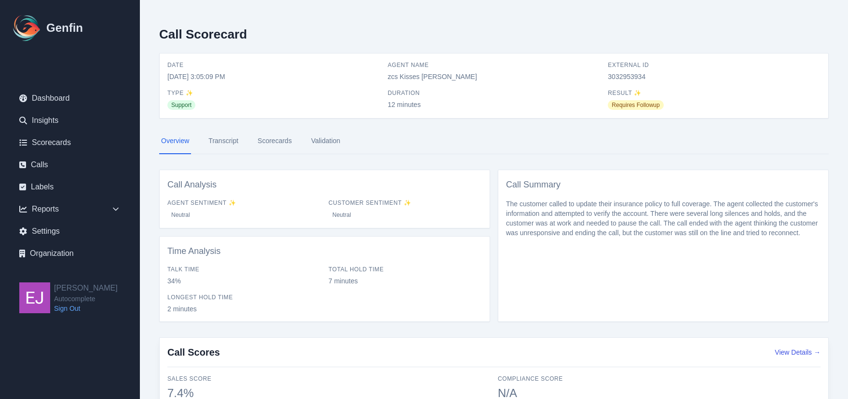
click at [240, 144] on link "Transcript" at bounding box center [223, 141] width 34 height 26
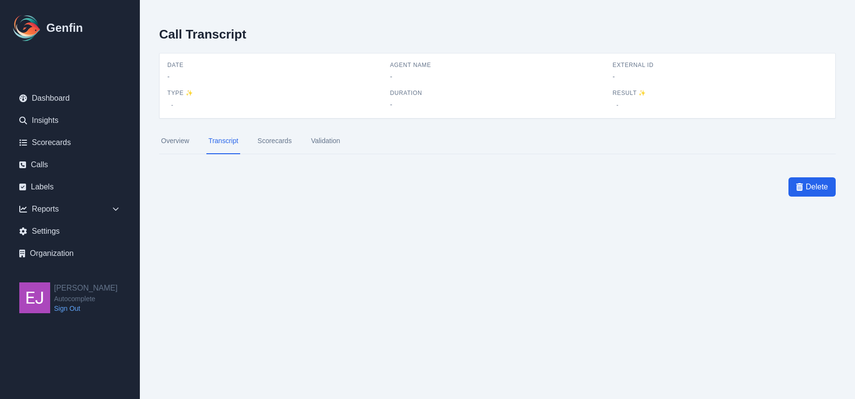
click at [281, 144] on link "Scorecards" at bounding box center [275, 141] width 38 height 26
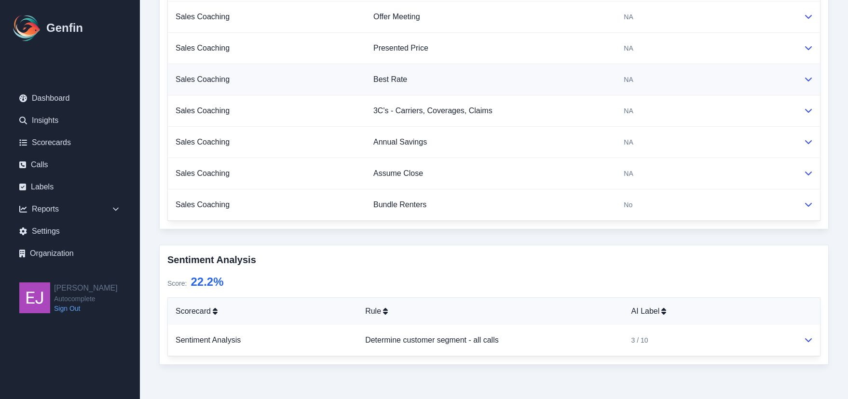
scroll to position [570, 0]
click at [806, 339] on icon at bounding box center [808, 340] width 7 height 4
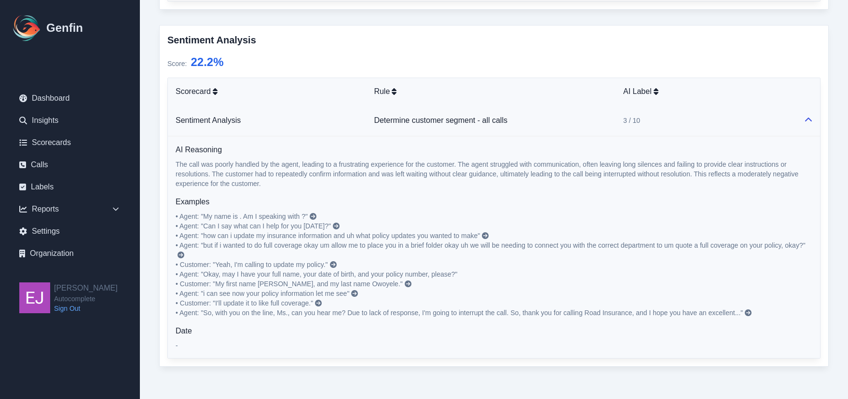
scroll to position [792, 0]
click at [315, 213] on icon at bounding box center [313, 214] width 7 height 7
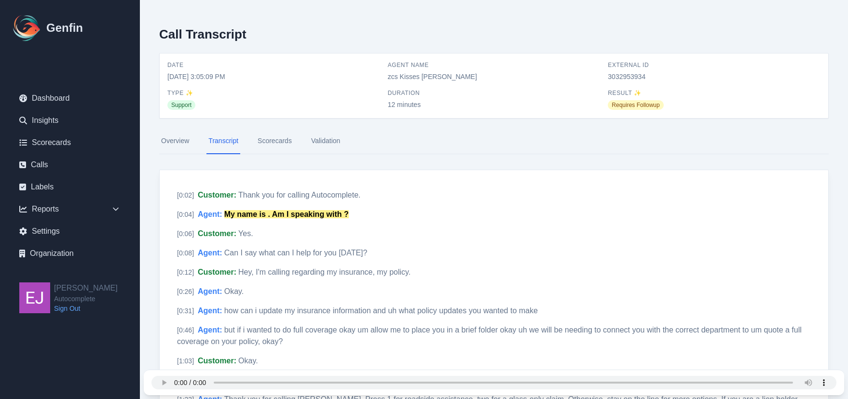
click at [273, 147] on link "Scorecards" at bounding box center [275, 141] width 38 height 26
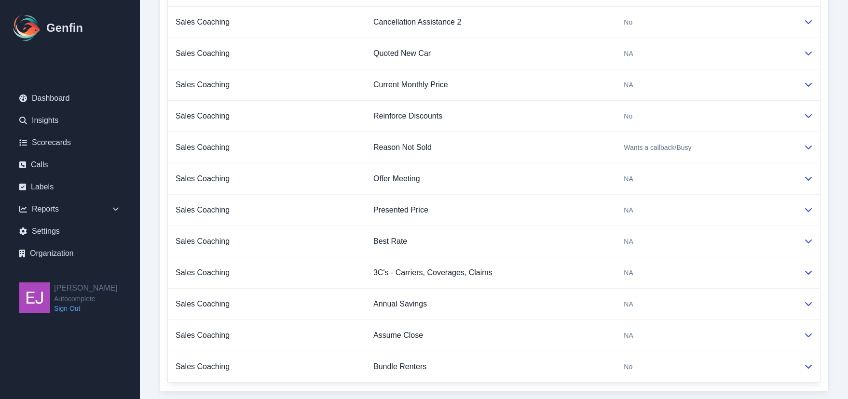
scroll to position [570, 0]
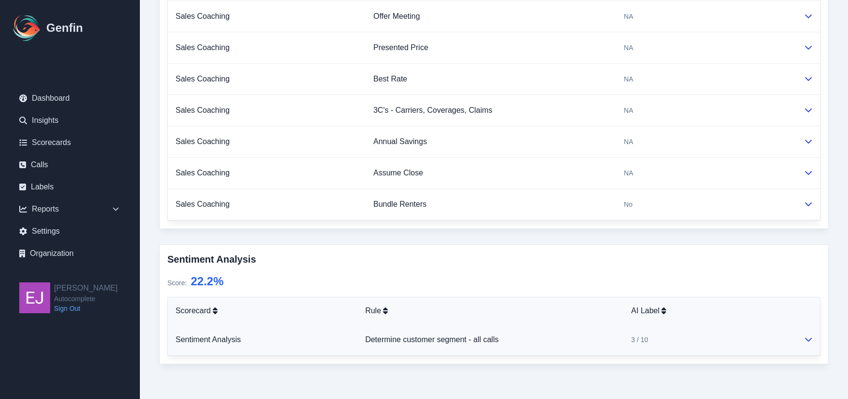
click at [804, 339] on td at bounding box center [808, 340] width 24 height 31
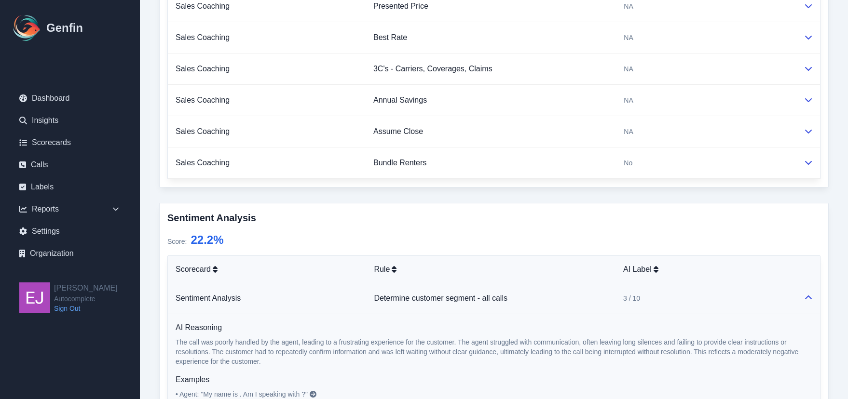
scroll to position [792, 0]
